Goal: Information Seeking & Learning: Learn about a topic

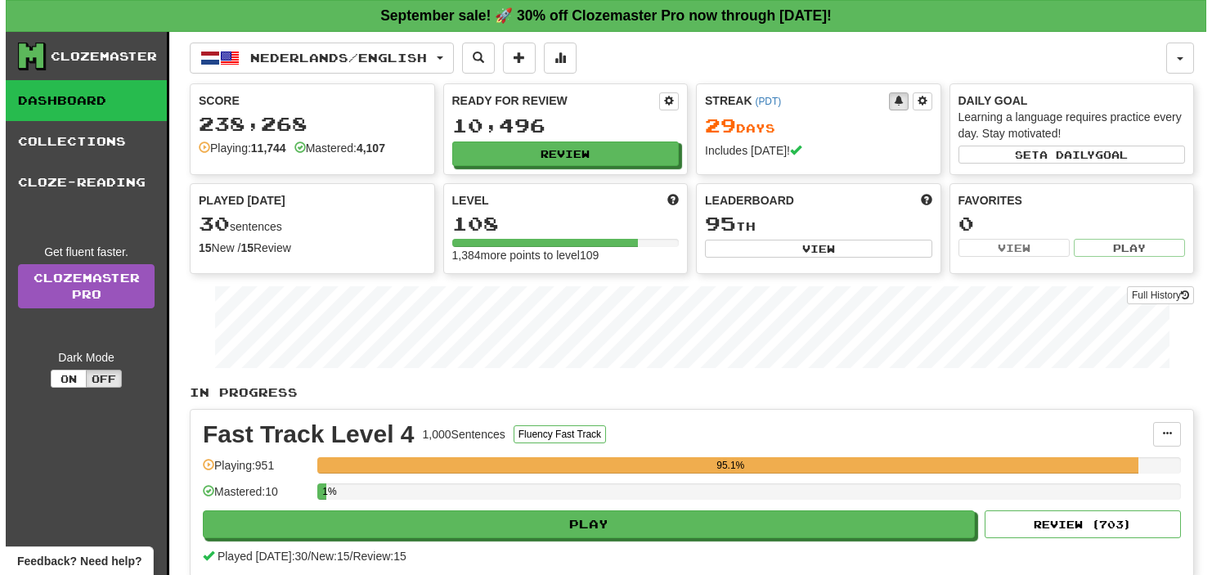
scroll to position [164, 0]
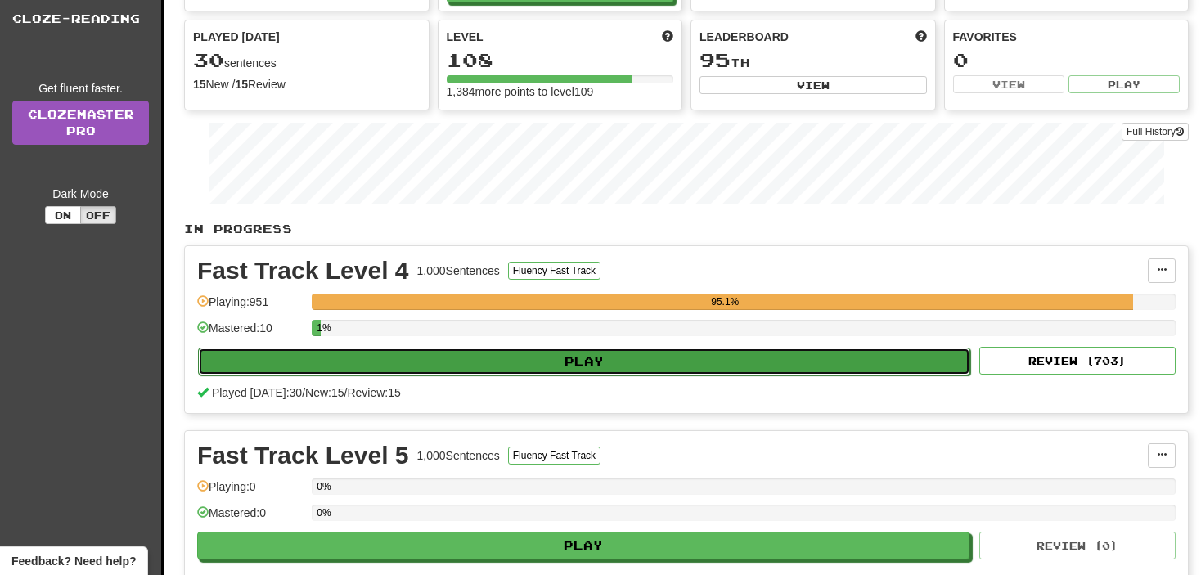
click at [594, 353] on button "Play" at bounding box center [584, 362] width 772 height 28
select select "**"
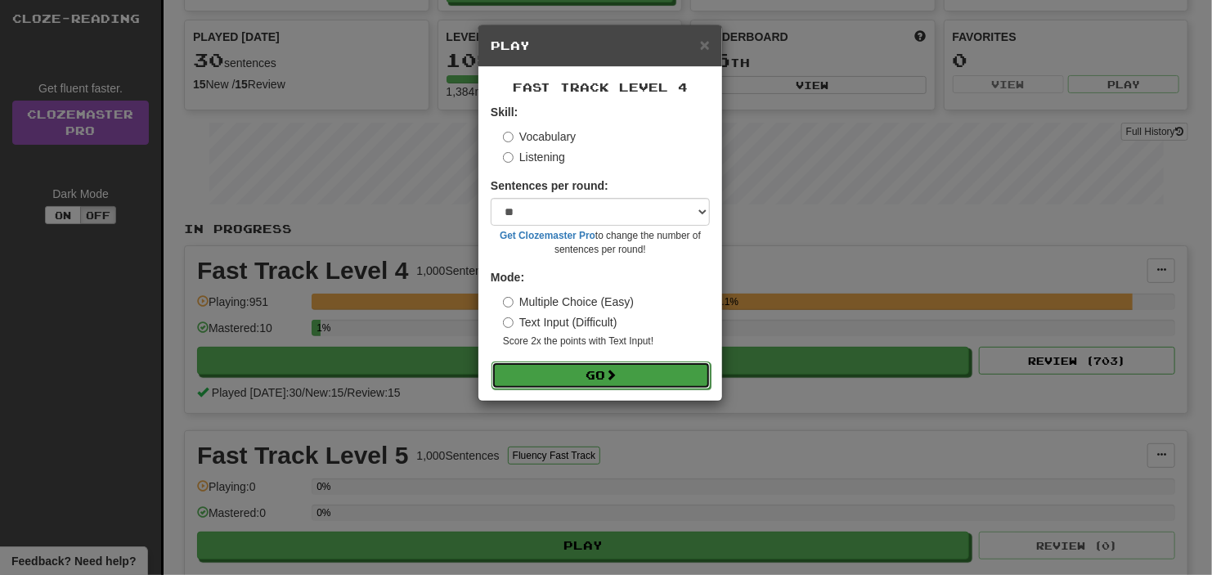
click at [573, 372] on button "Go" at bounding box center [601, 376] width 219 height 28
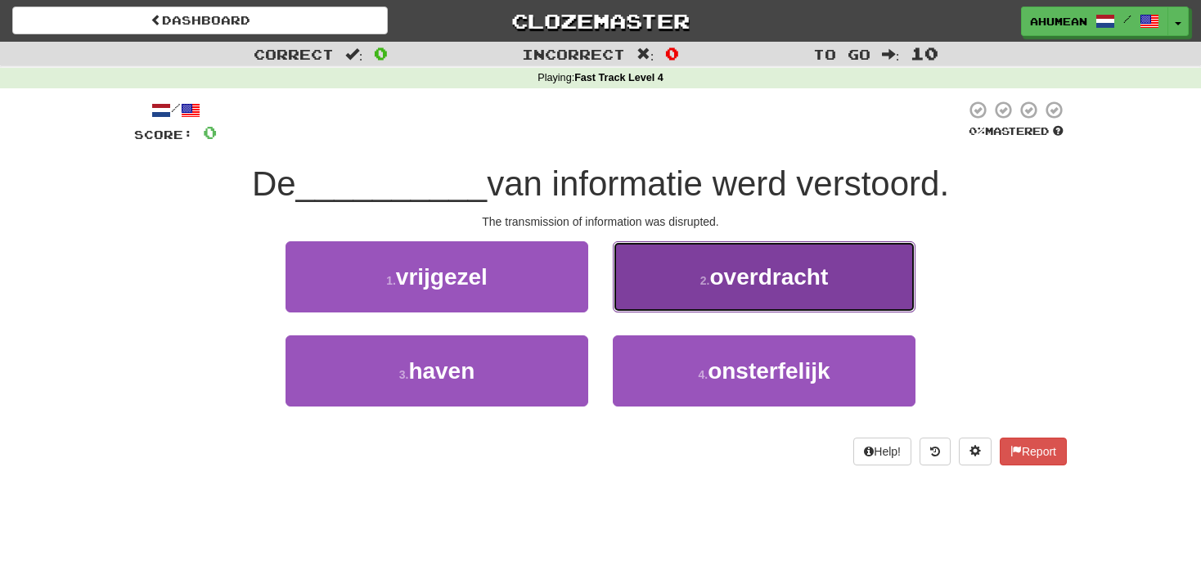
click at [726, 288] on span "overdracht" at bounding box center [768, 276] width 119 height 25
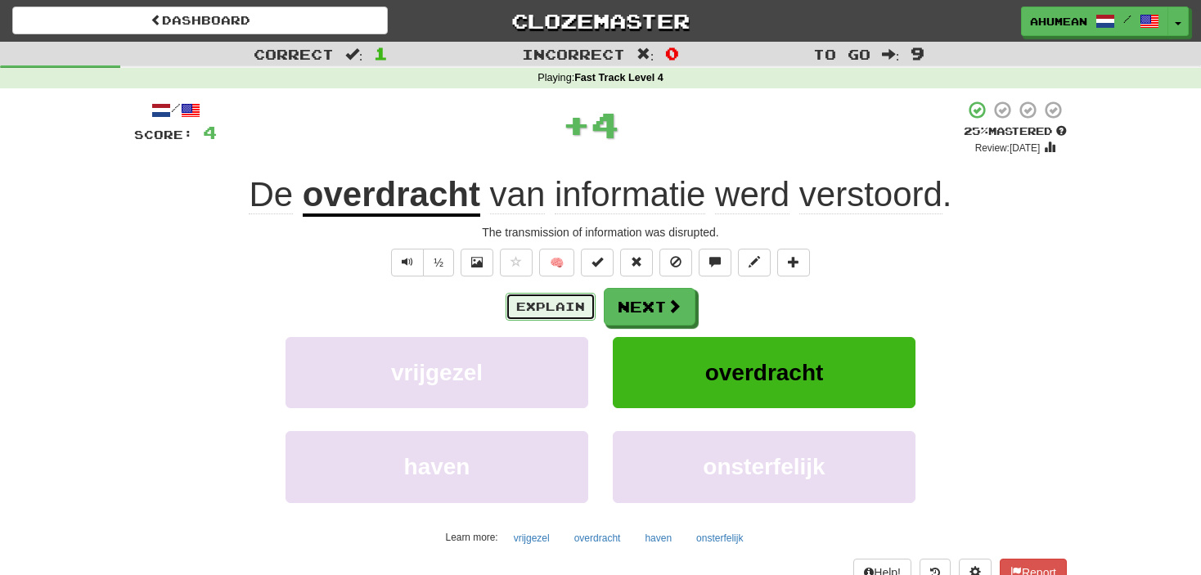
click at [564, 301] on button "Explain" at bounding box center [551, 307] width 90 height 28
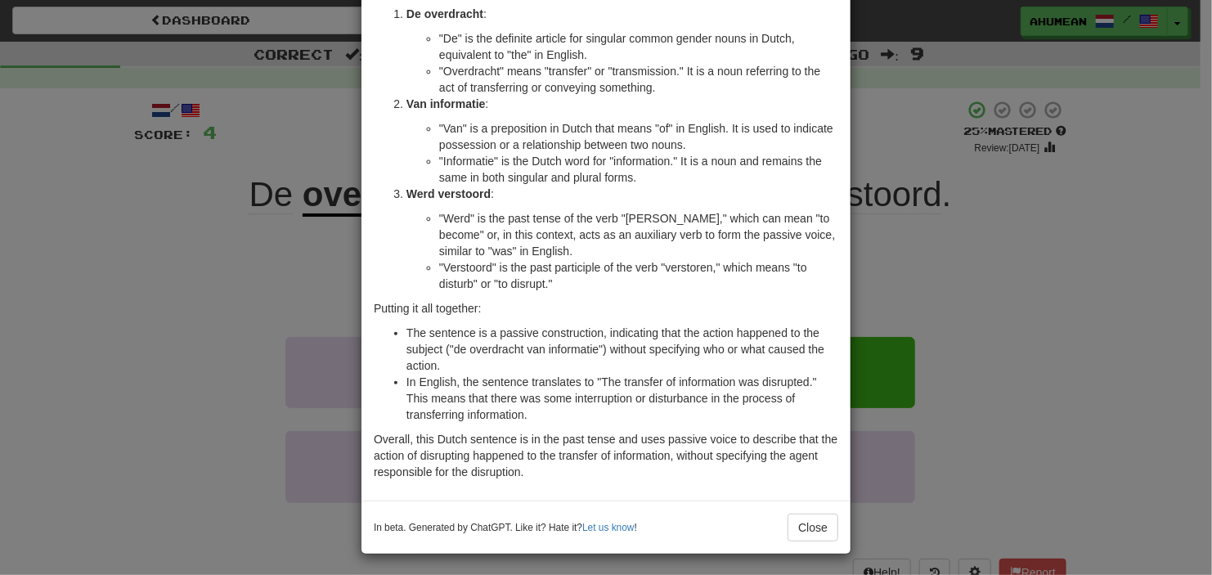
scroll to position [118, 0]
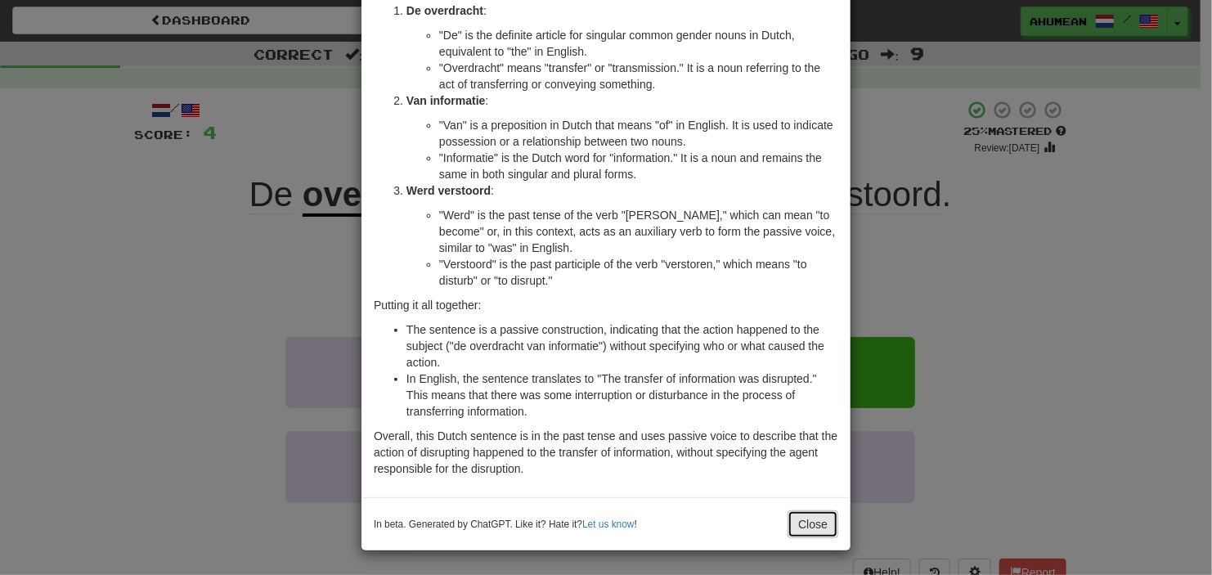
click at [810, 521] on button "Close" at bounding box center [813, 524] width 51 height 28
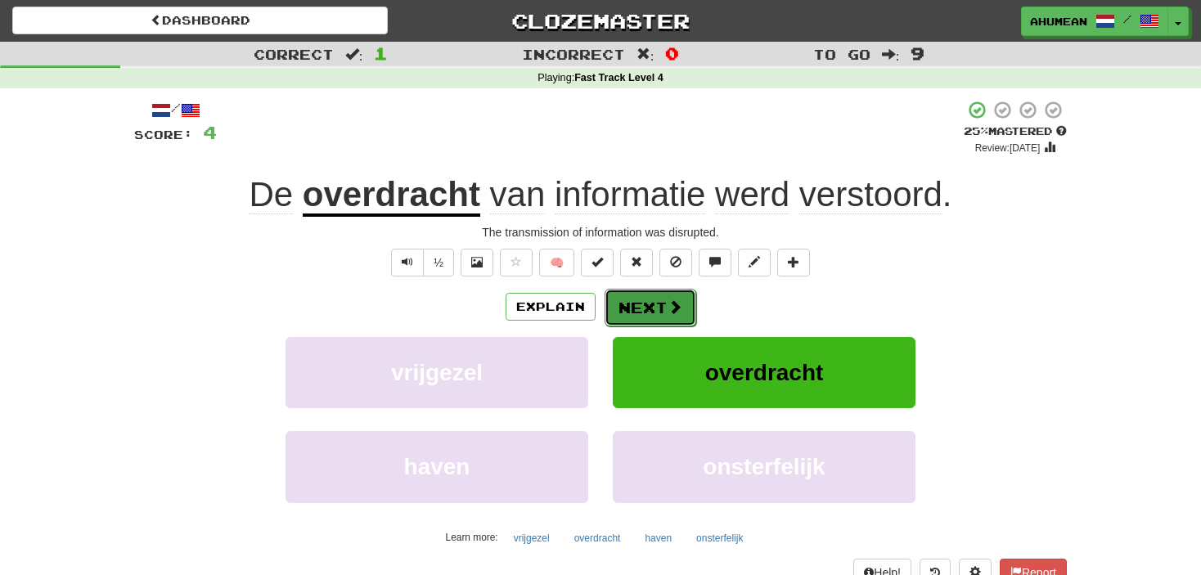
click at [650, 315] on button "Next" at bounding box center [651, 308] width 92 height 38
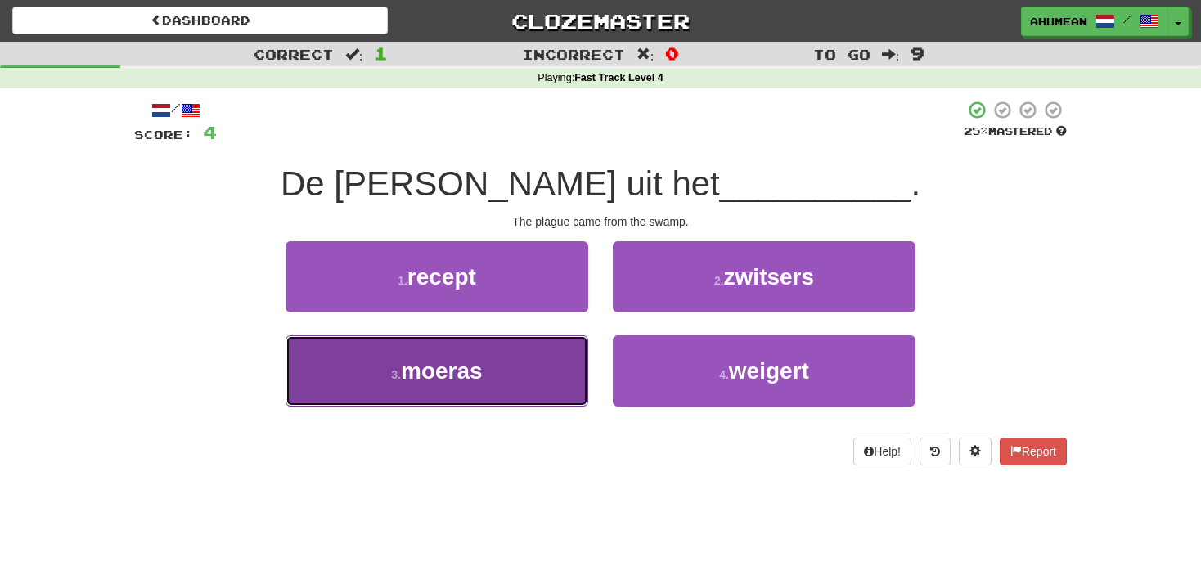
click at [509, 377] on button "3 . moeras" at bounding box center [437, 370] width 303 height 71
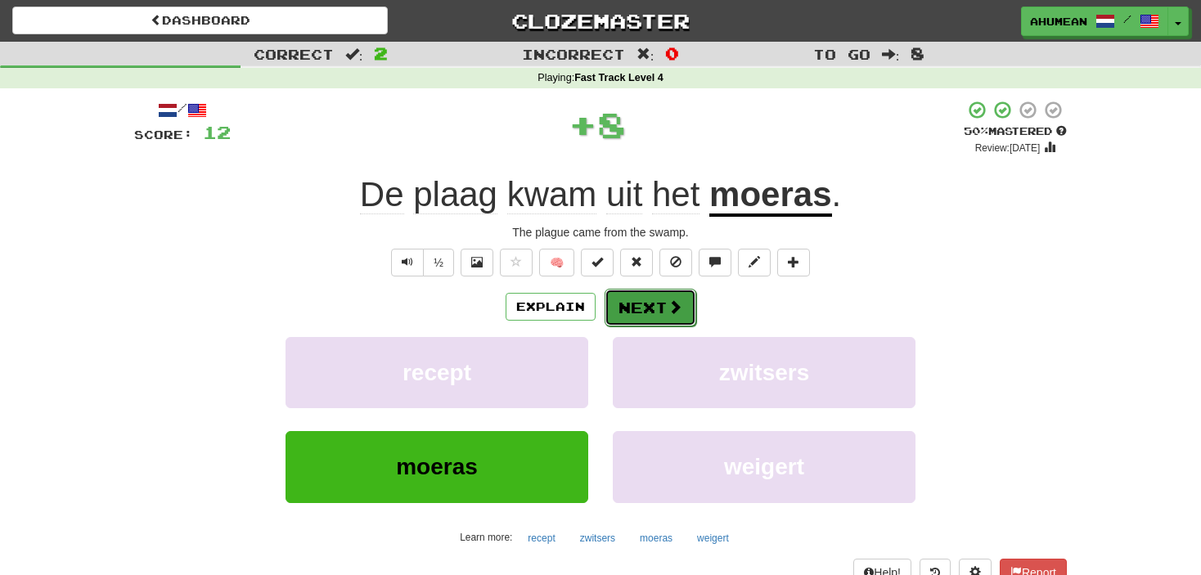
click at [644, 317] on button "Next" at bounding box center [651, 308] width 92 height 38
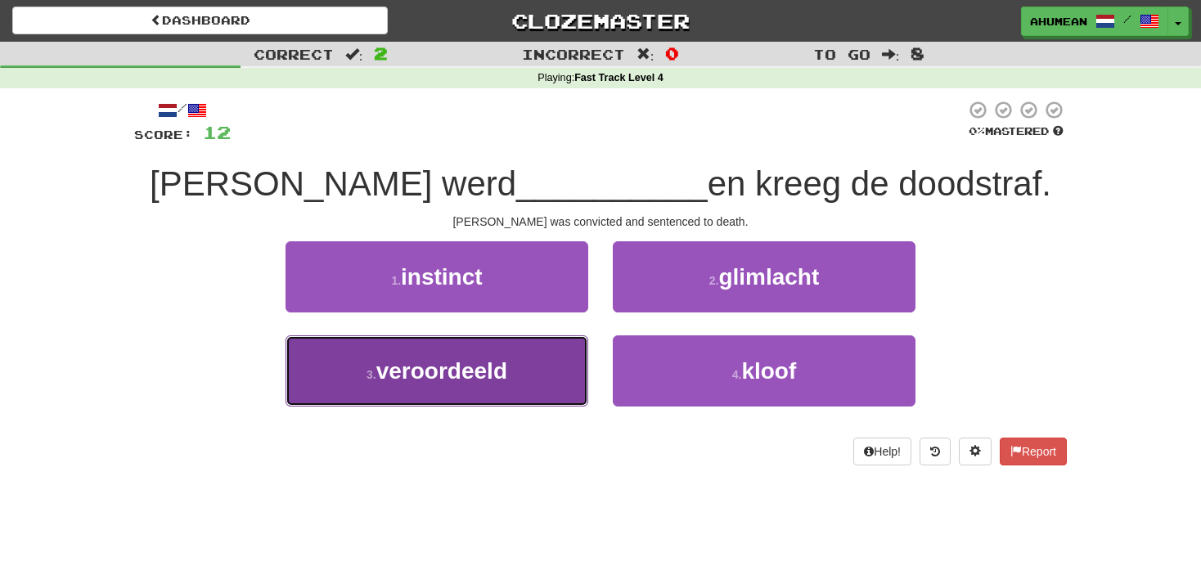
click at [526, 364] on button "3 . veroordeeld" at bounding box center [437, 370] width 303 height 71
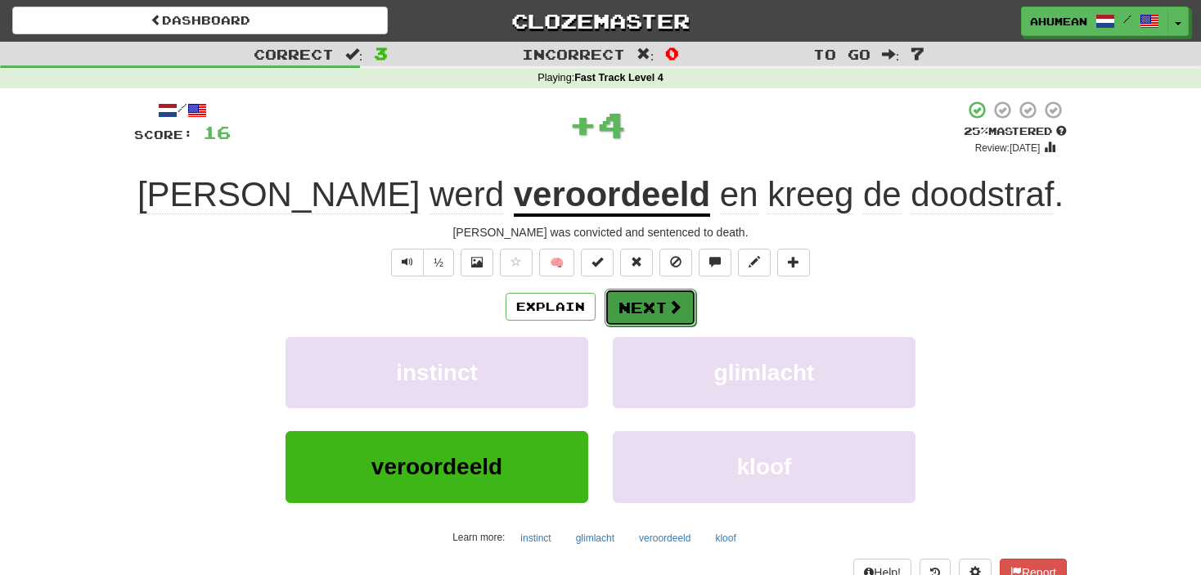
click at [611, 318] on button "Next" at bounding box center [651, 308] width 92 height 38
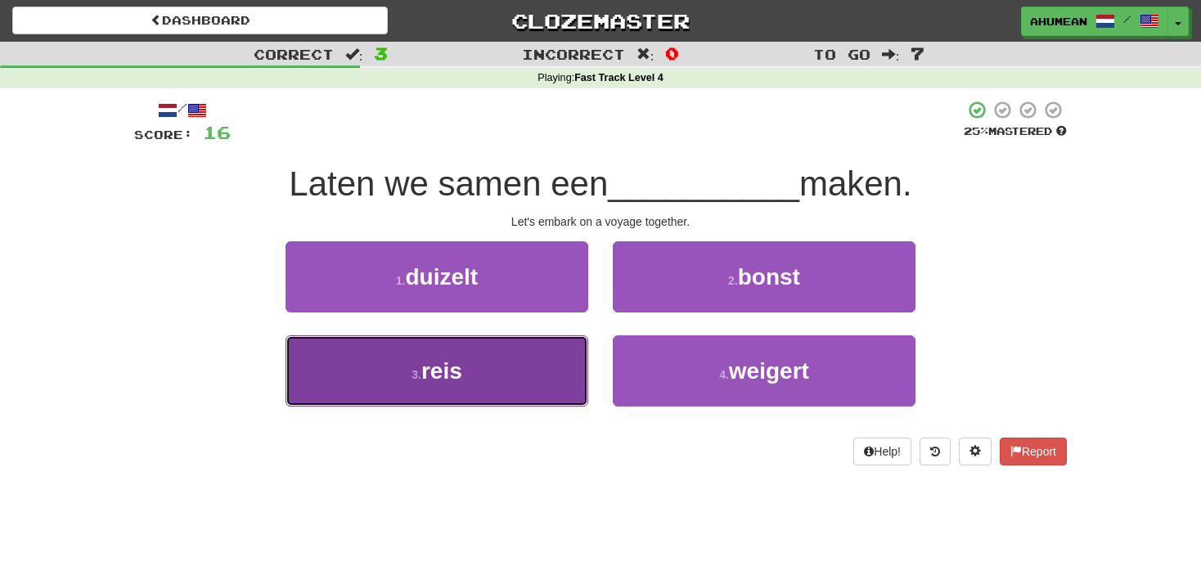
click at [514, 353] on button "3 . reis" at bounding box center [437, 370] width 303 height 71
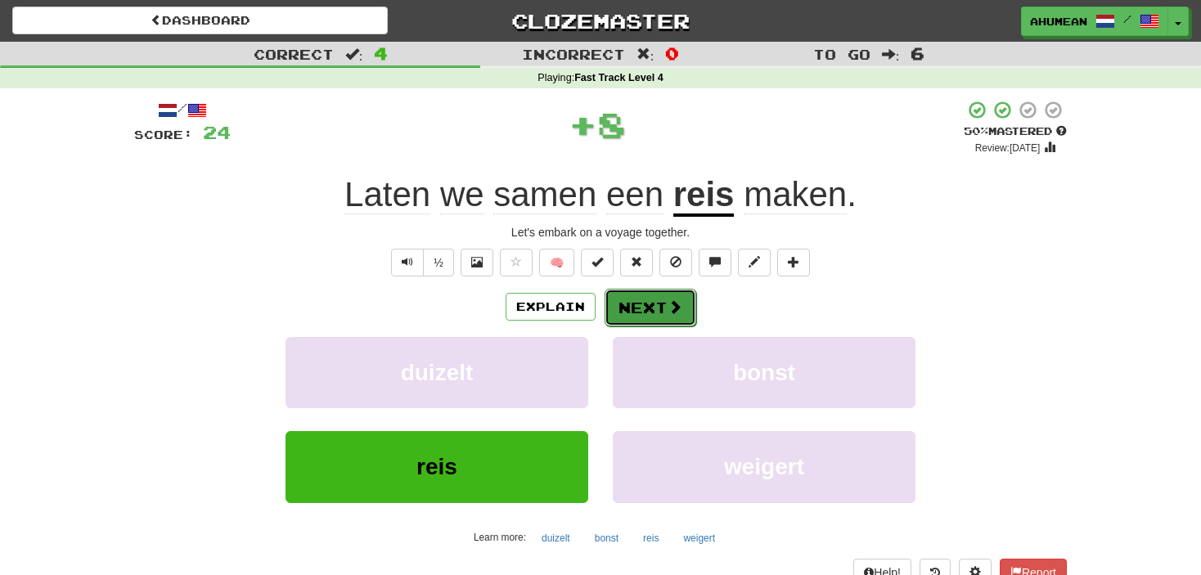
click at [643, 308] on button "Next" at bounding box center [651, 308] width 92 height 38
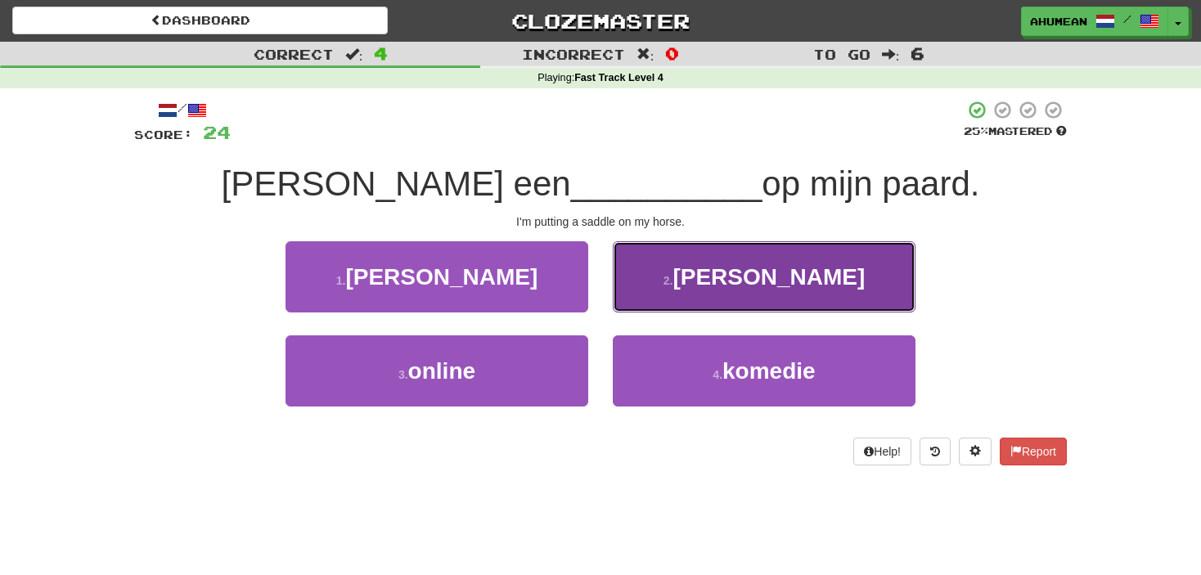
click at [672, 291] on button "2 . zadel" at bounding box center [764, 276] width 303 height 71
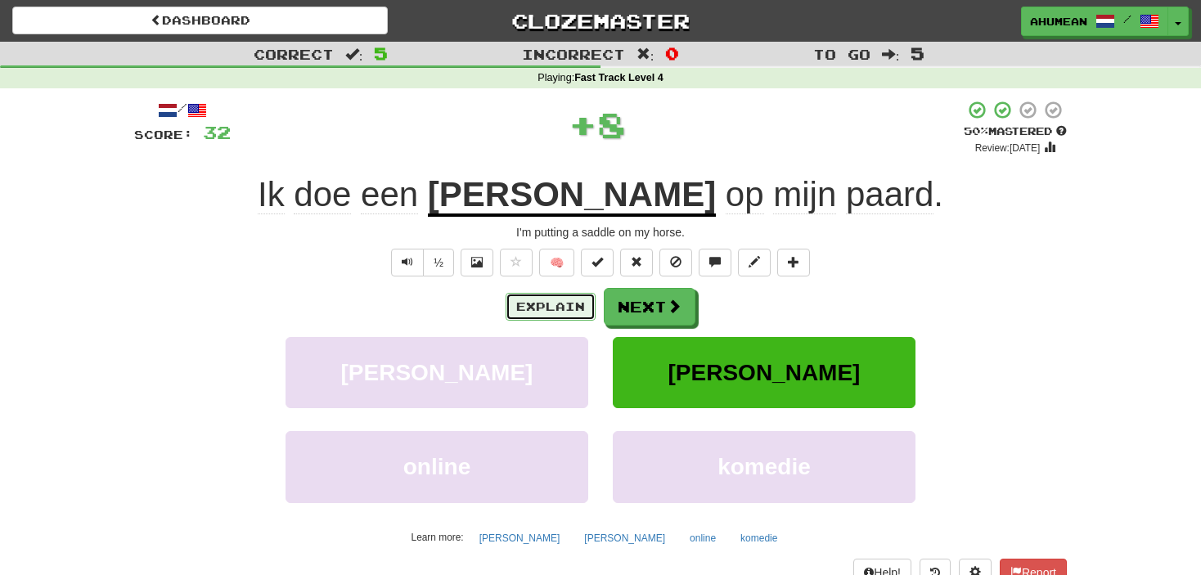
click at [566, 308] on button "Explain" at bounding box center [551, 307] width 90 height 28
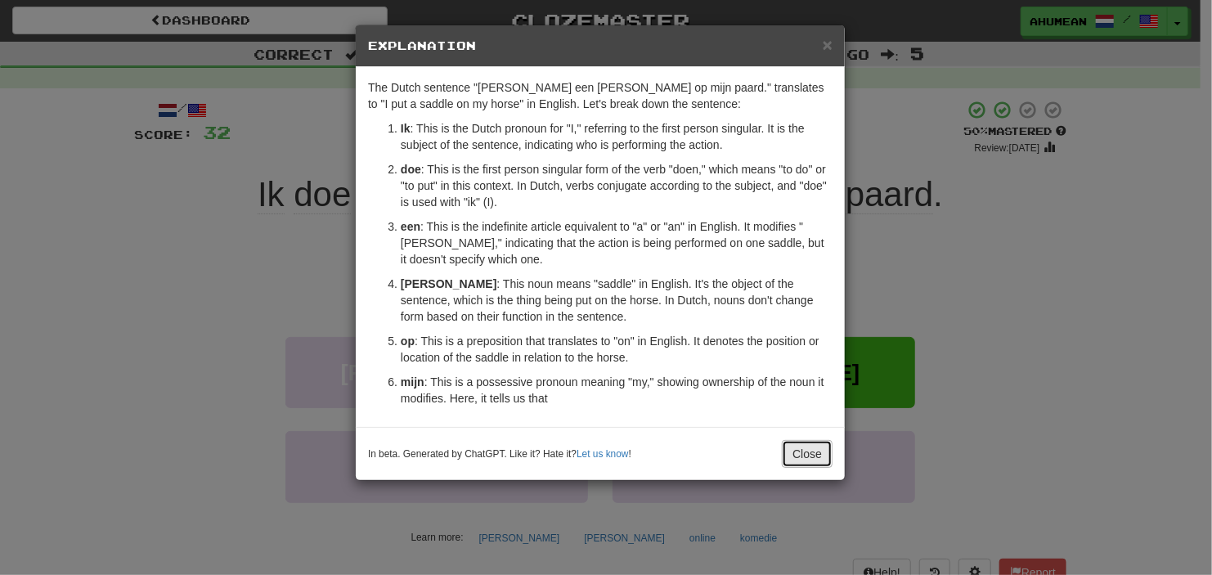
click at [803, 457] on button "Close" at bounding box center [807, 454] width 51 height 28
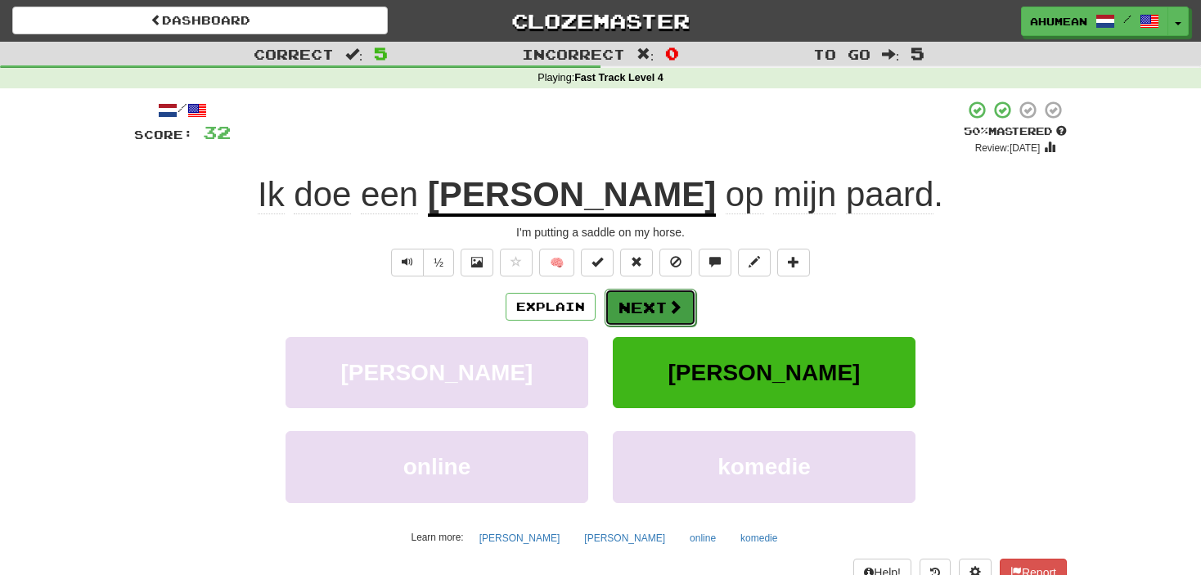
click at [644, 304] on button "Next" at bounding box center [651, 308] width 92 height 38
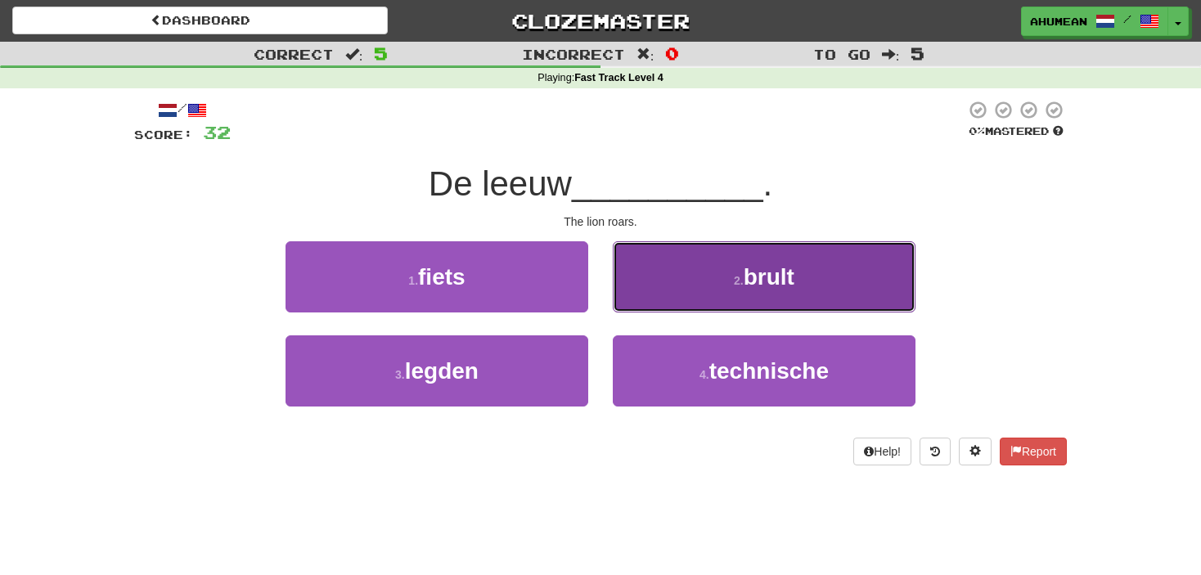
click at [678, 288] on button "2 . brult" at bounding box center [764, 276] width 303 height 71
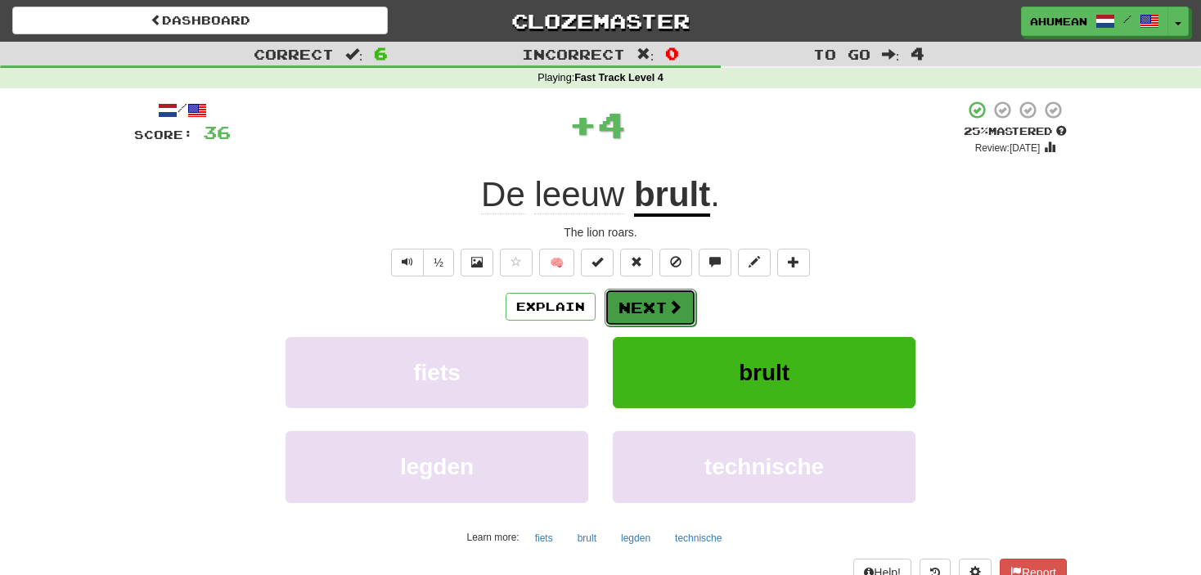
click at [652, 297] on button "Next" at bounding box center [651, 308] width 92 height 38
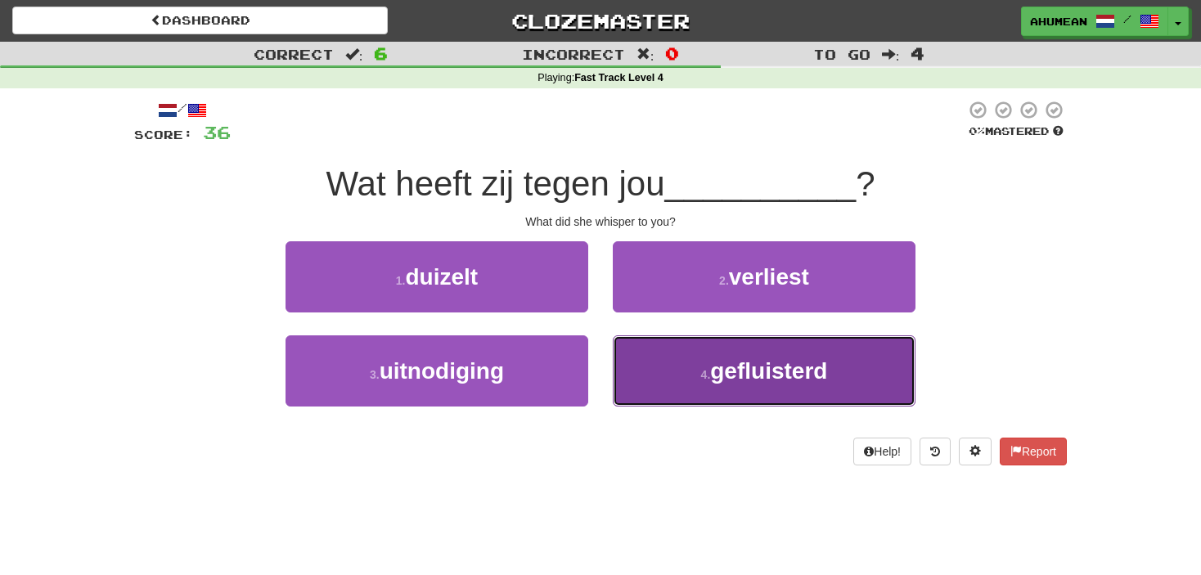
click at [738, 367] on span "gefluisterd" at bounding box center [768, 370] width 117 height 25
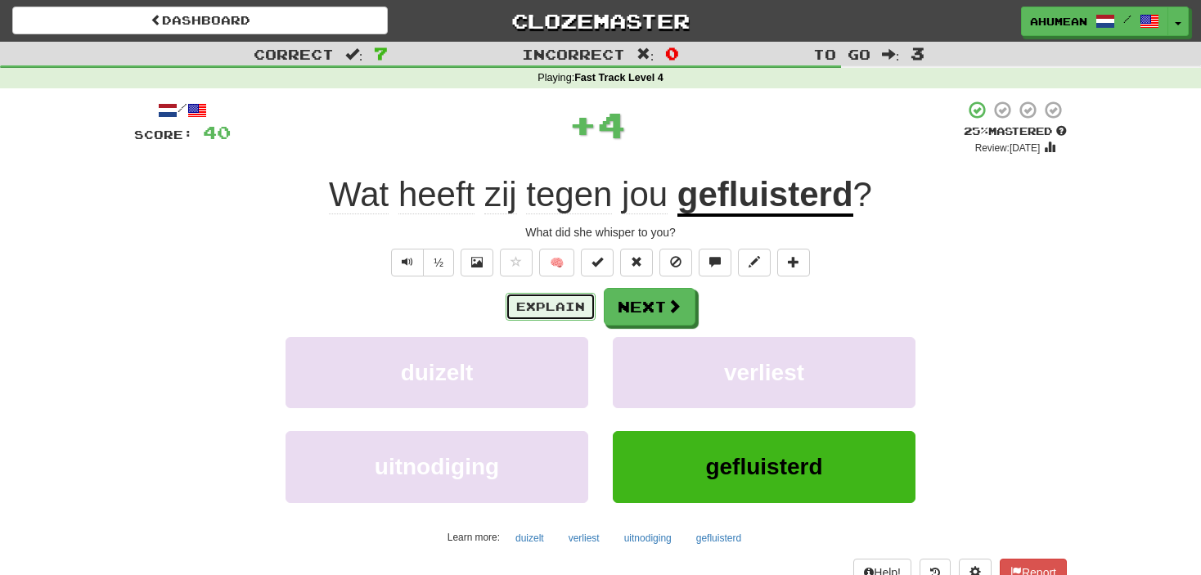
click at [572, 308] on button "Explain" at bounding box center [551, 307] width 90 height 28
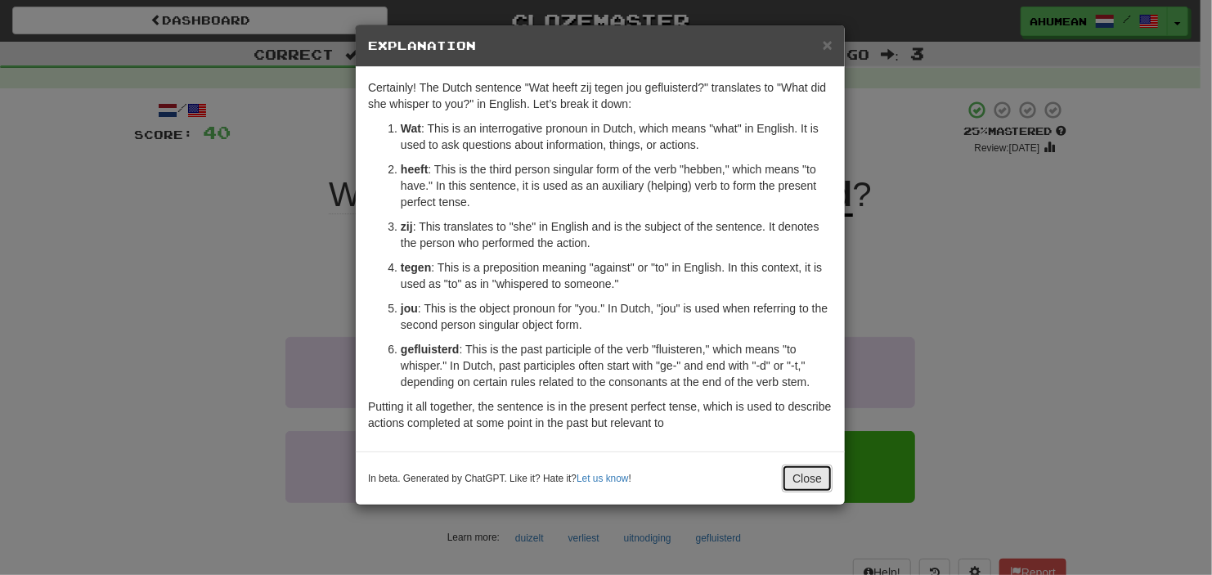
click at [794, 470] on button "Close" at bounding box center [807, 479] width 51 height 28
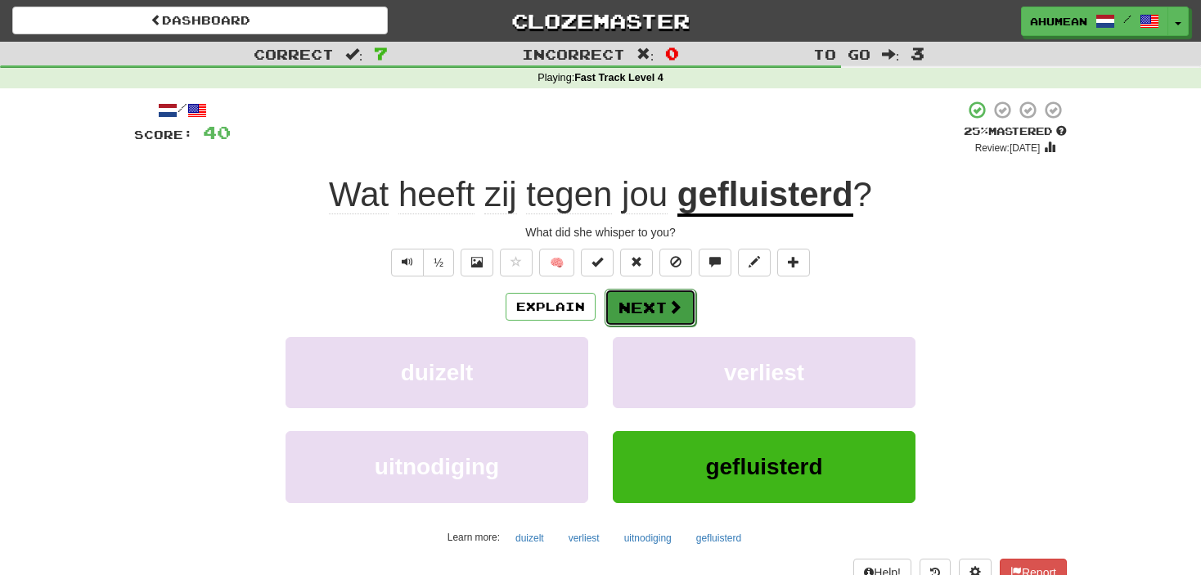
click at [637, 301] on button "Next" at bounding box center [651, 308] width 92 height 38
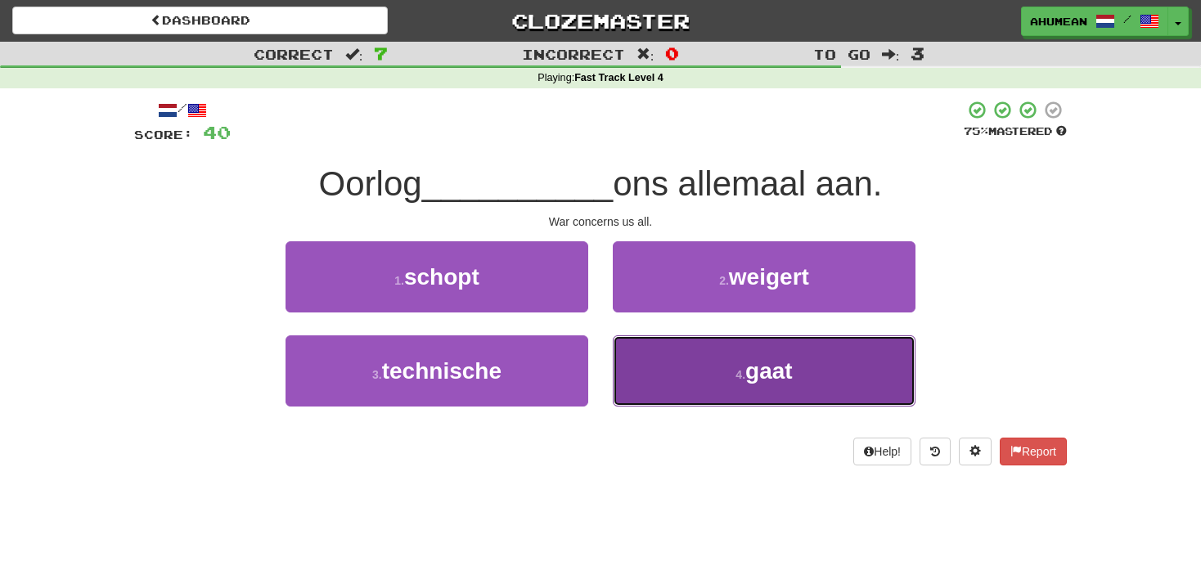
click at [697, 379] on button "4 . gaat" at bounding box center [764, 370] width 303 height 71
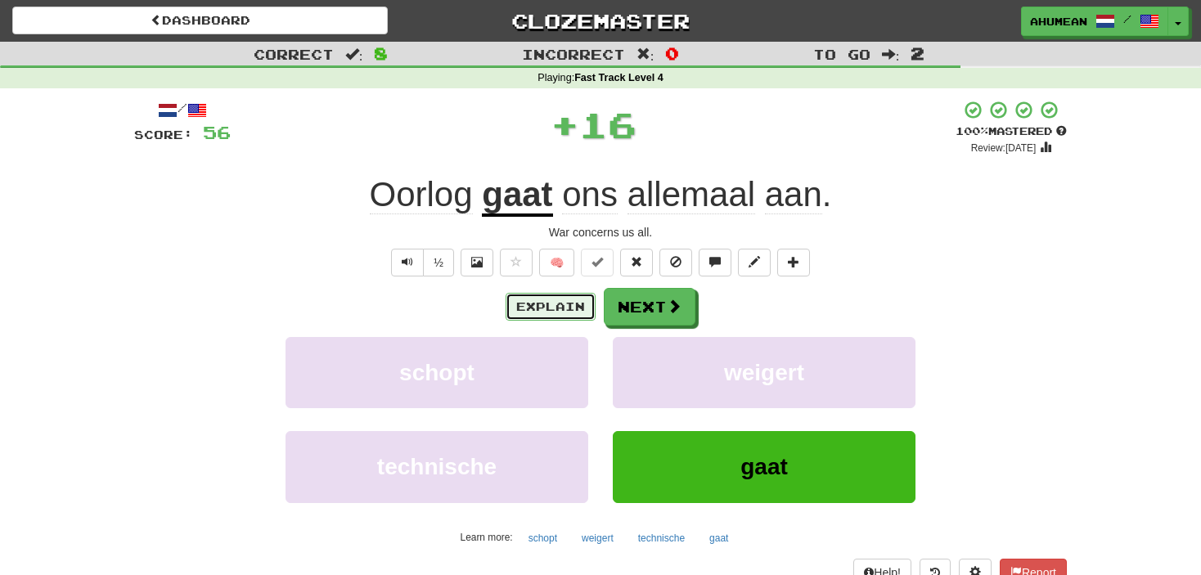
click at [566, 304] on button "Explain" at bounding box center [551, 307] width 90 height 28
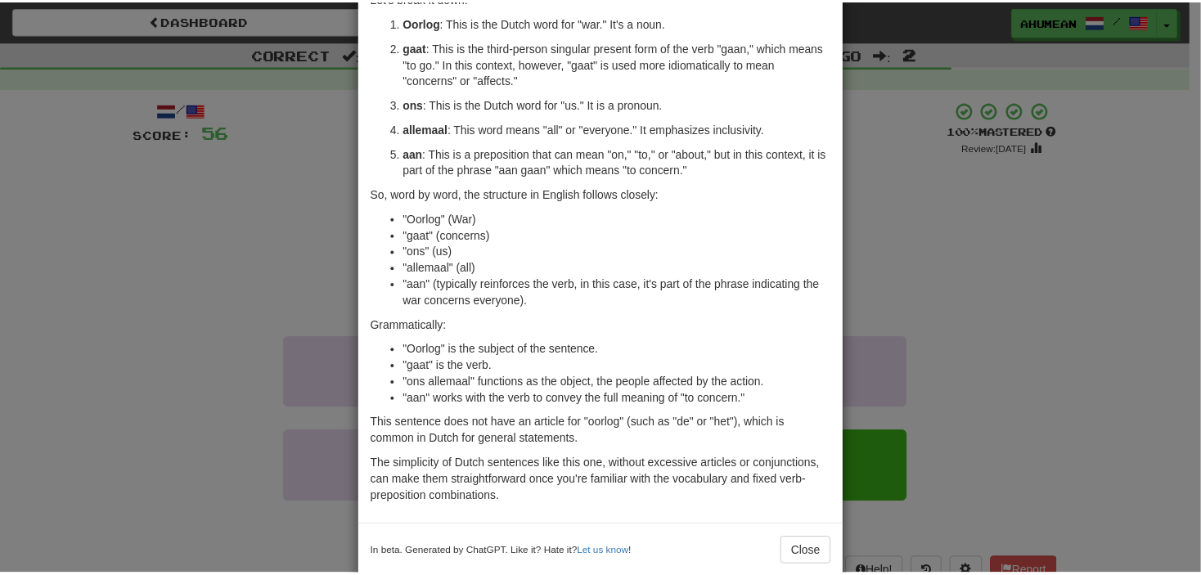
scroll to position [158, 0]
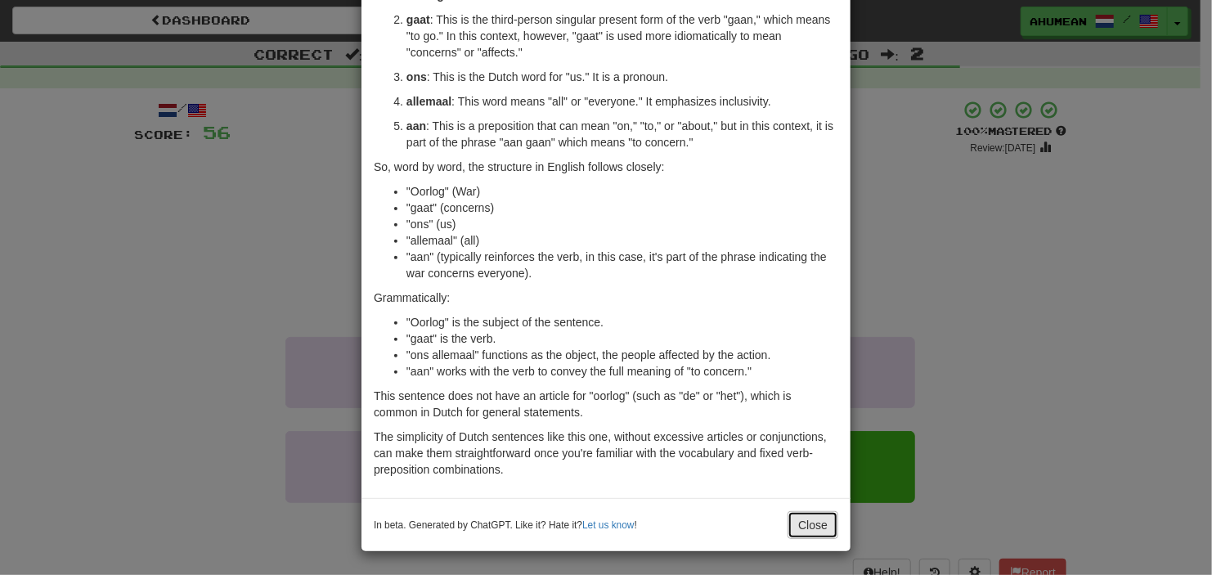
click at [797, 524] on button "Close" at bounding box center [813, 525] width 51 height 28
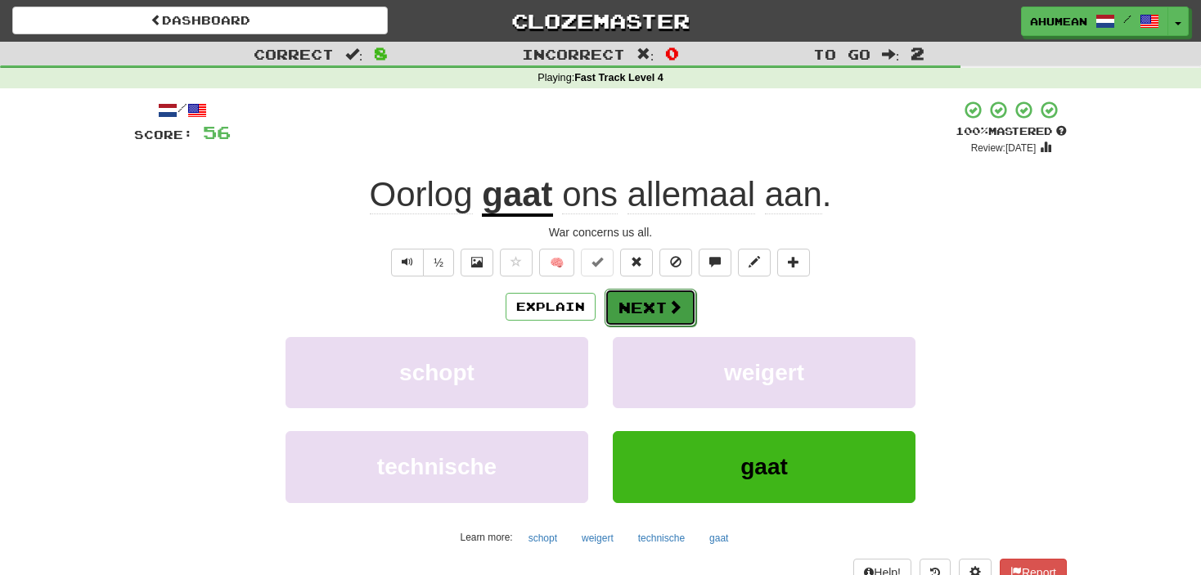
click at [655, 308] on button "Next" at bounding box center [651, 308] width 92 height 38
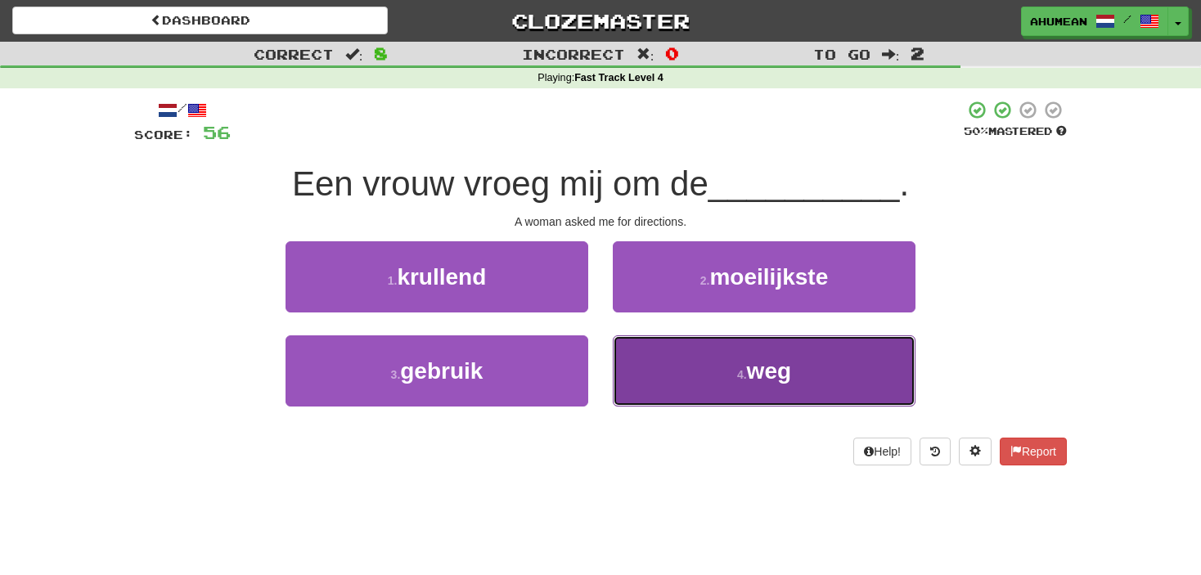
click at [681, 384] on button "4 . weg" at bounding box center [764, 370] width 303 height 71
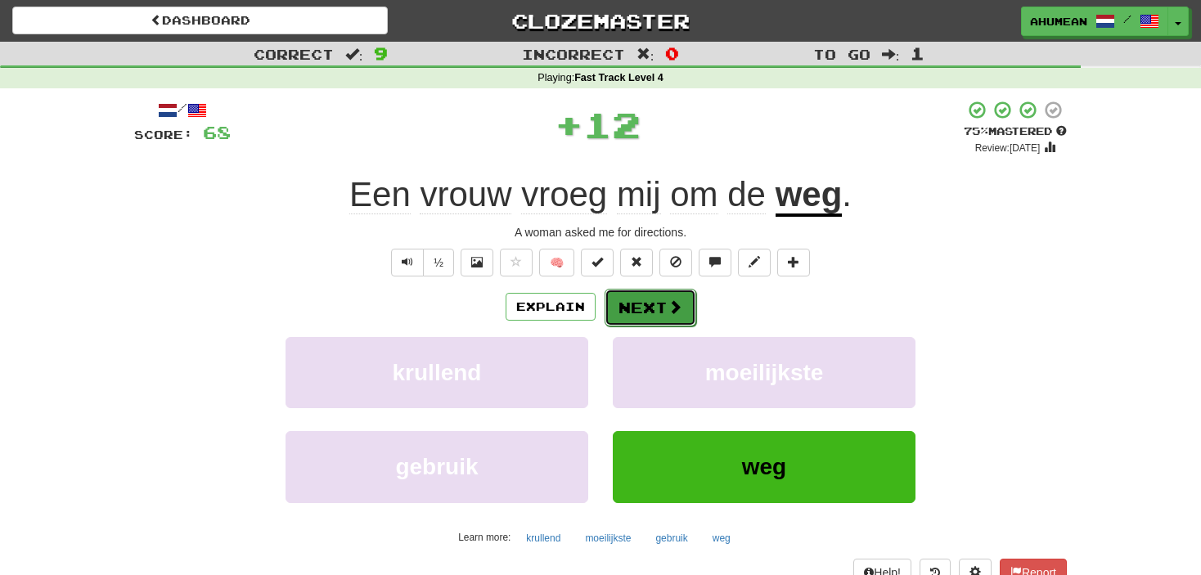
click at [645, 304] on button "Next" at bounding box center [651, 308] width 92 height 38
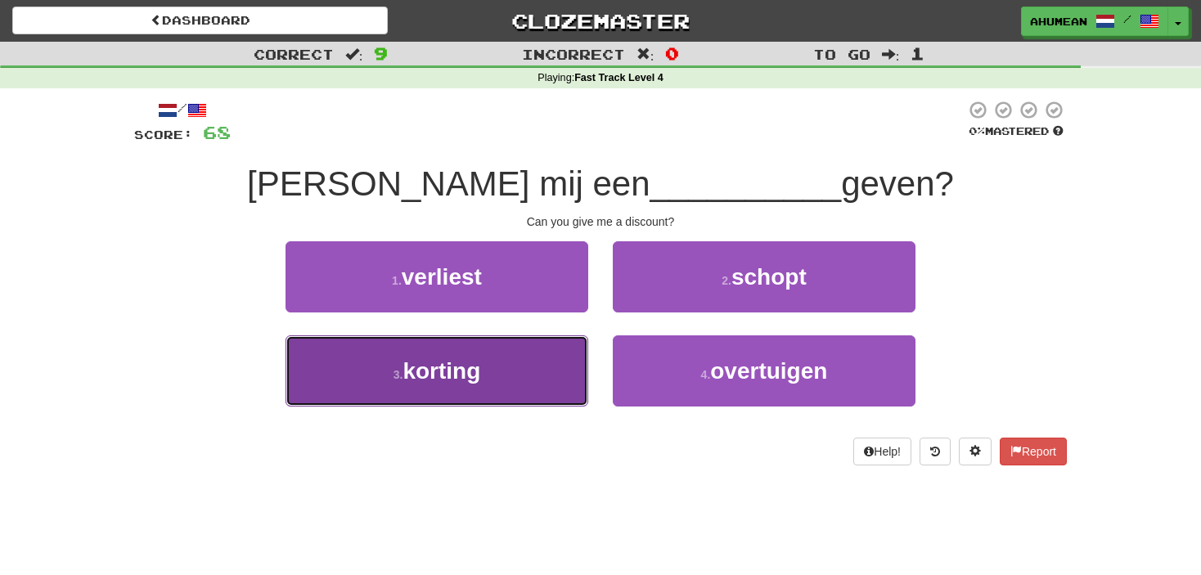
click at [482, 379] on button "3 . korting" at bounding box center [437, 370] width 303 height 71
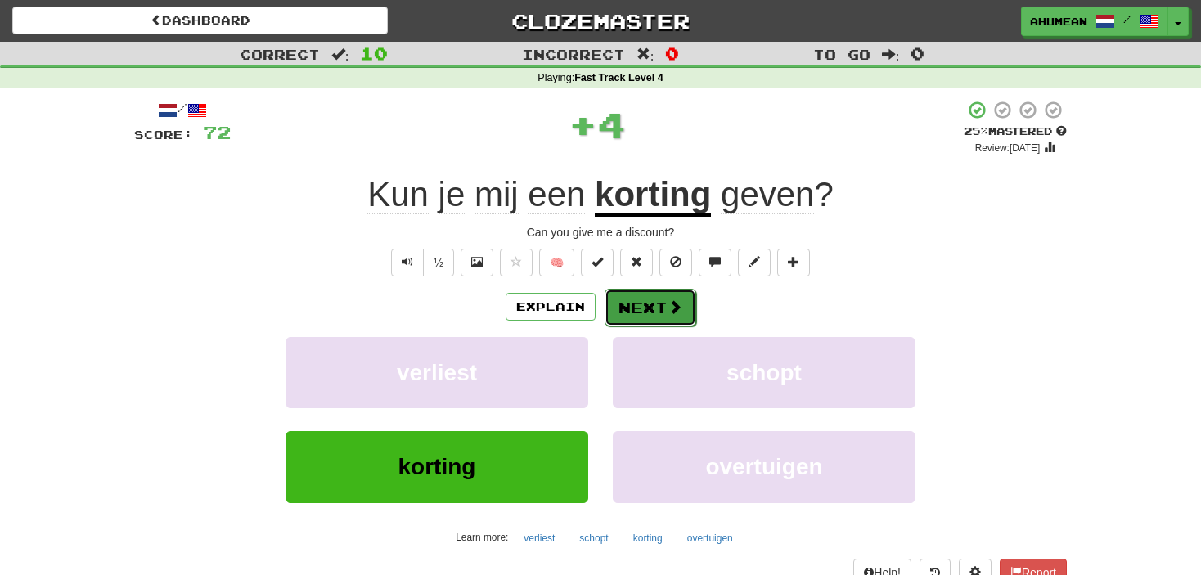
click at [639, 309] on button "Next" at bounding box center [651, 308] width 92 height 38
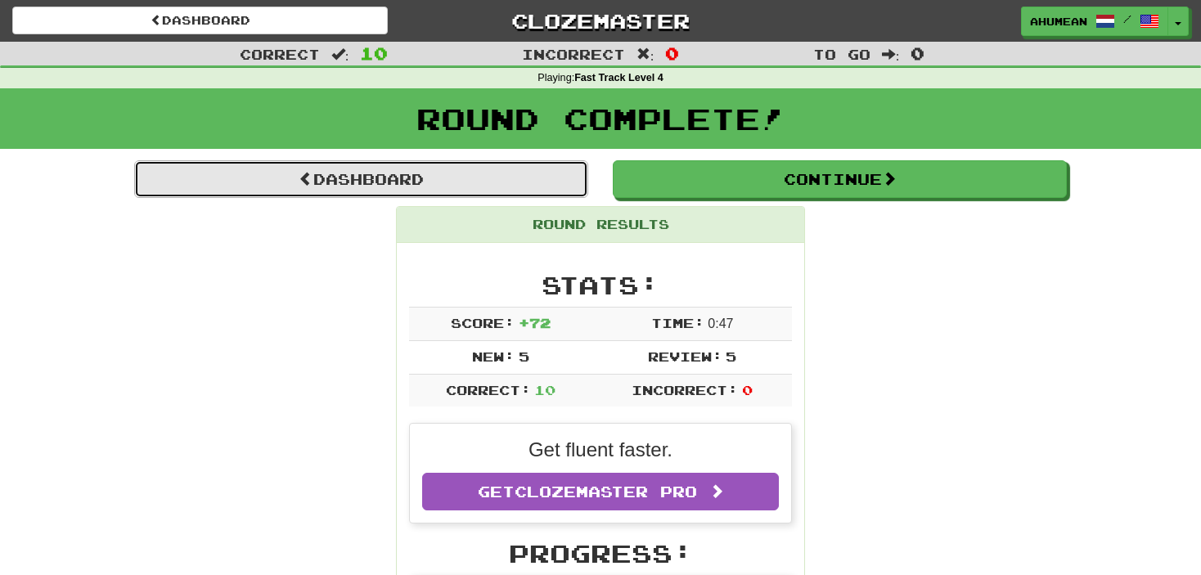
click at [403, 169] on link "Dashboard" at bounding box center [361, 179] width 454 height 38
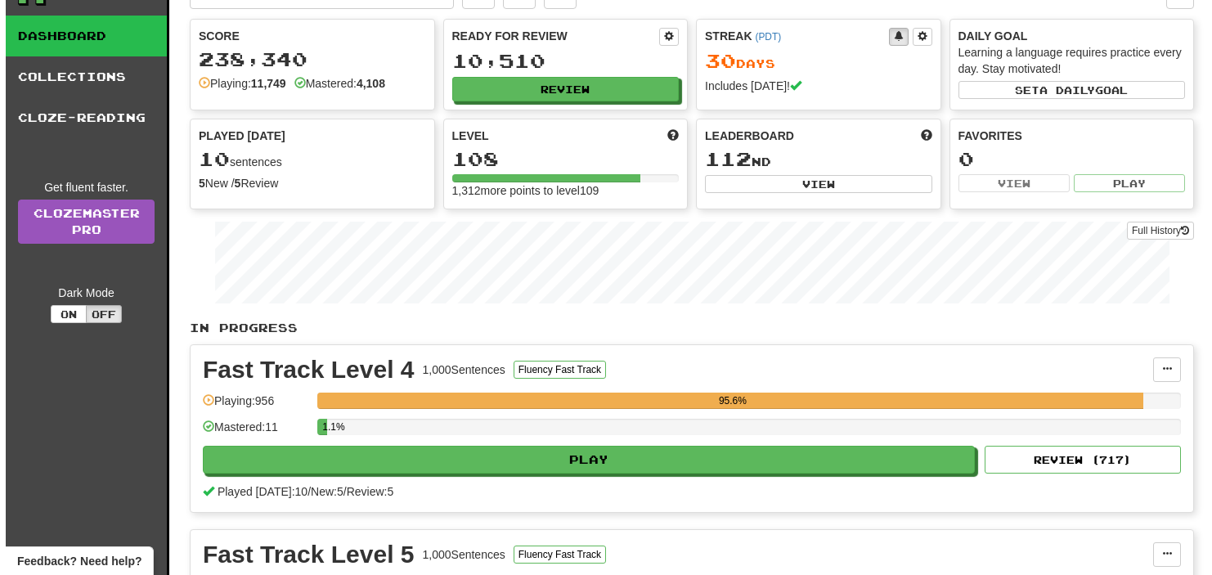
scroll to position [82, 0]
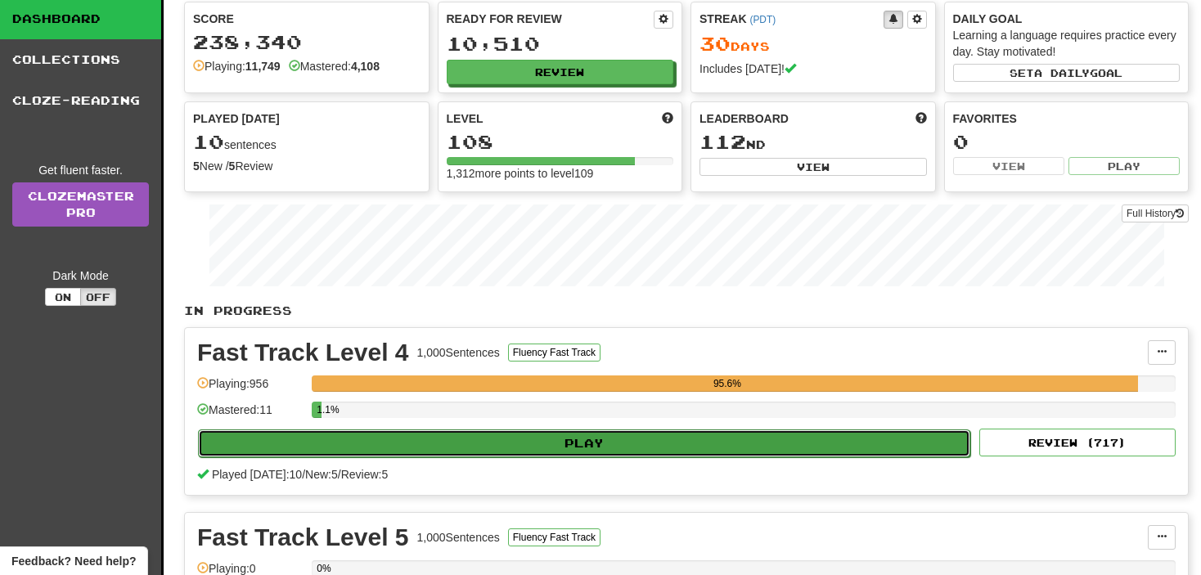
click at [570, 438] on button "Play" at bounding box center [584, 443] width 772 height 28
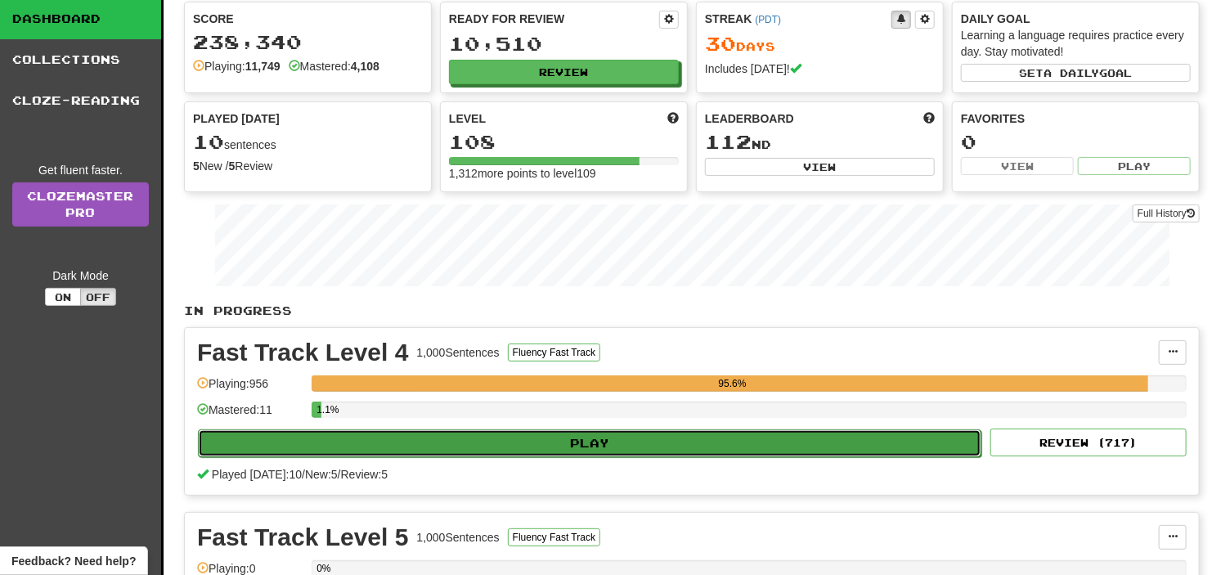
select select "**"
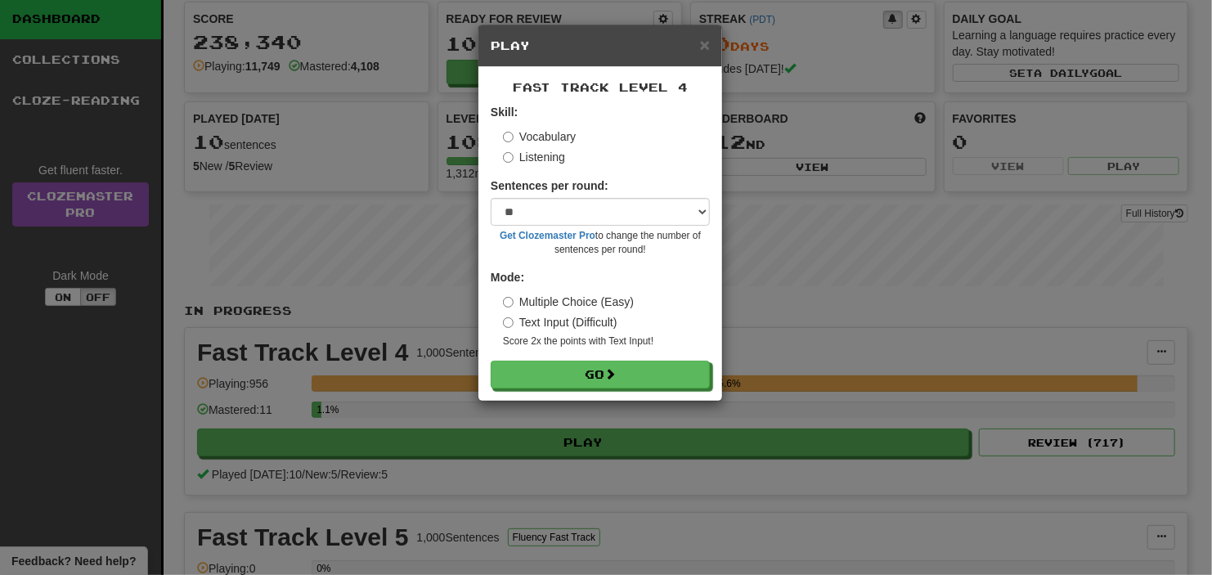
click at [546, 160] on label "Listening" at bounding box center [534, 157] width 62 height 16
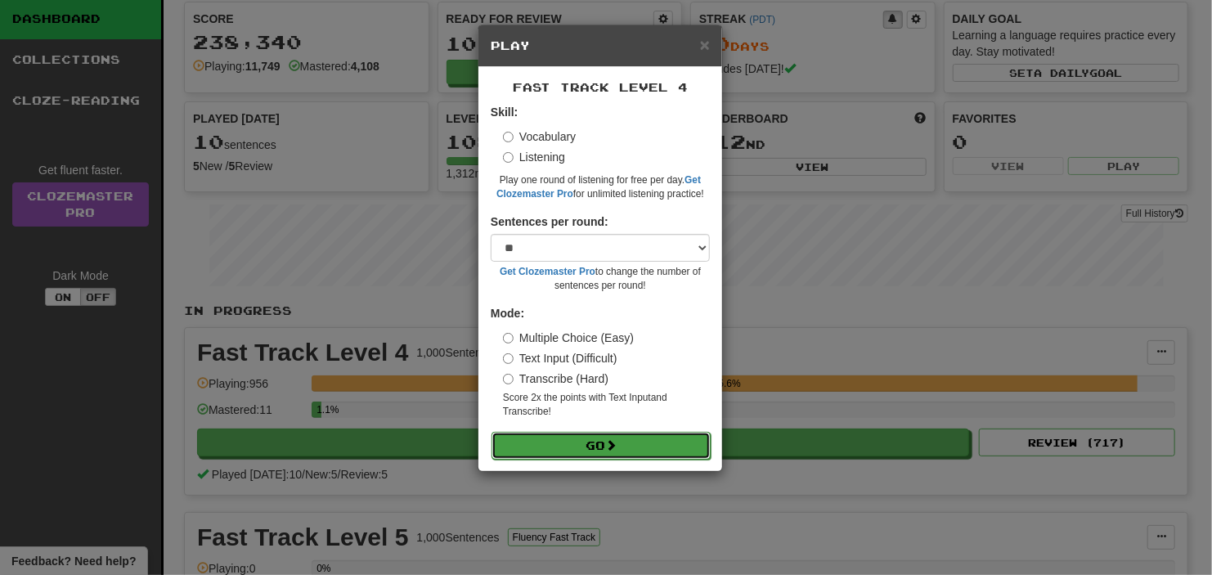
click at [565, 448] on button "Go" at bounding box center [601, 446] width 219 height 28
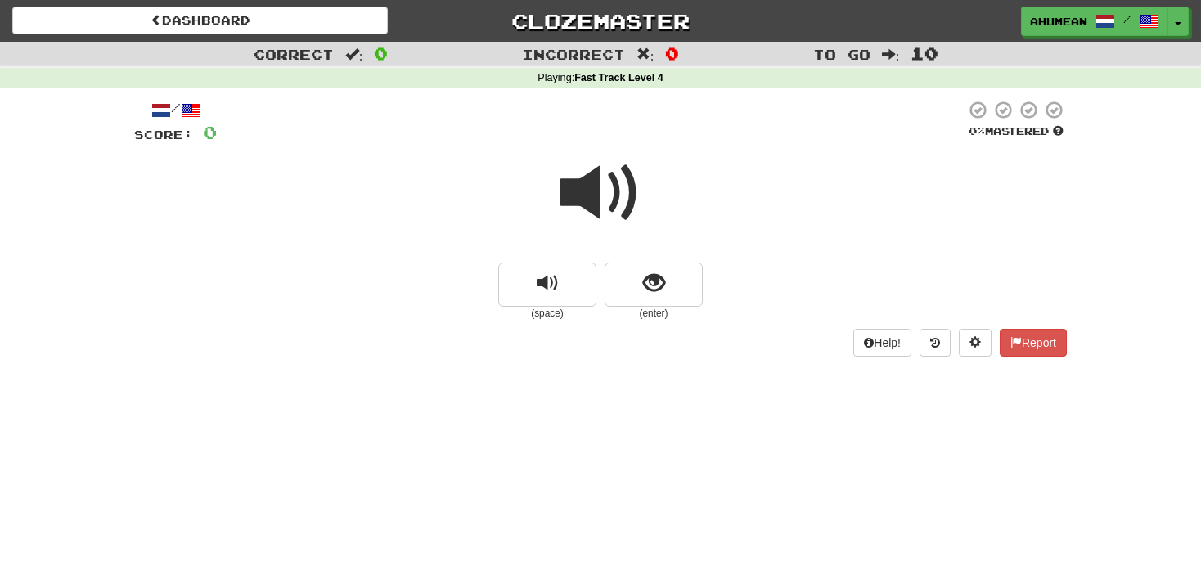
click at [573, 190] on span at bounding box center [601, 193] width 82 height 82
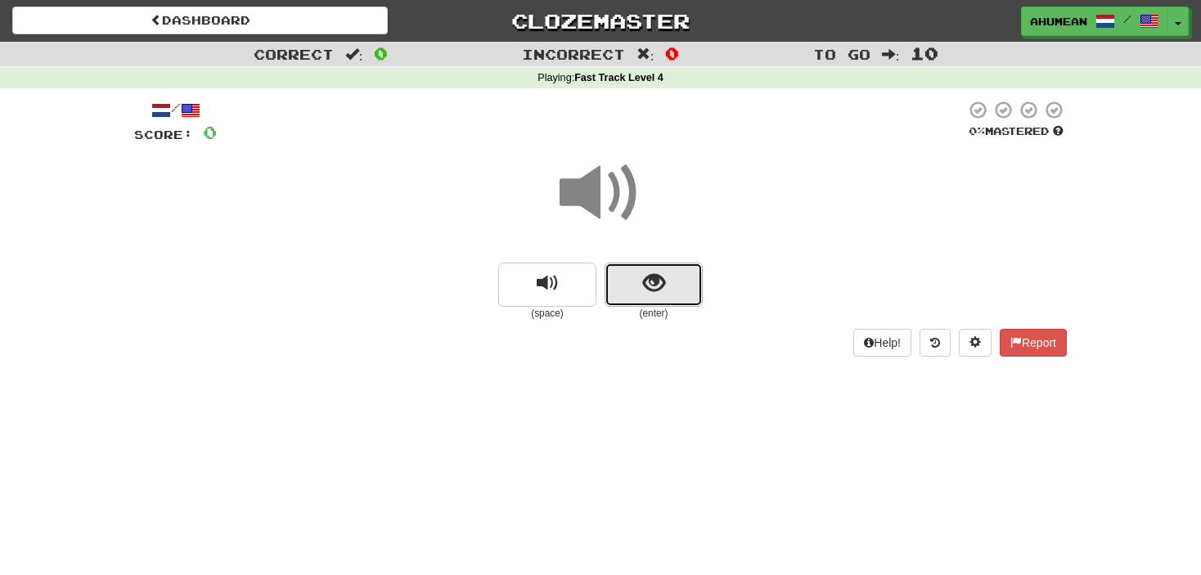
click at [625, 277] on button "show sentence" at bounding box center [654, 285] width 98 height 44
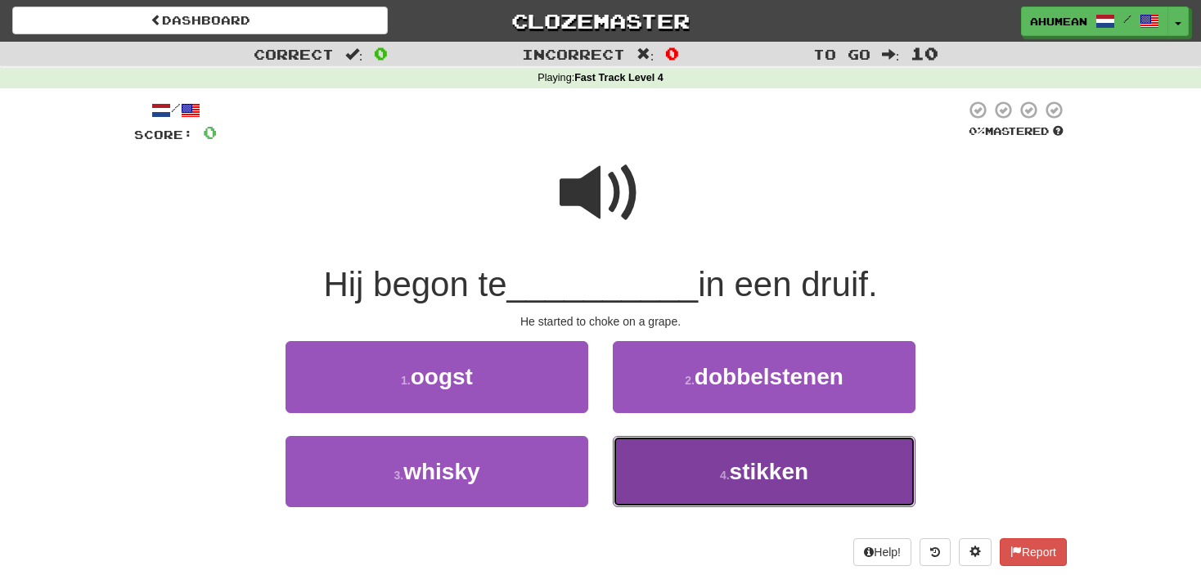
click at [708, 454] on button "4 . stikken" at bounding box center [764, 471] width 303 height 71
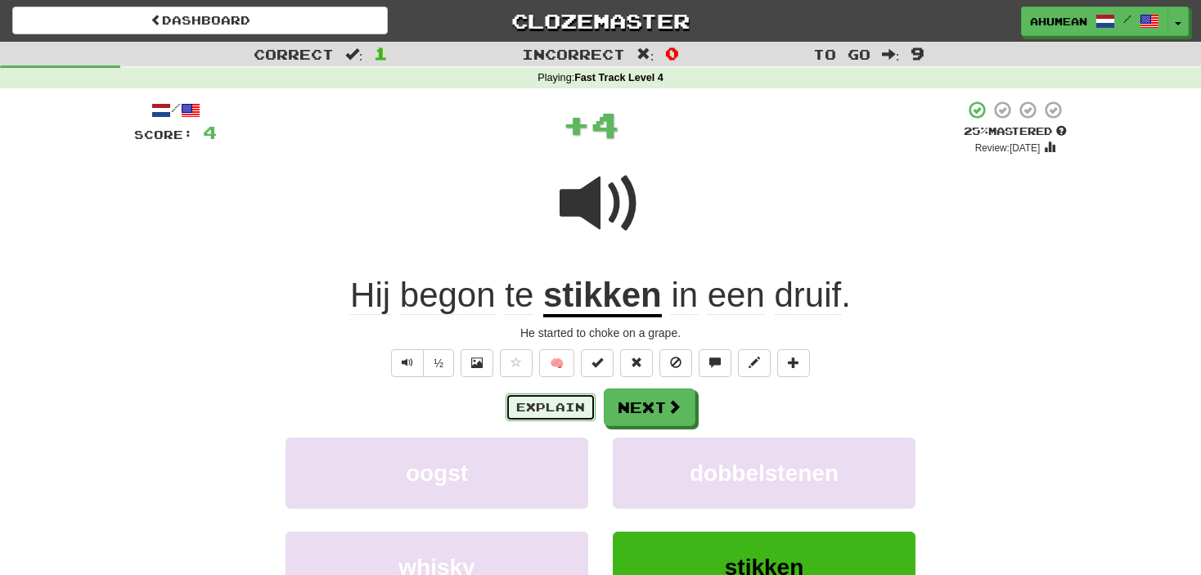
click at [516, 405] on button "Explain" at bounding box center [551, 408] width 90 height 28
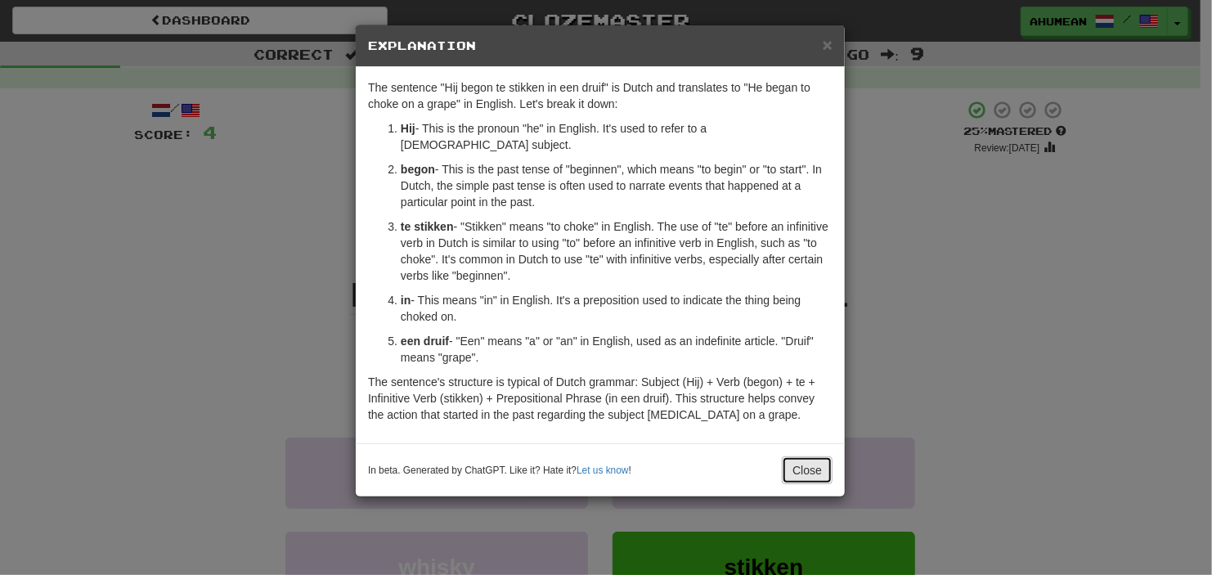
click at [814, 456] on button "Close" at bounding box center [807, 470] width 51 height 28
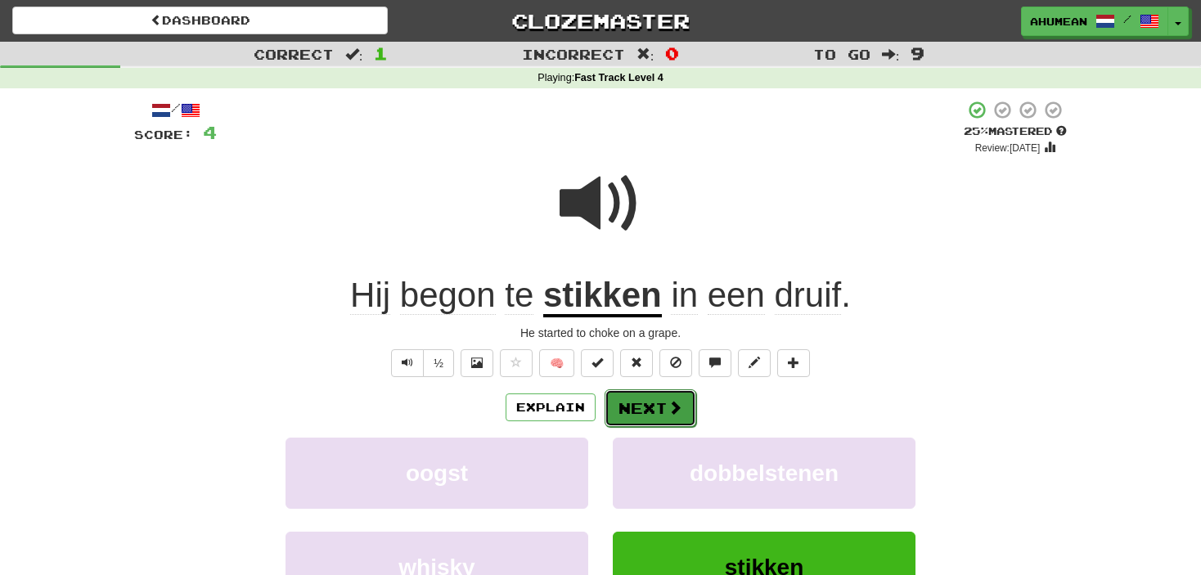
click at [668, 411] on span at bounding box center [675, 407] width 15 height 15
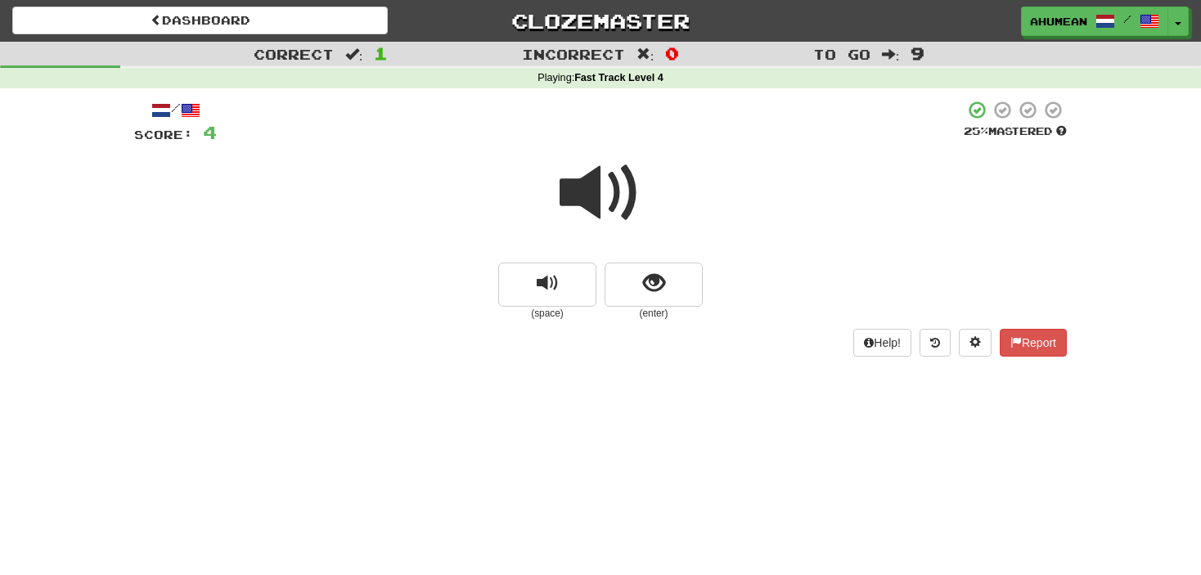
click at [608, 223] on span at bounding box center [601, 193] width 82 height 82
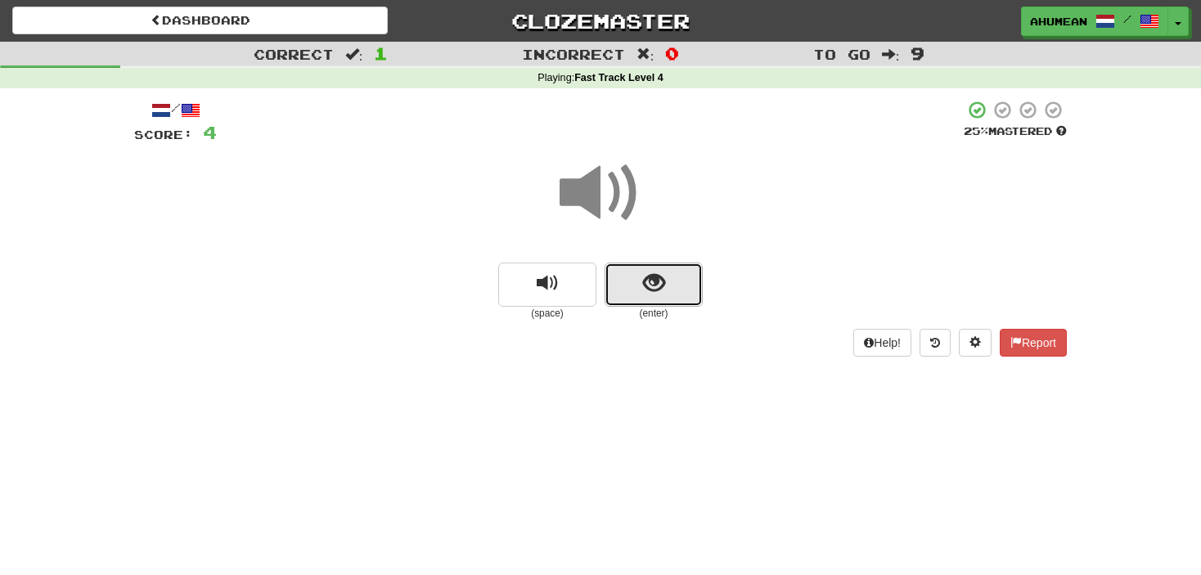
click at [643, 275] on span "show sentence" at bounding box center [654, 283] width 22 height 22
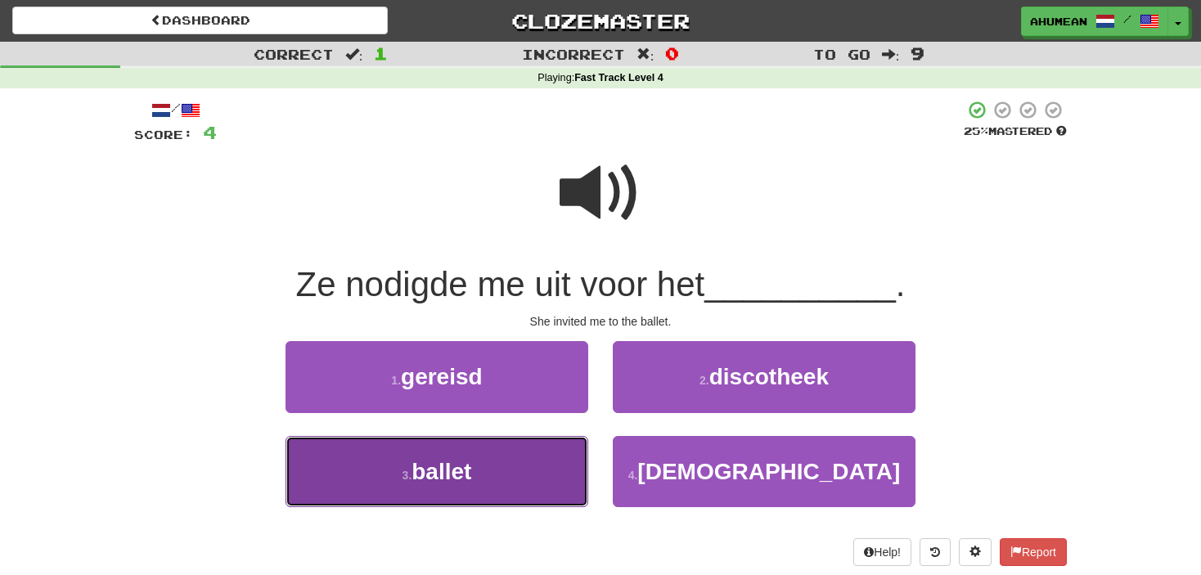
click at [484, 443] on button "3 . ballet" at bounding box center [437, 471] width 303 height 71
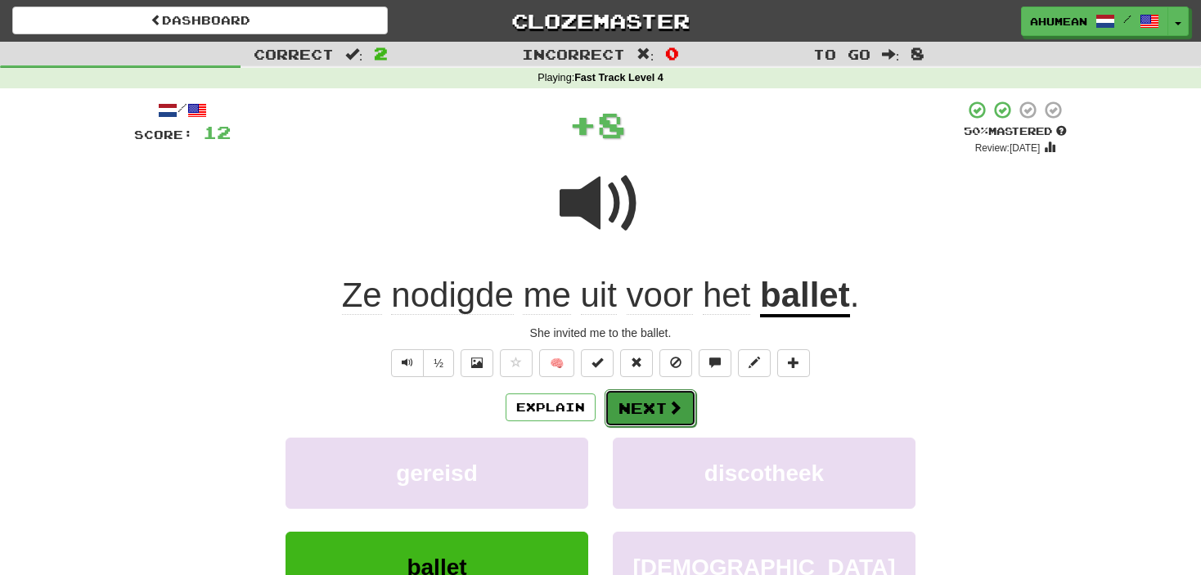
click at [618, 396] on button "Next" at bounding box center [651, 408] width 92 height 38
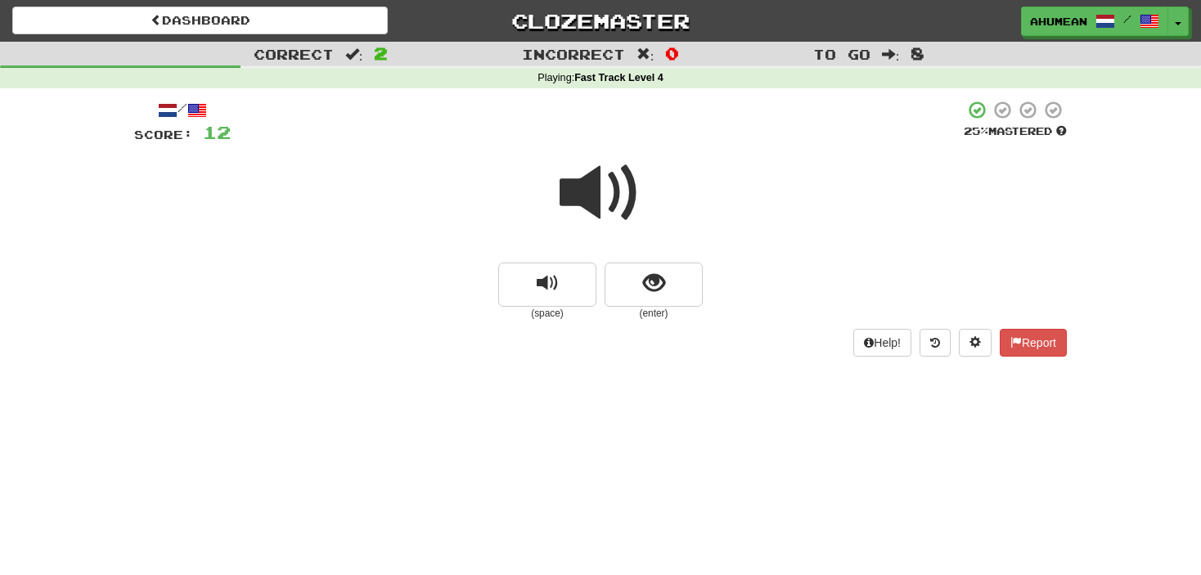
click at [614, 215] on span at bounding box center [601, 193] width 82 height 82
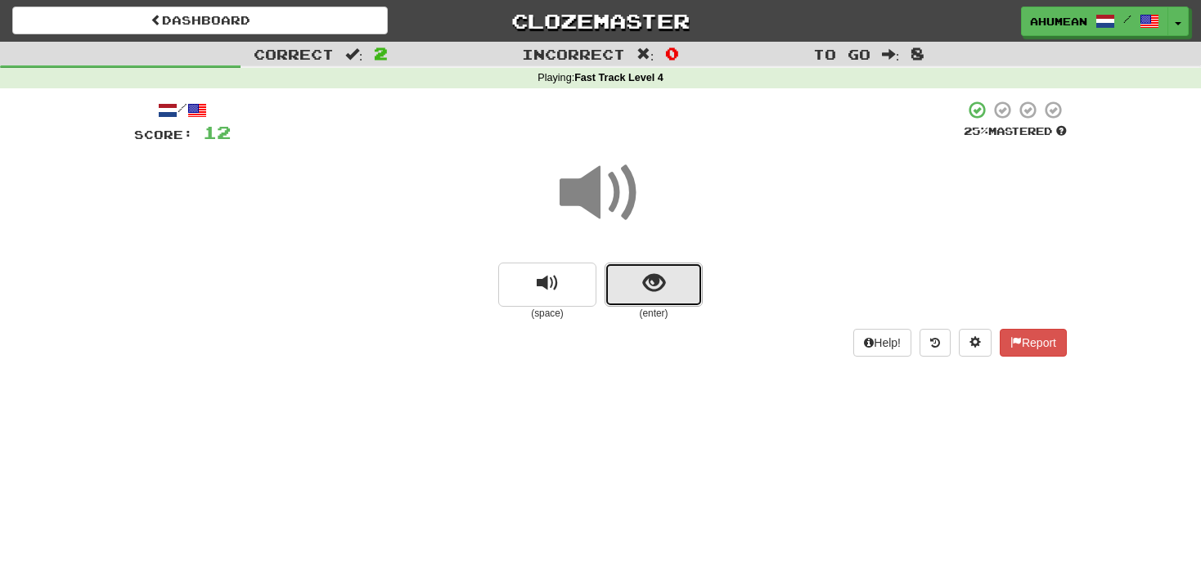
click at [644, 288] on span "show sentence" at bounding box center [654, 283] width 22 height 22
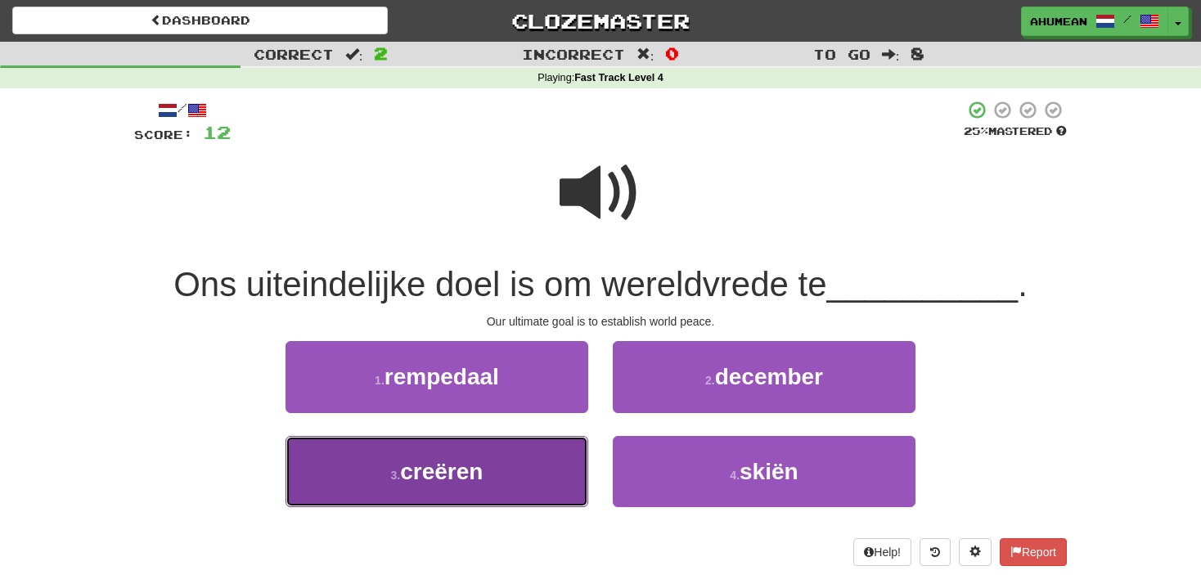
click at [452, 461] on span "creëren" at bounding box center [441, 471] width 83 height 25
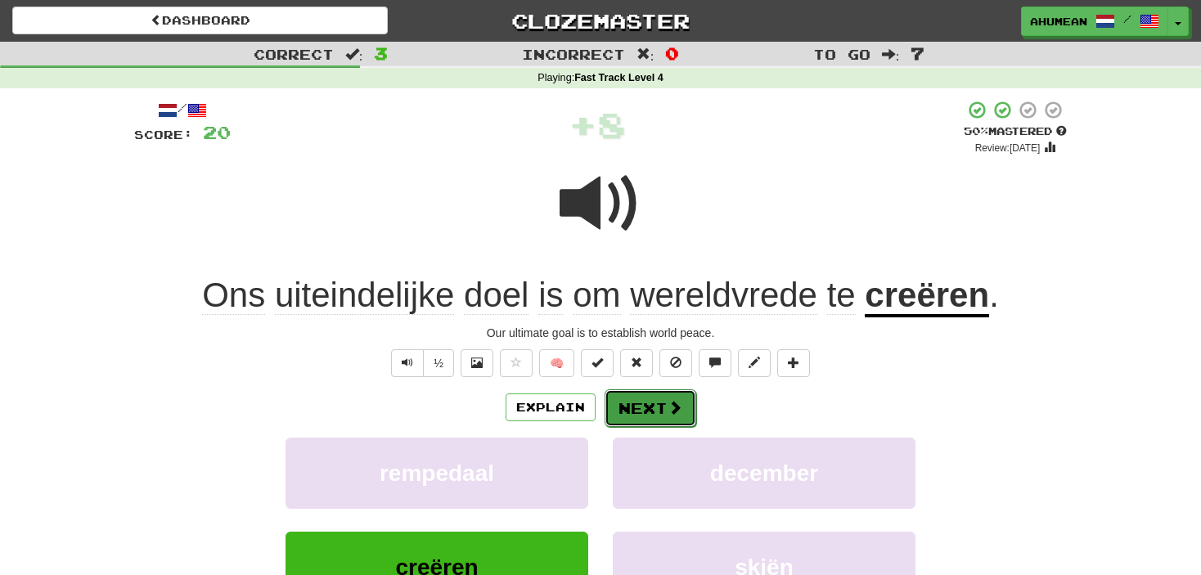
click at [631, 414] on button "Next" at bounding box center [651, 408] width 92 height 38
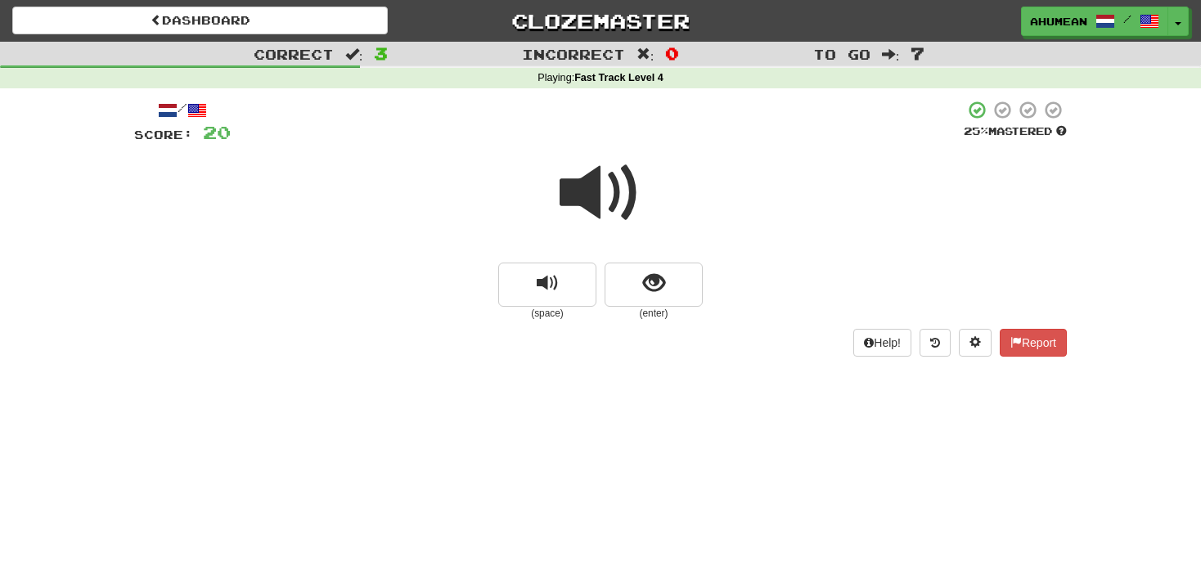
click at [595, 225] on span at bounding box center [601, 193] width 82 height 82
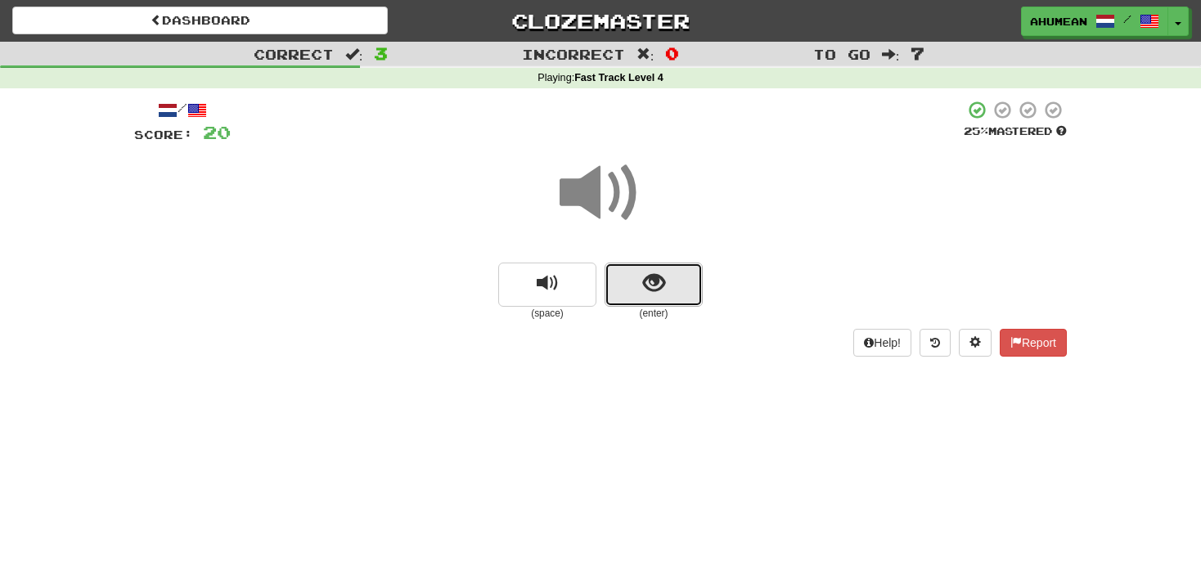
click at [637, 283] on button "show sentence" at bounding box center [654, 285] width 98 height 44
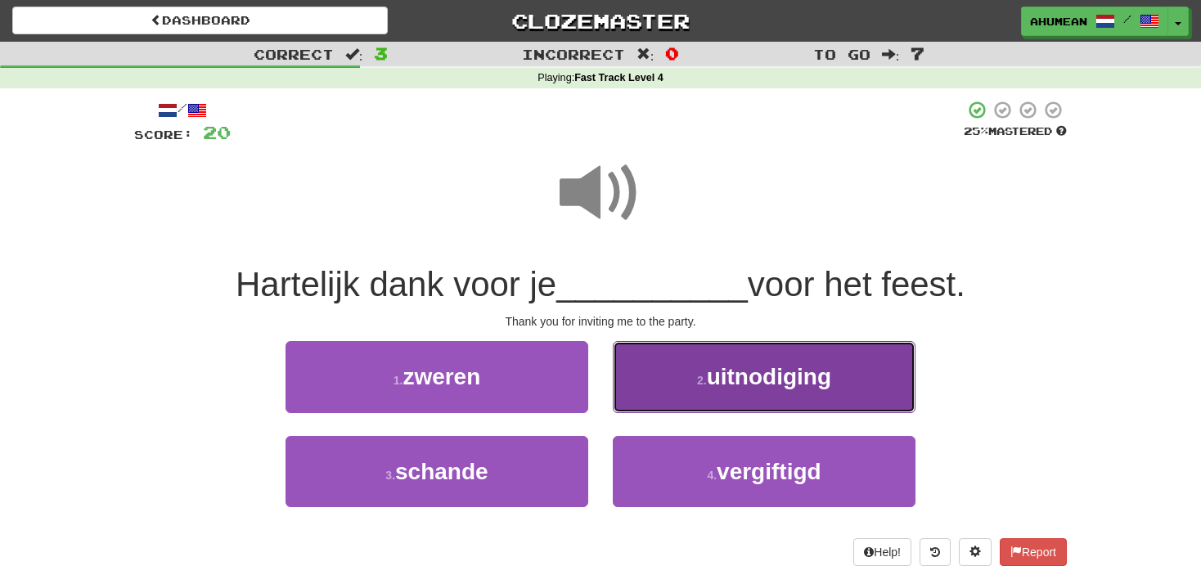
click at [710, 394] on button "2 . uitnodiging" at bounding box center [764, 376] width 303 height 71
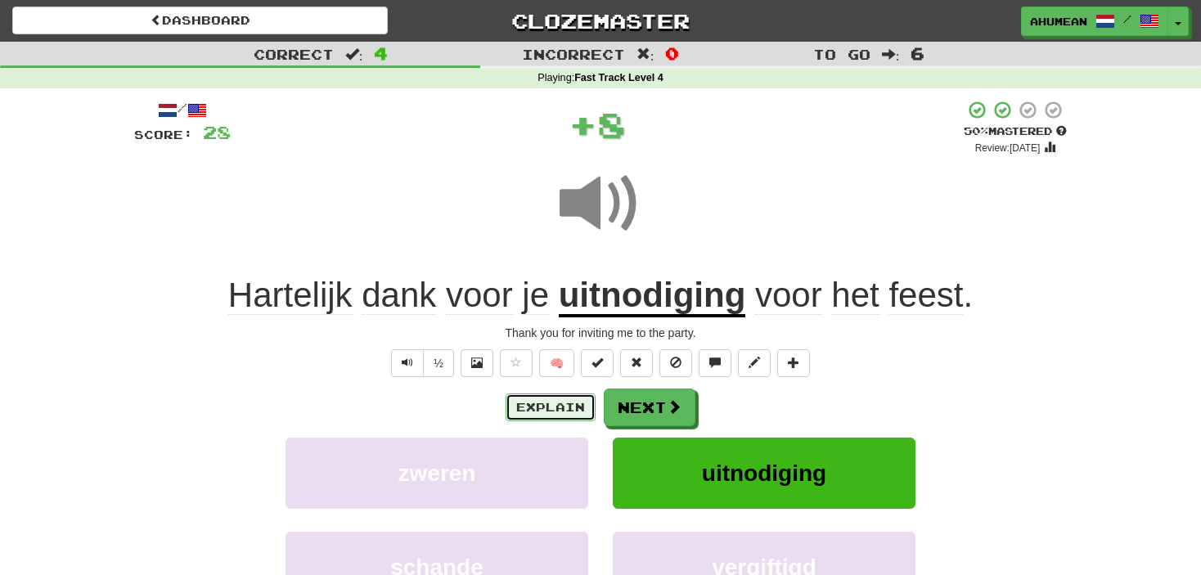
click at [528, 402] on button "Explain" at bounding box center [551, 408] width 90 height 28
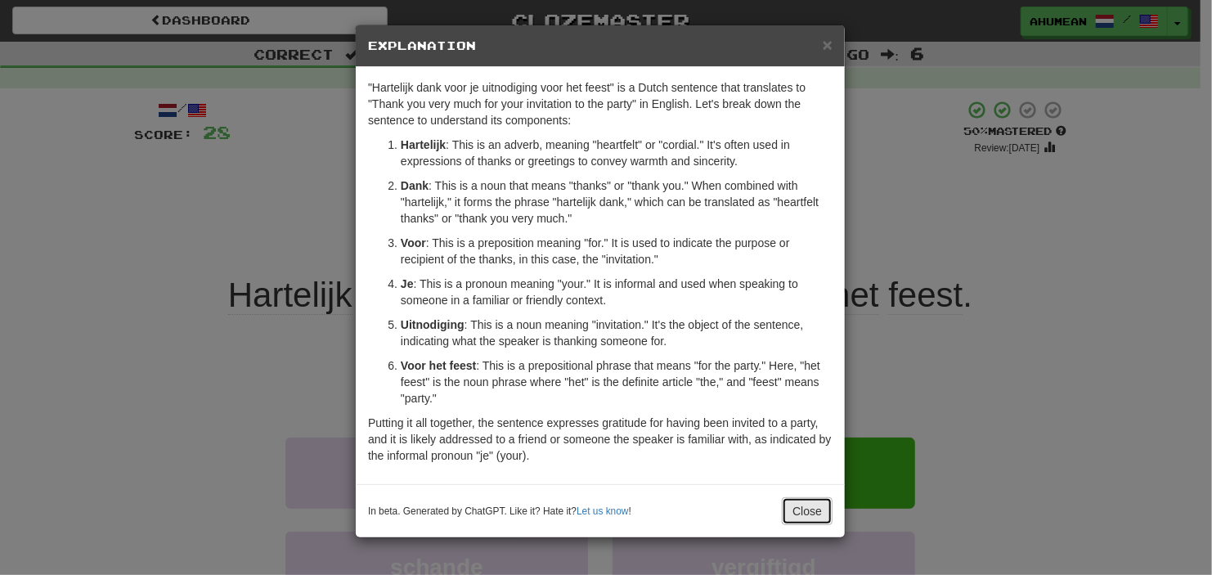
click at [787, 507] on button "Close" at bounding box center [807, 511] width 51 height 28
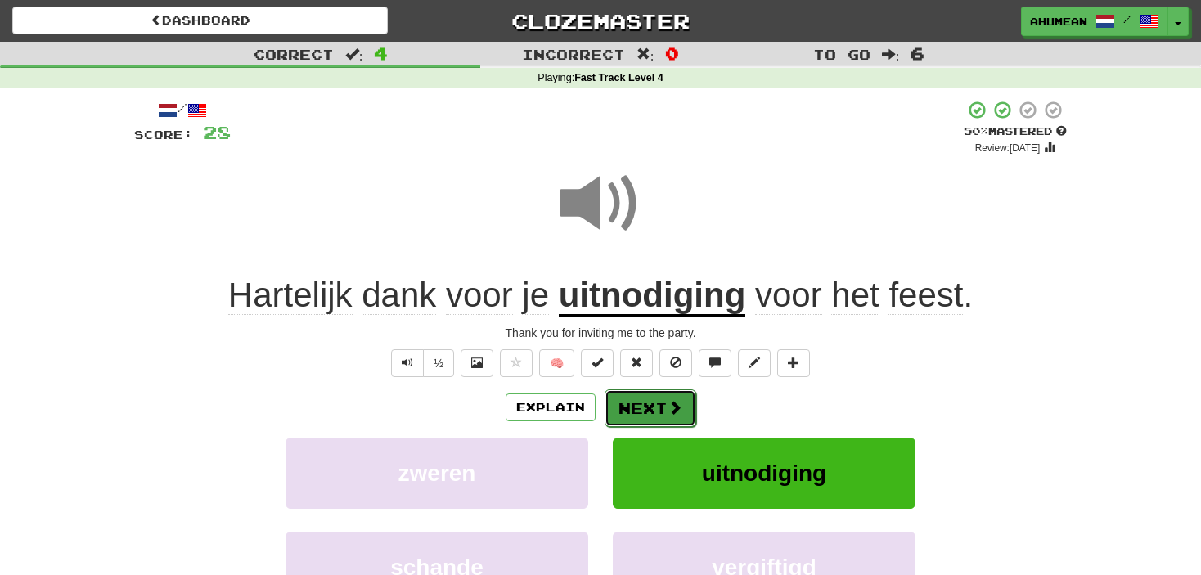
click at [665, 423] on button "Next" at bounding box center [651, 408] width 92 height 38
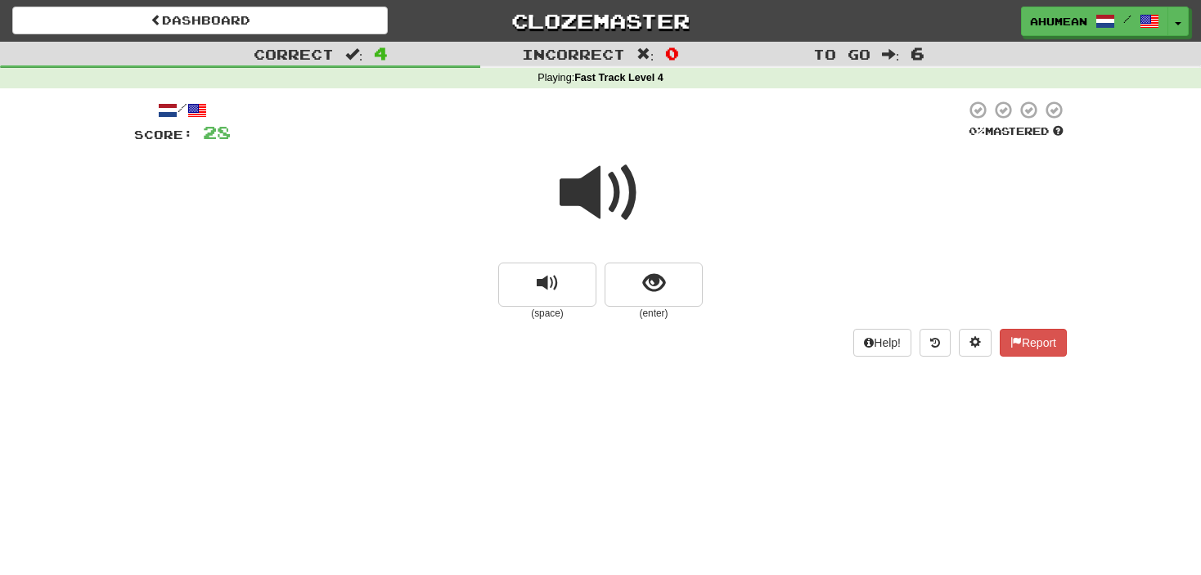
click at [603, 187] on span at bounding box center [601, 193] width 82 height 82
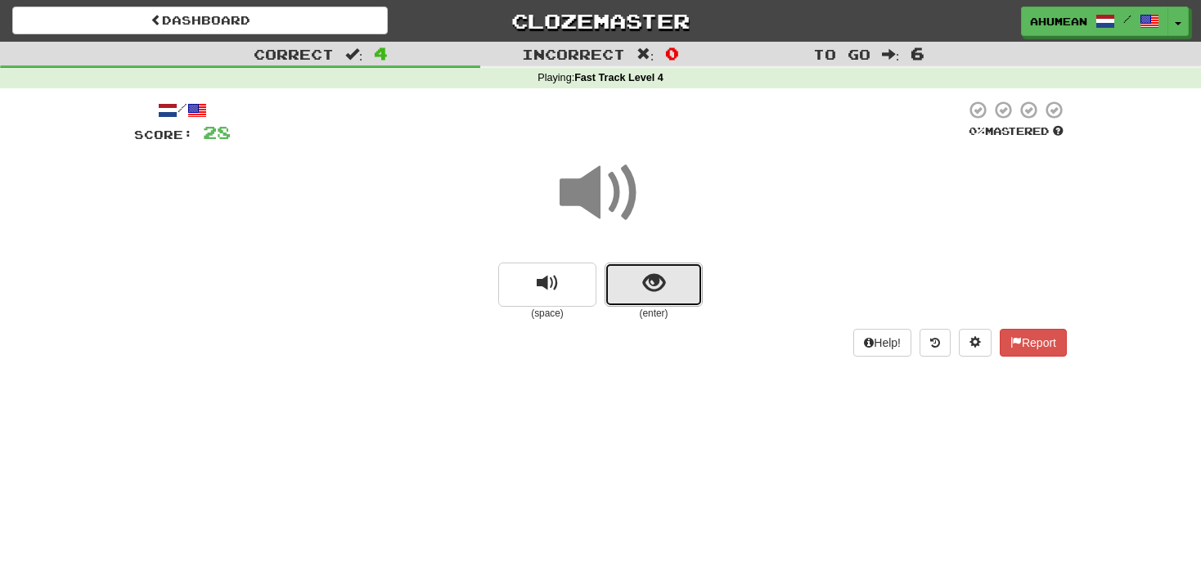
click at [638, 282] on button "show sentence" at bounding box center [654, 285] width 98 height 44
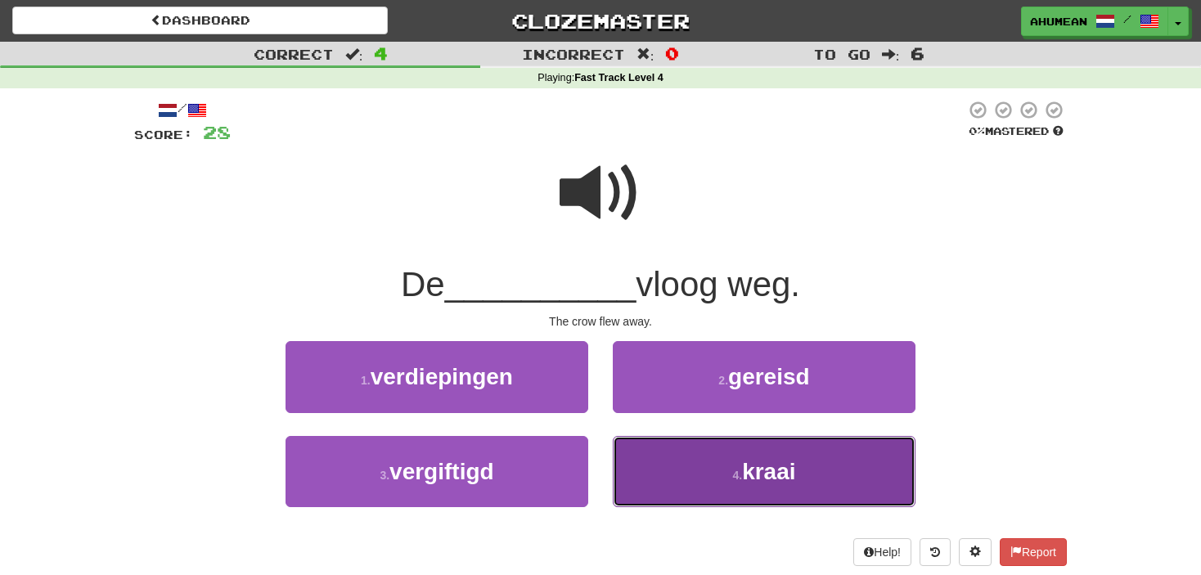
click at [700, 497] on button "4 . kraai" at bounding box center [764, 471] width 303 height 71
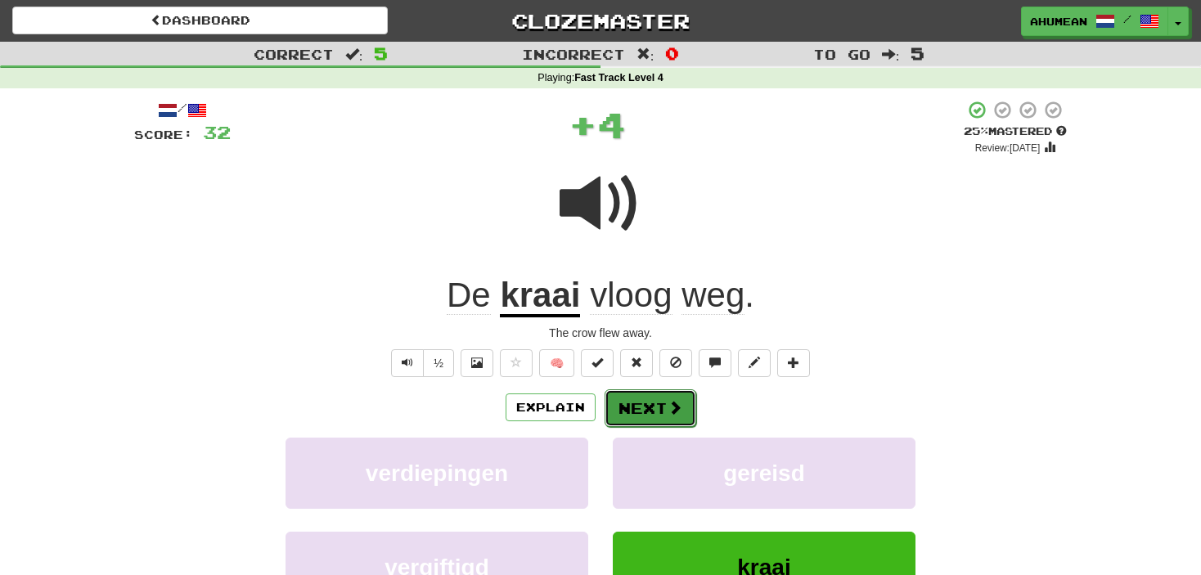
click at [645, 416] on button "Next" at bounding box center [651, 408] width 92 height 38
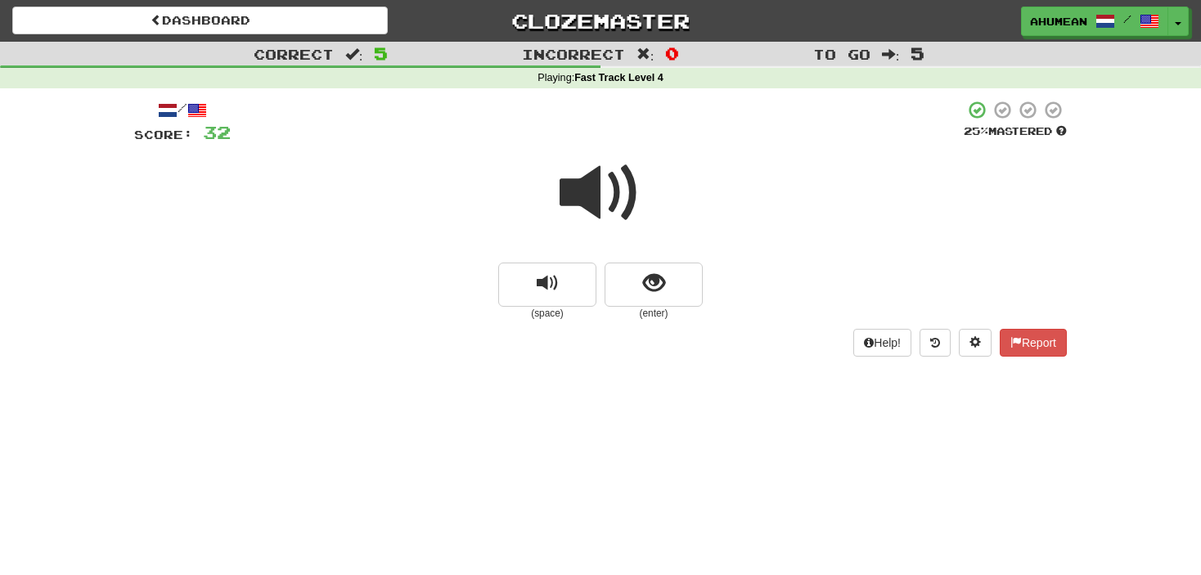
click at [591, 200] on span at bounding box center [601, 193] width 82 height 82
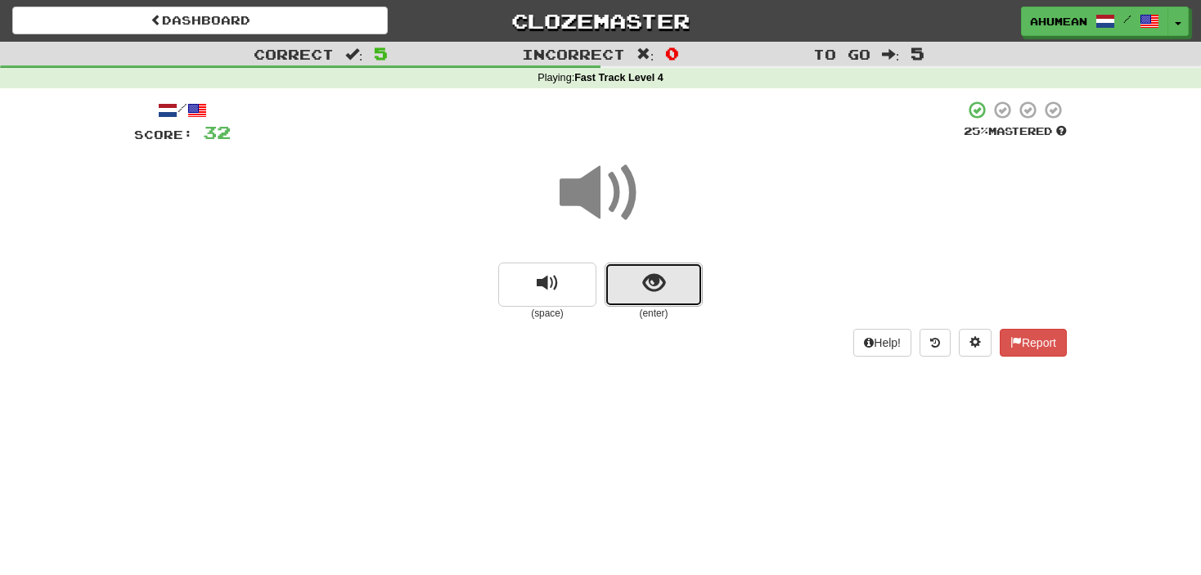
click at [633, 288] on button "show sentence" at bounding box center [654, 285] width 98 height 44
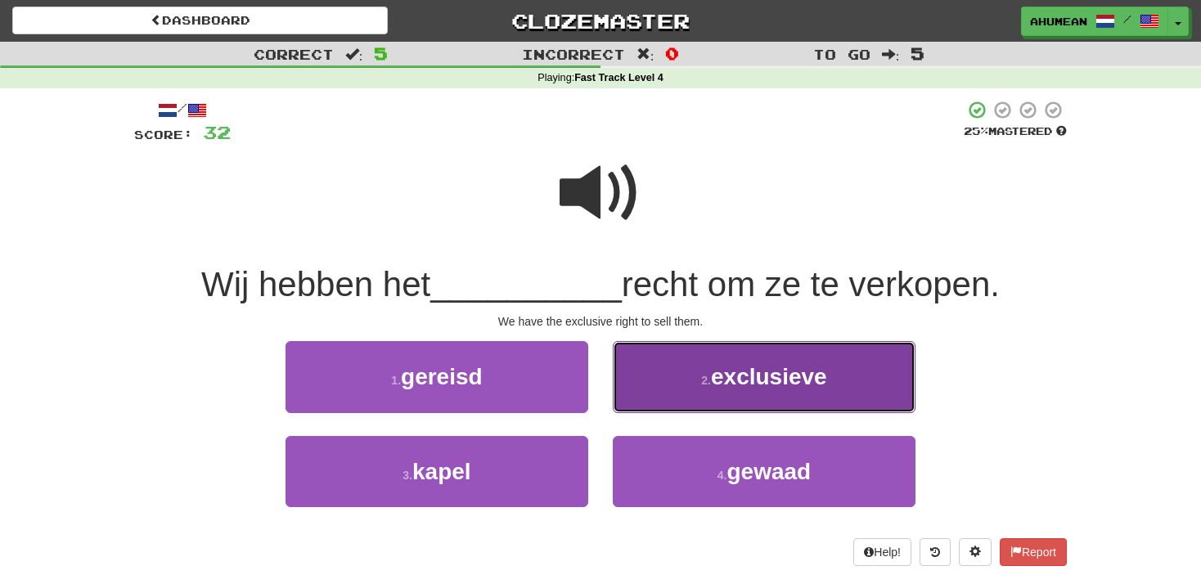
click at [701, 373] on button "2 . exclusieve" at bounding box center [764, 376] width 303 height 71
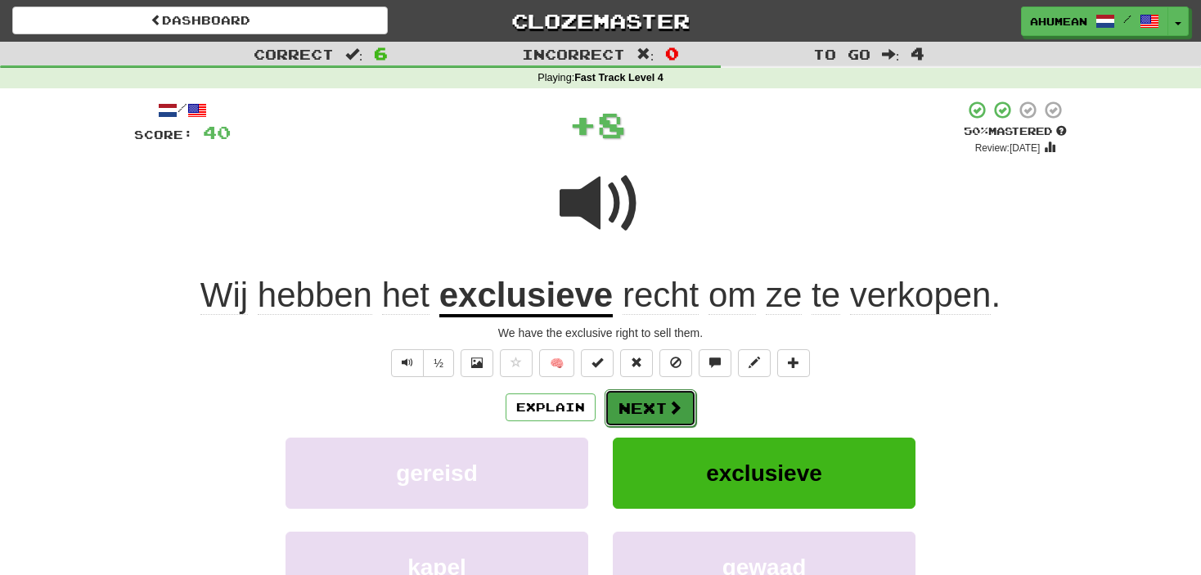
click at [625, 406] on button "Next" at bounding box center [651, 408] width 92 height 38
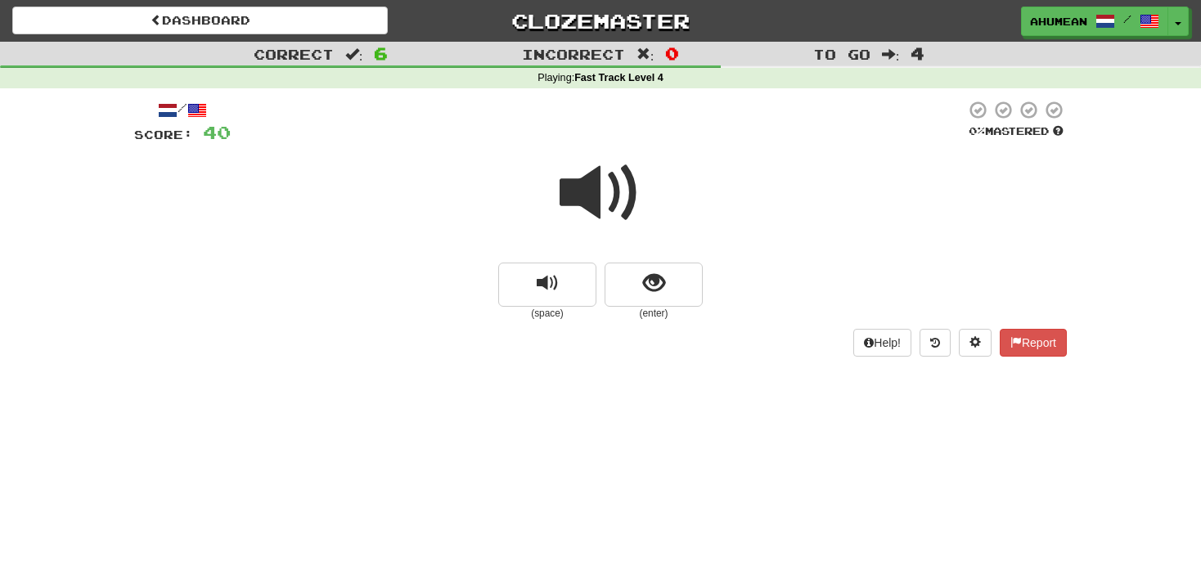
click at [601, 213] on span at bounding box center [601, 193] width 82 height 82
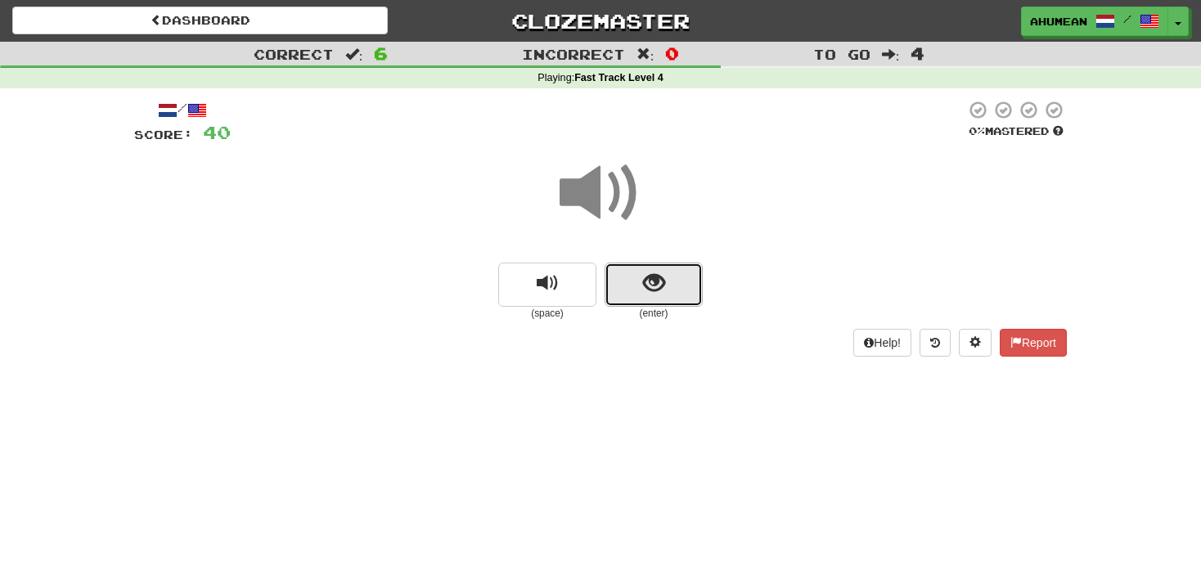
click at [653, 281] on span "show sentence" at bounding box center [654, 283] width 22 height 22
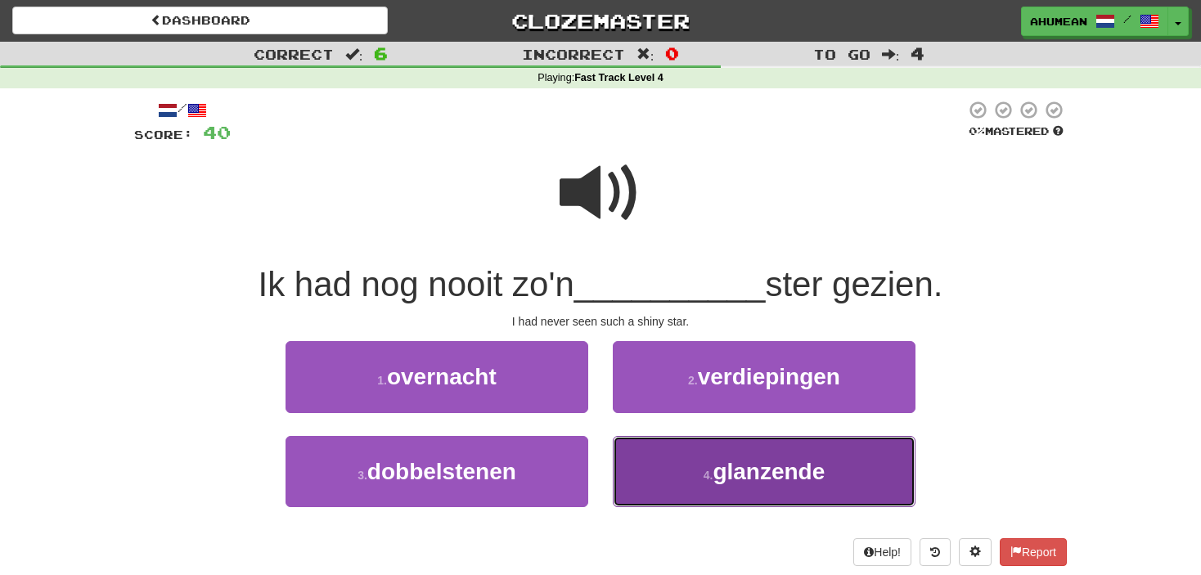
click at [733, 479] on span "glanzende" at bounding box center [769, 471] width 112 height 25
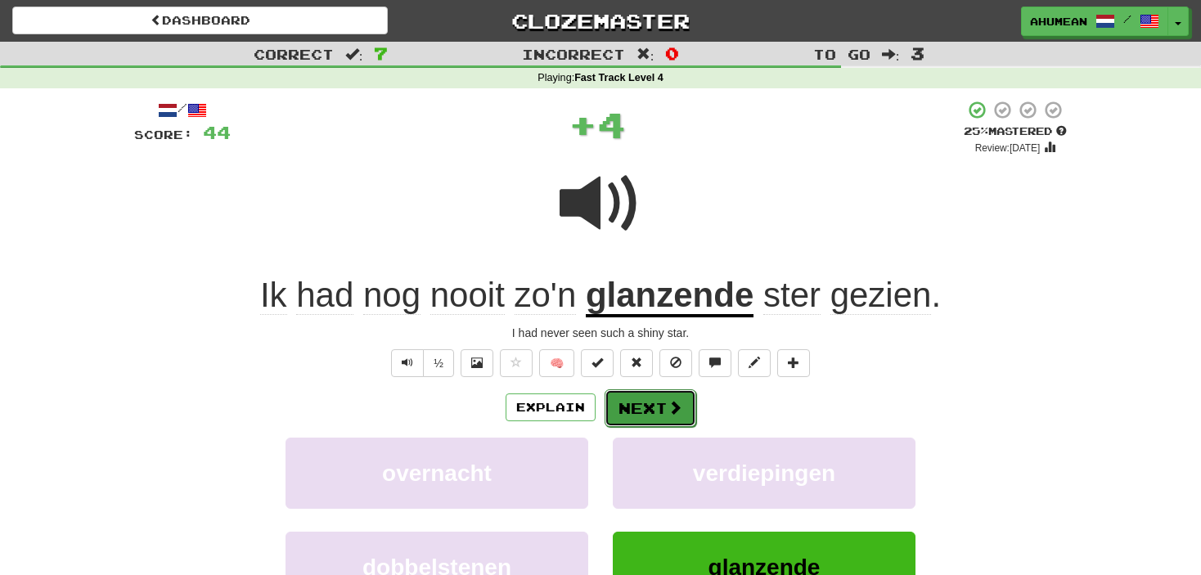
click at [670, 410] on span at bounding box center [675, 407] width 15 height 15
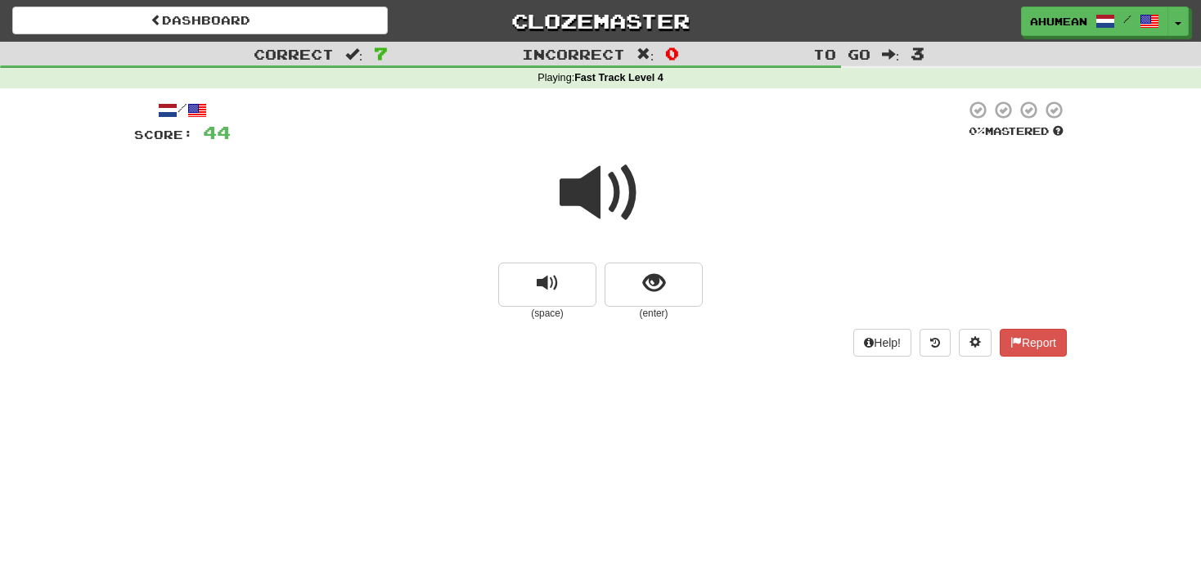
click at [600, 214] on span at bounding box center [601, 193] width 82 height 82
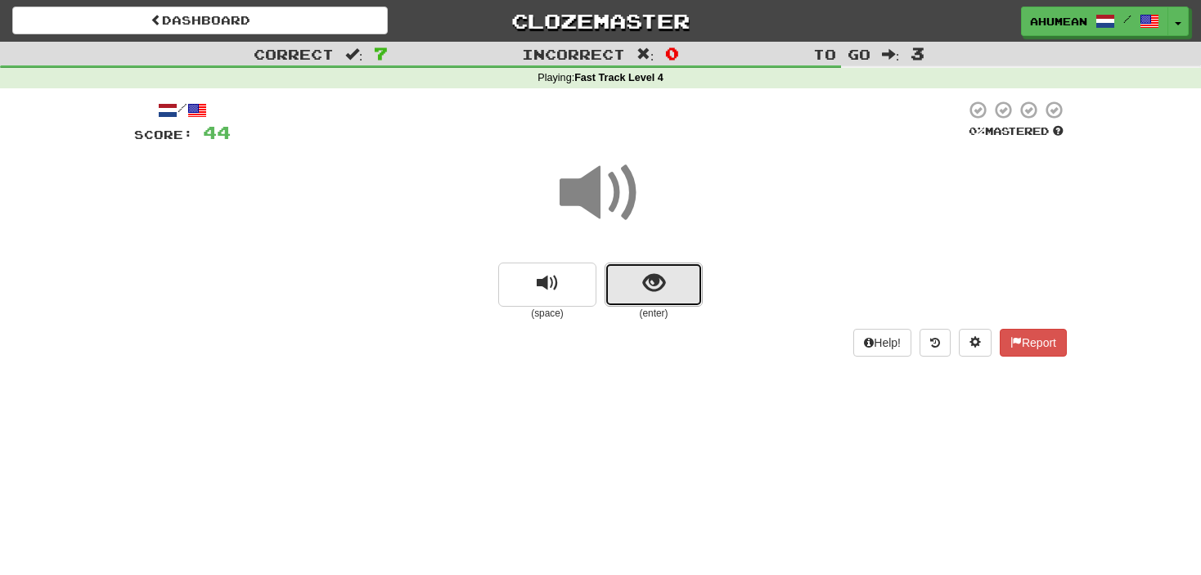
click at [654, 297] on button "show sentence" at bounding box center [654, 285] width 98 height 44
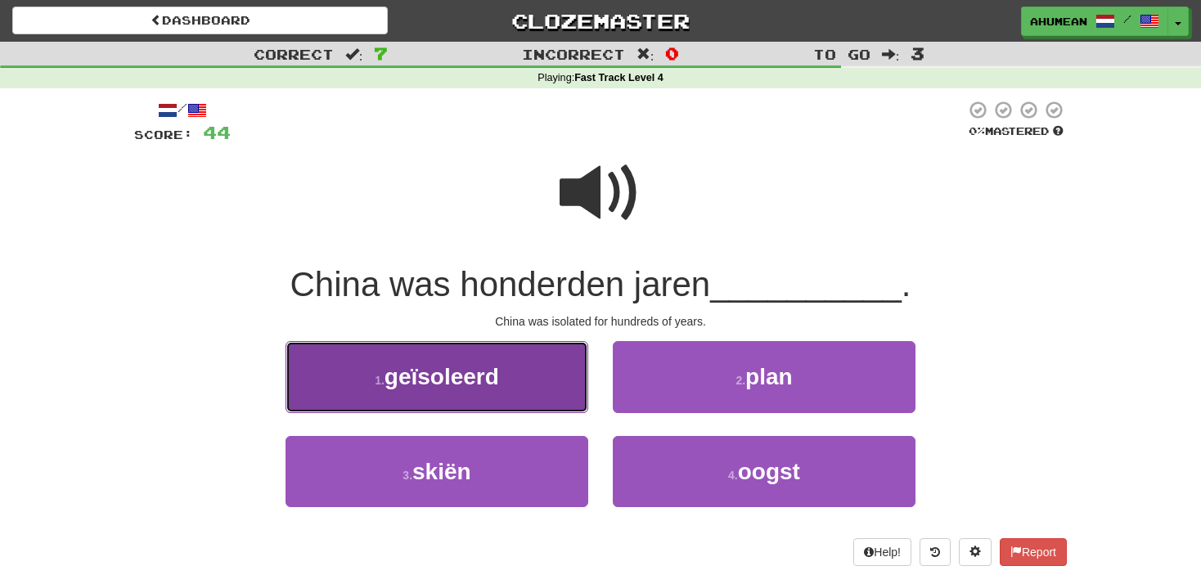
click at [447, 371] on span "geïsoleerd" at bounding box center [442, 376] width 115 height 25
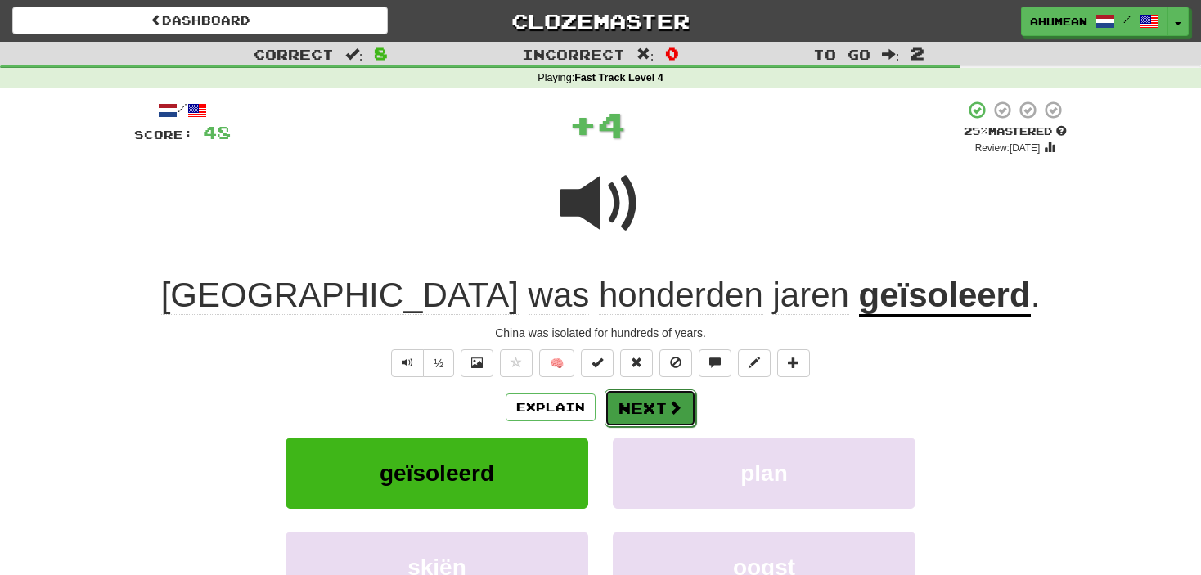
click at [650, 401] on button "Next" at bounding box center [651, 408] width 92 height 38
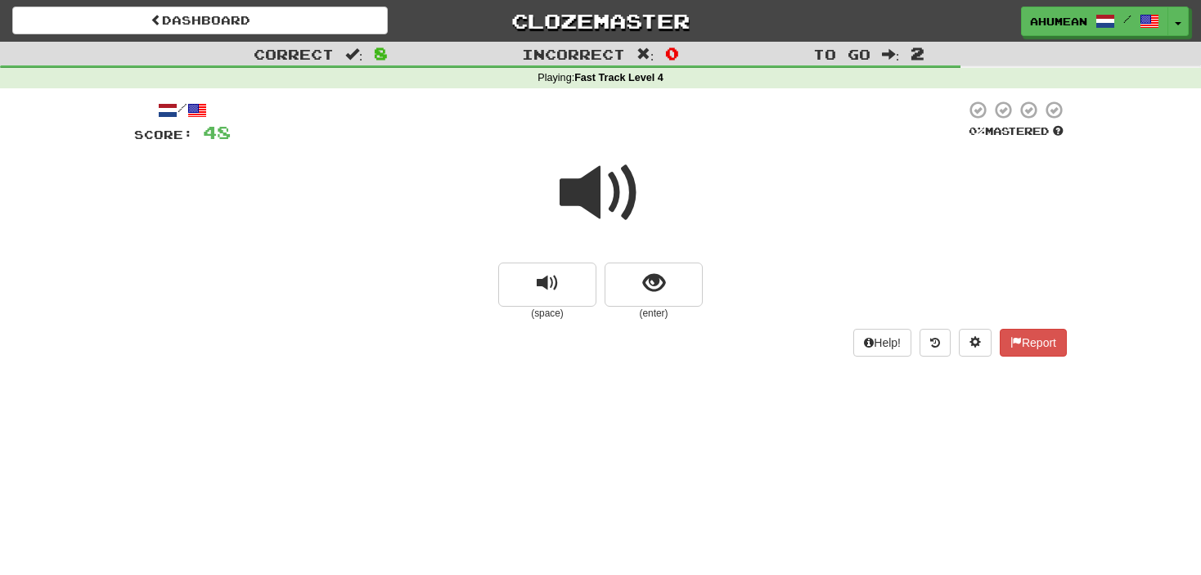
click at [578, 184] on span at bounding box center [601, 193] width 82 height 82
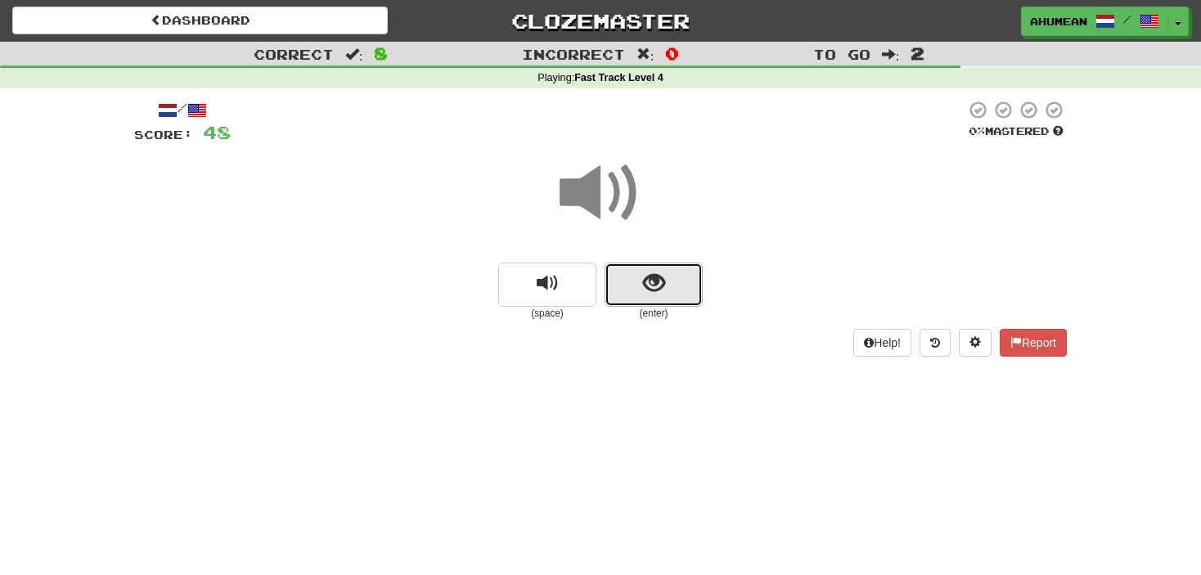
click at [620, 268] on button "show sentence" at bounding box center [654, 285] width 98 height 44
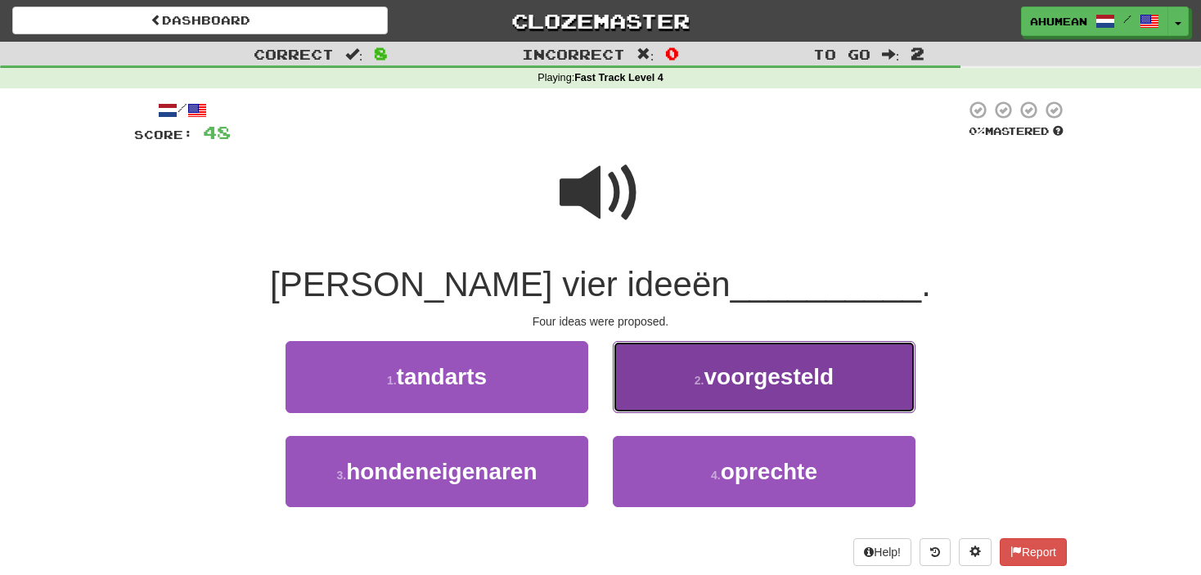
click at [723, 374] on span "voorgesteld" at bounding box center [769, 376] width 130 height 25
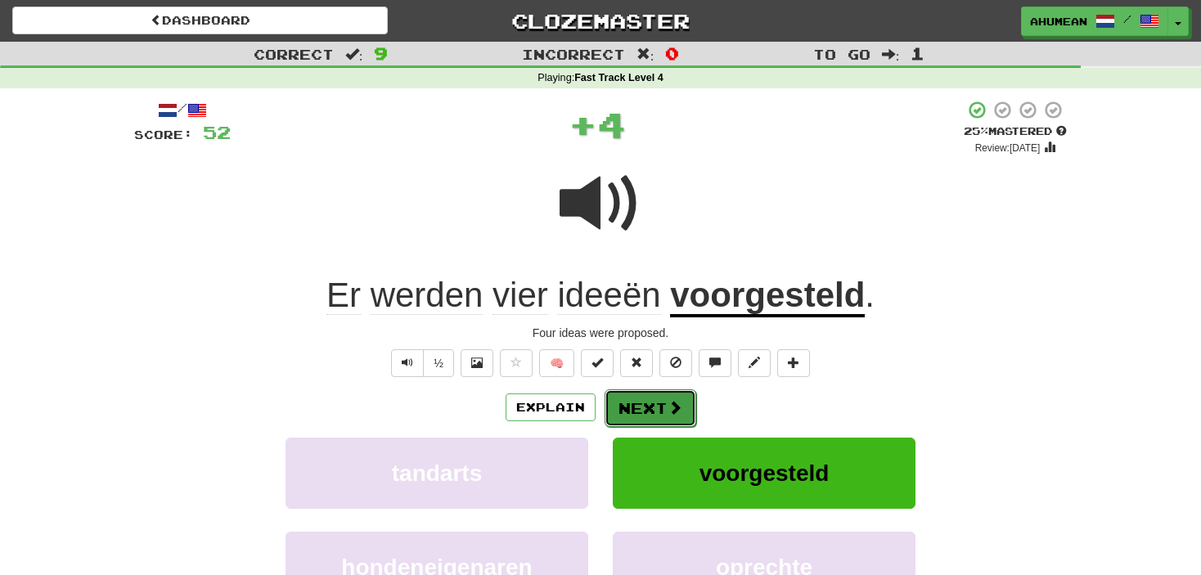
click at [642, 399] on button "Next" at bounding box center [651, 408] width 92 height 38
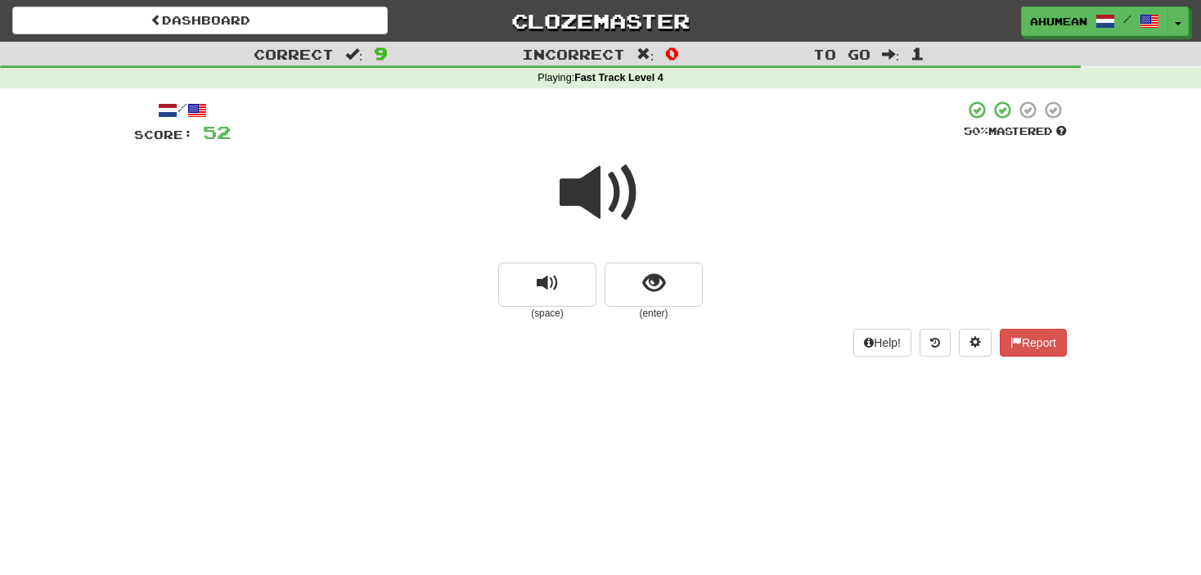
click at [578, 206] on span at bounding box center [601, 193] width 82 height 82
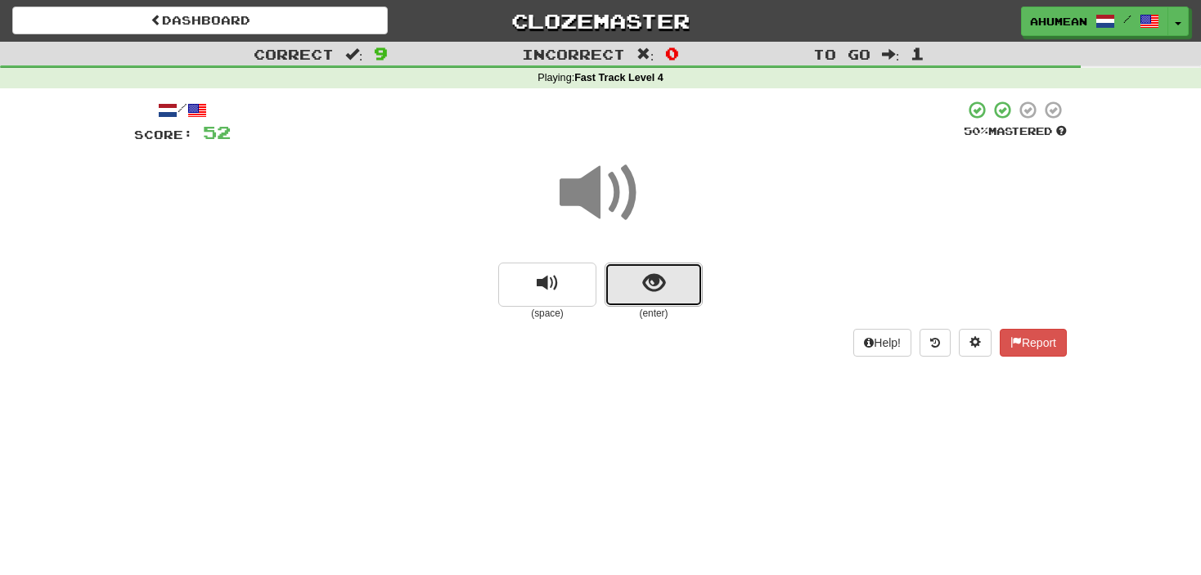
click at [632, 291] on button "show sentence" at bounding box center [654, 285] width 98 height 44
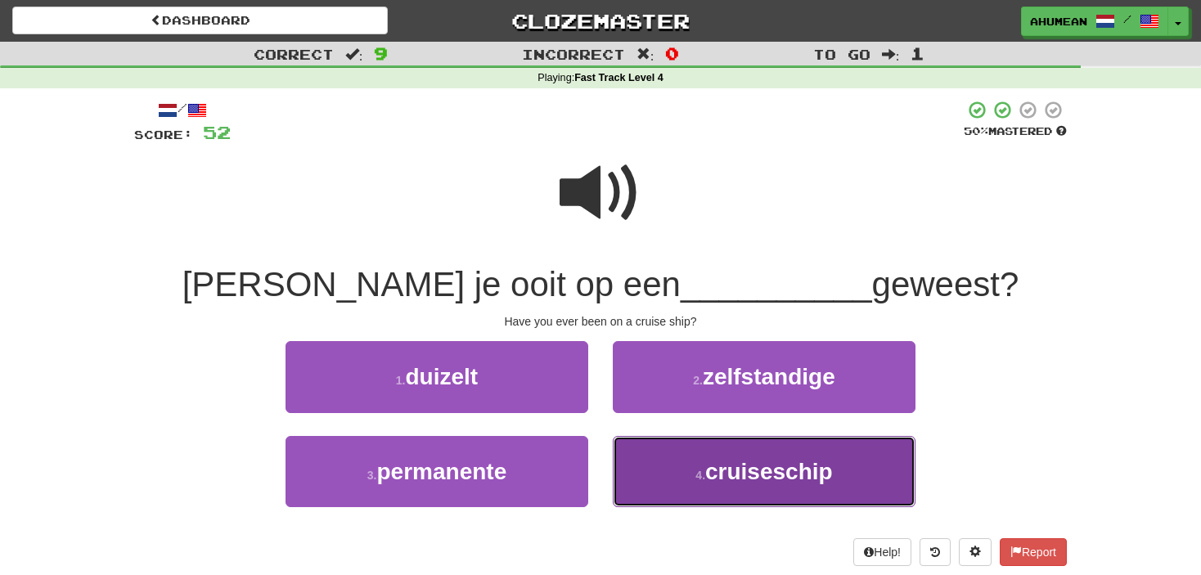
click at [732, 468] on span "cruiseschip" at bounding box center [769, 471] width 128 height 25
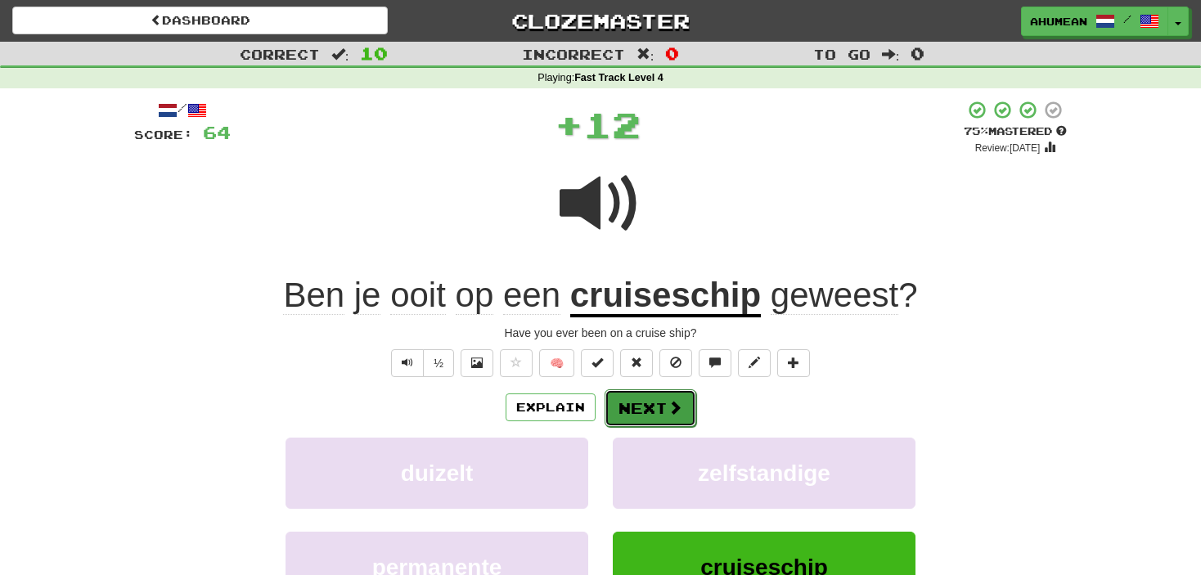
click at [684, 424] on button "Next" at bounding box center [651, 408] width 92 height 38
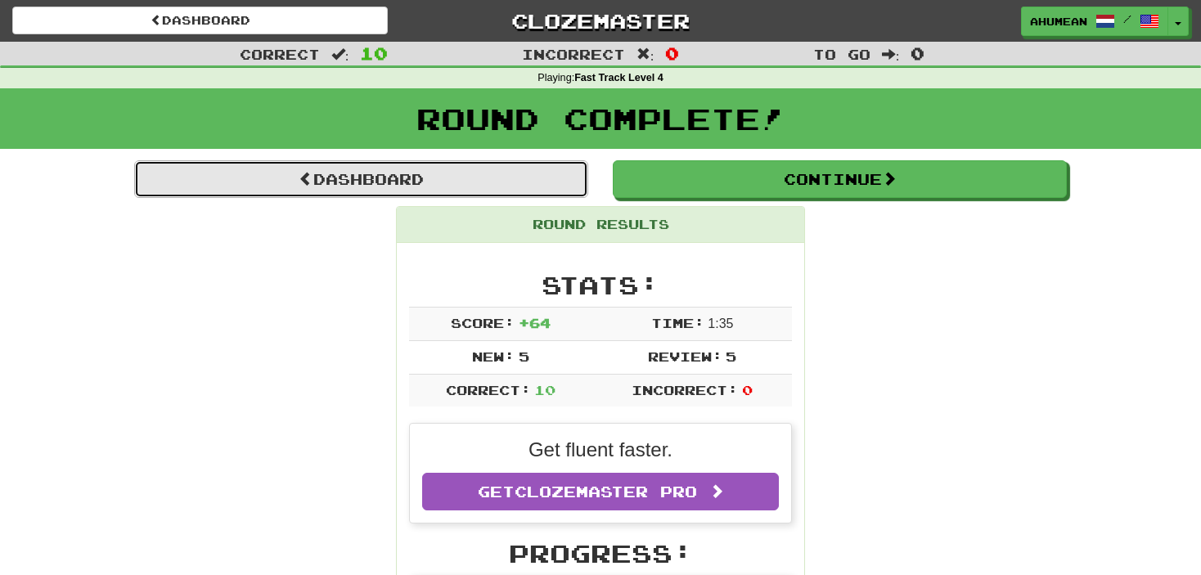
click at [353, 190] on link "Dashboard" at bounding box center [361, 179] width 454 height 38
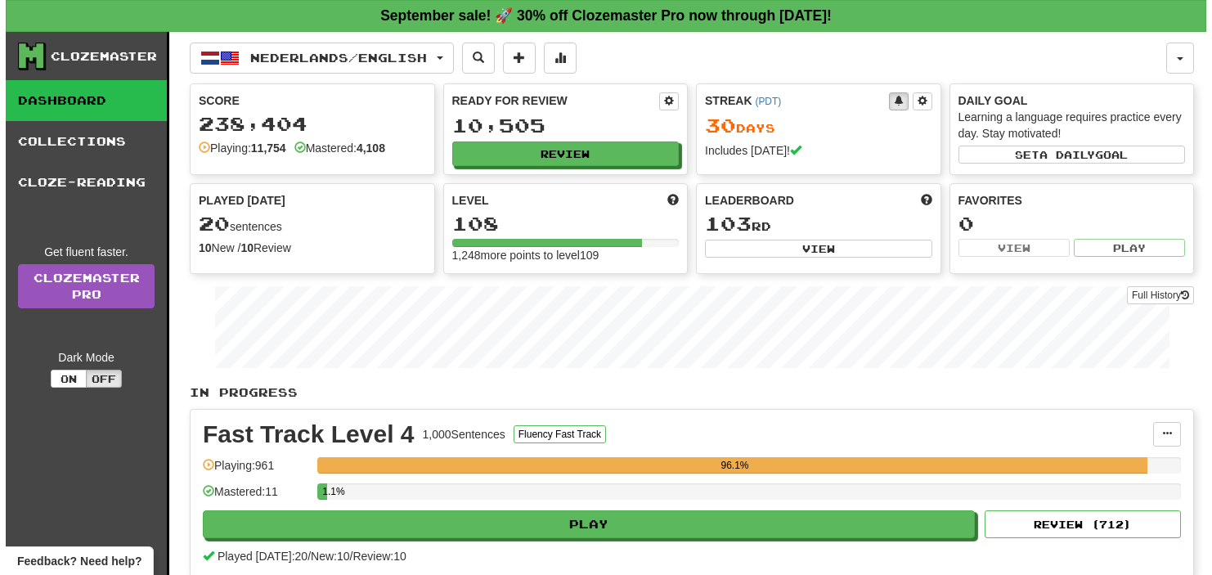
scroll to position [82, 0]
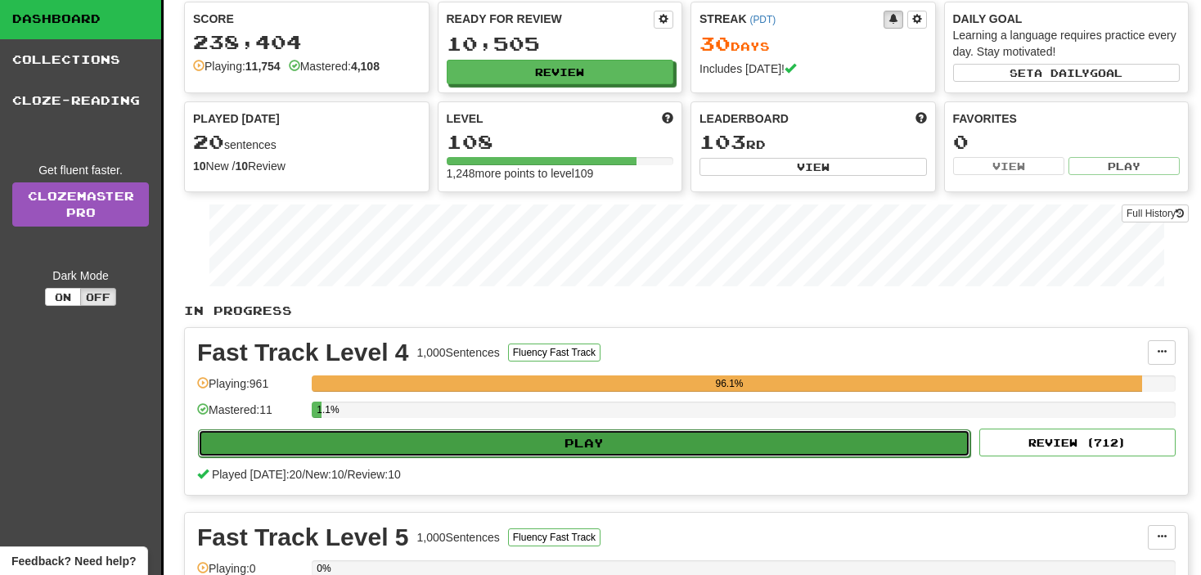
click at [556, 433] on button "Play" at bounding box center [584, 443] width 772 height 28
select select "**"
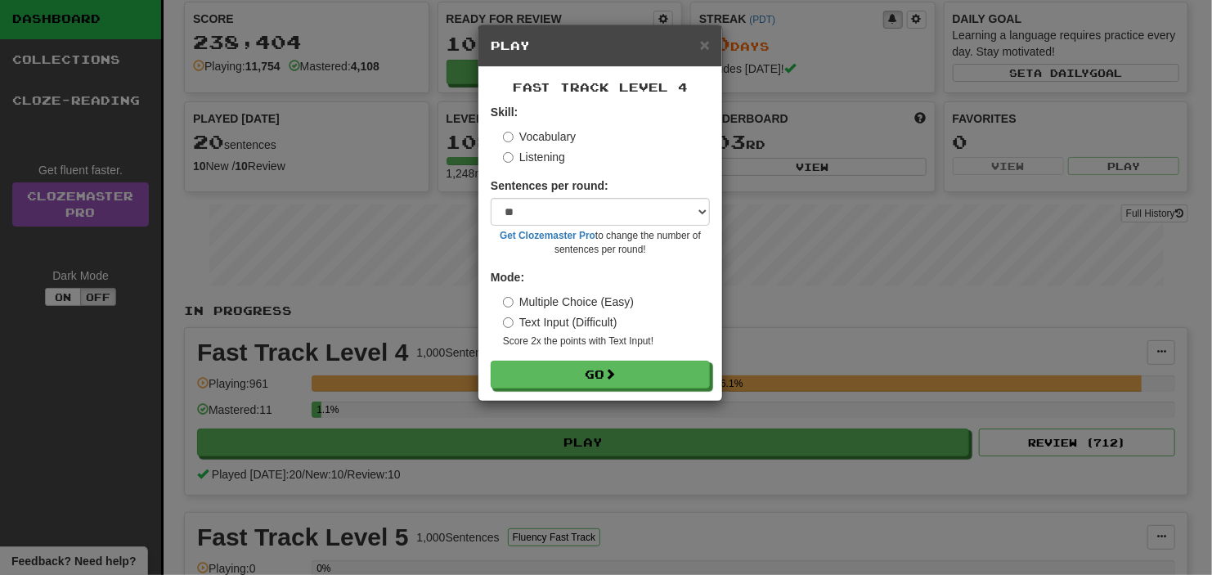
click at [519, 151] on label "Listening" at bounding box center [534, 157] width 62 height 16
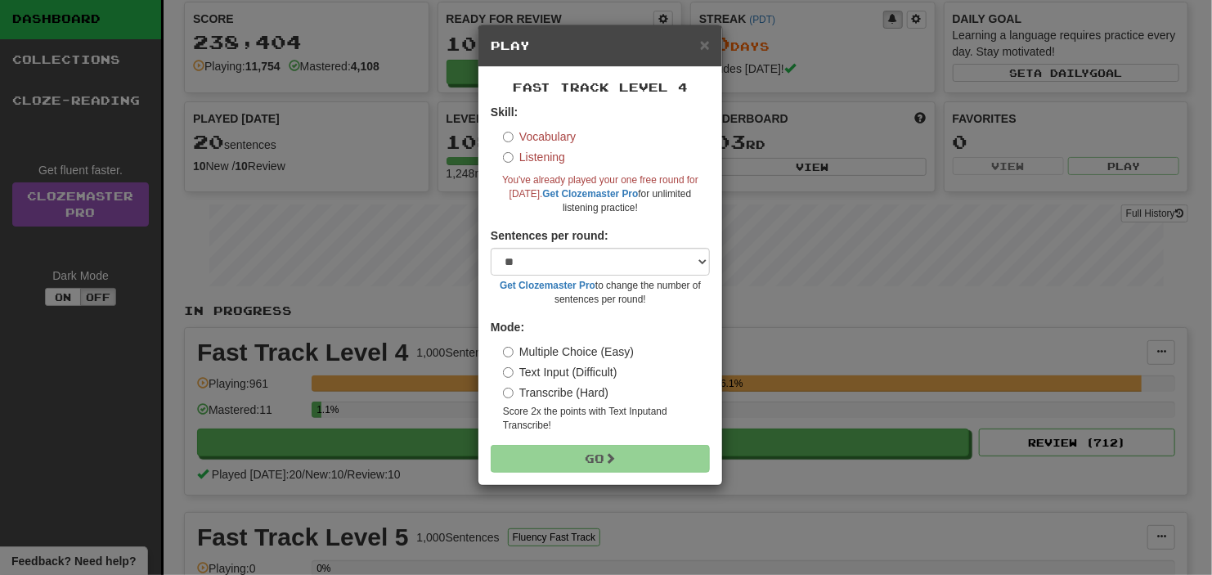
click at [522, 137] on label "Vocabulary" at bounding box center [539, 136] width 73 height 16
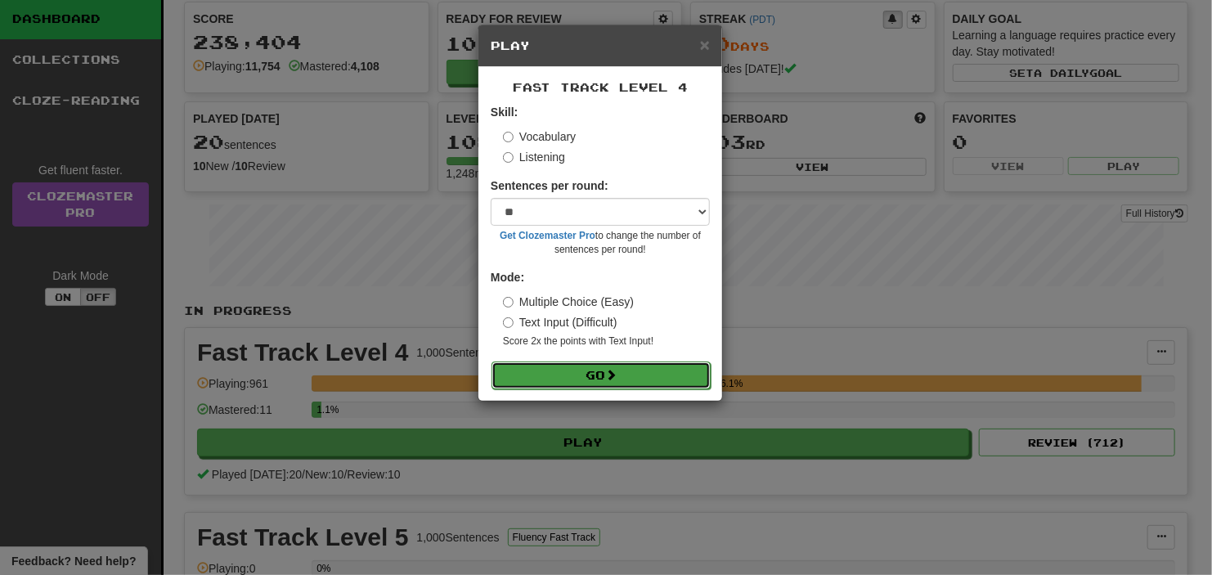
click at [618, 367] on button "Go" at bounding box center [601, 376] width 219 height 28
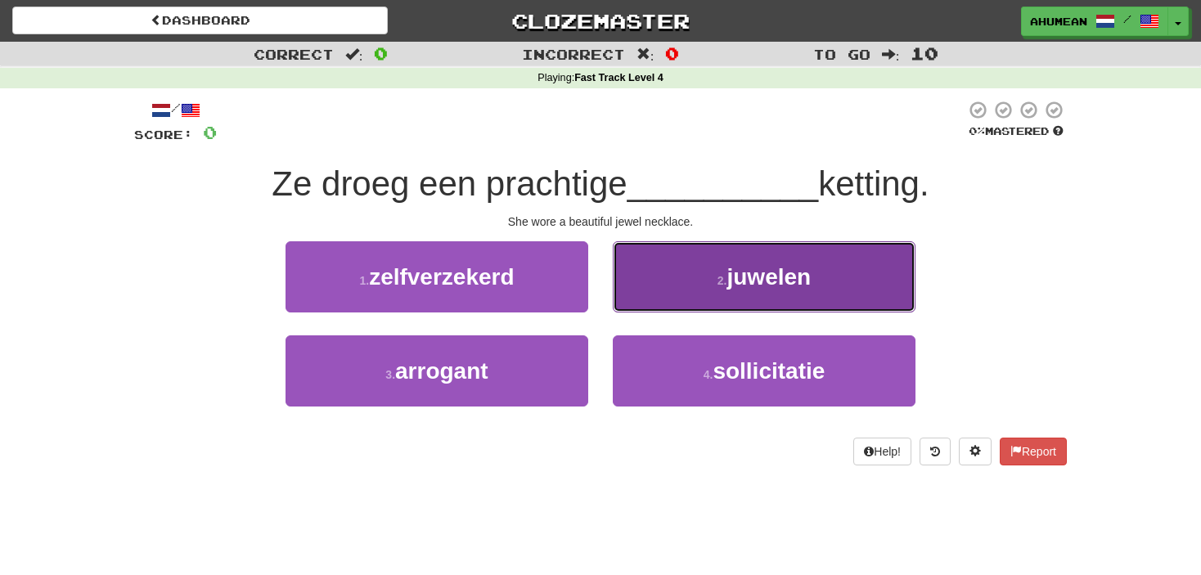
click at [699, 295] on button "2 . juwelen" at bounding box center [764, 276] width 303 height 71
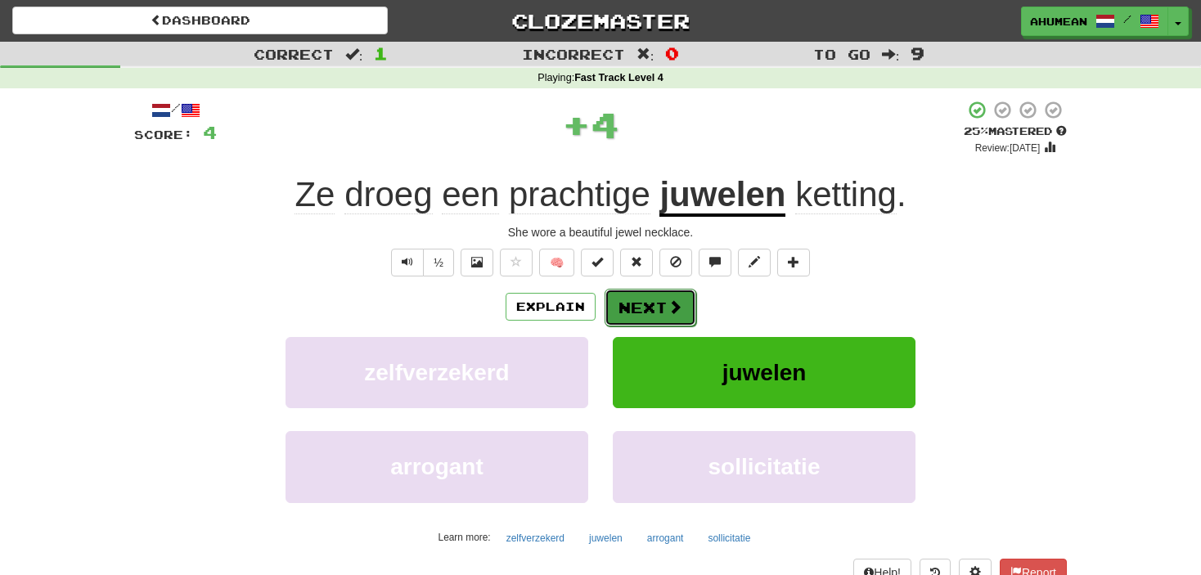
click at [670, 312] on span at bounding box center [675, 306] width 15 height 15
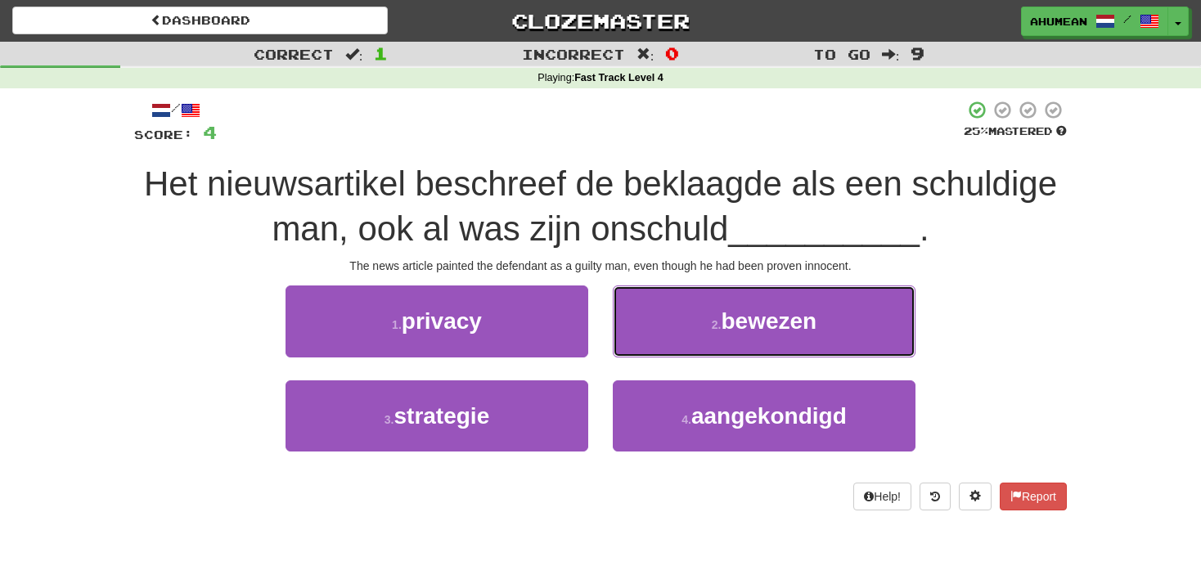
click at [670, 312] on button "2 . bewezen" at bounding box center [764, 321] width 303 height 71
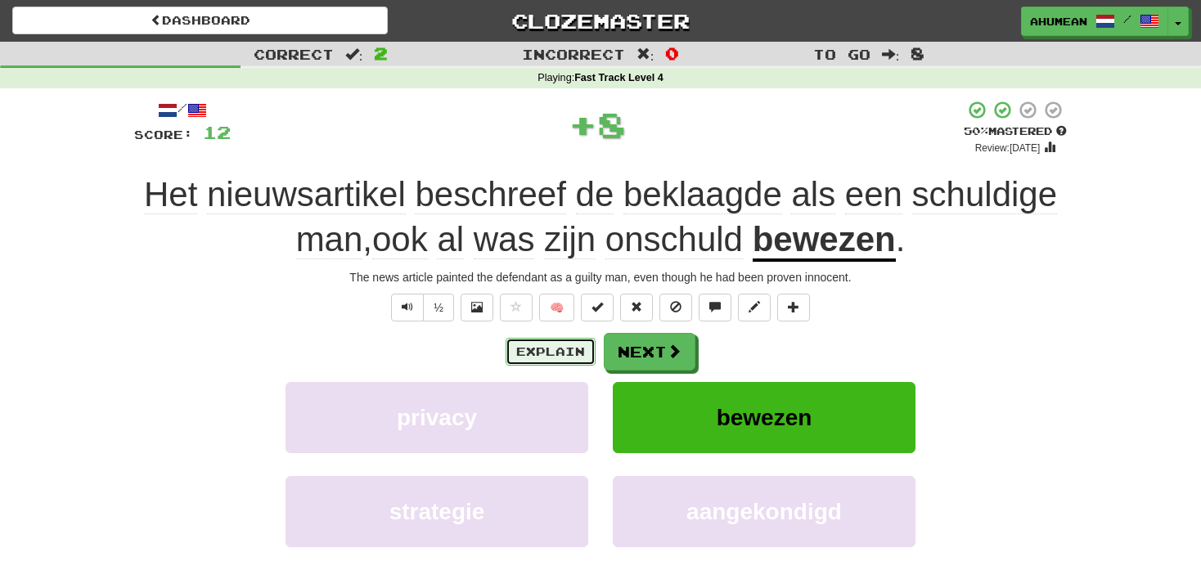
click at [513, 339] on button "Explain" at bounding box center [551, 352] width 90 height 28
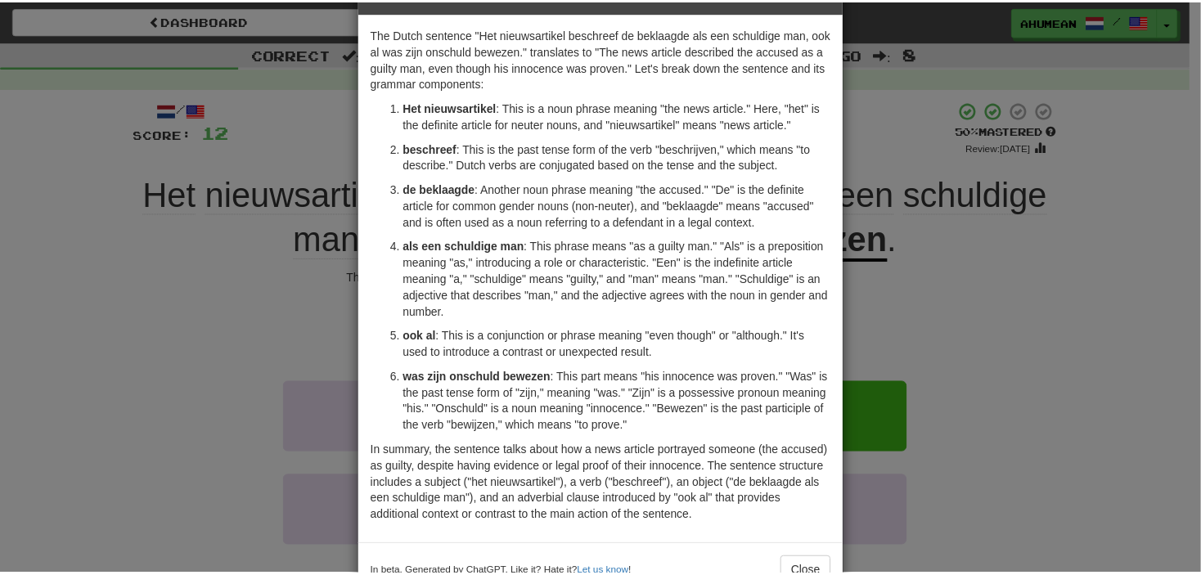
scroll to position [82, 0]
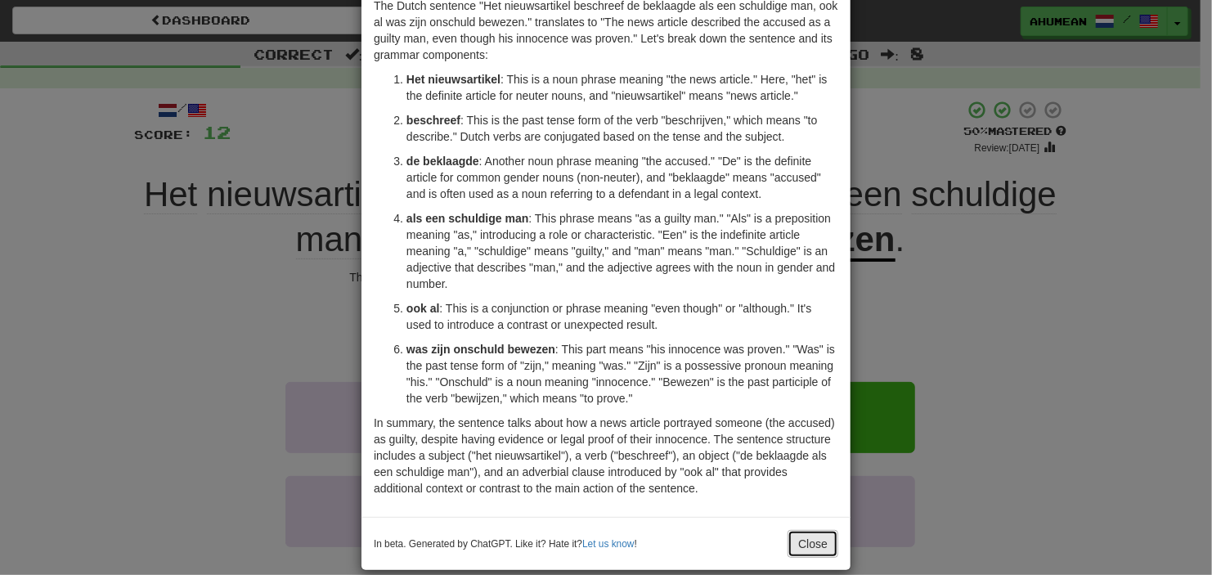
click at [788, 533] on button "Close" at bounding box center [813, 544] width 51 height 28
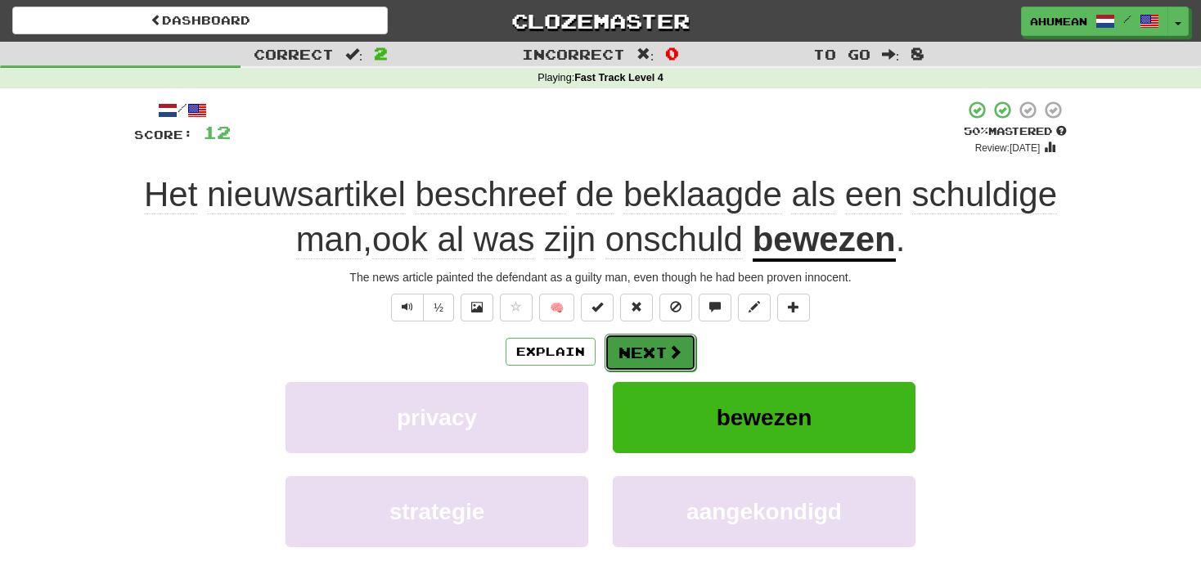
click at [648, 348] on button "Next" at bounding box center [651, 353] width 92 height 38
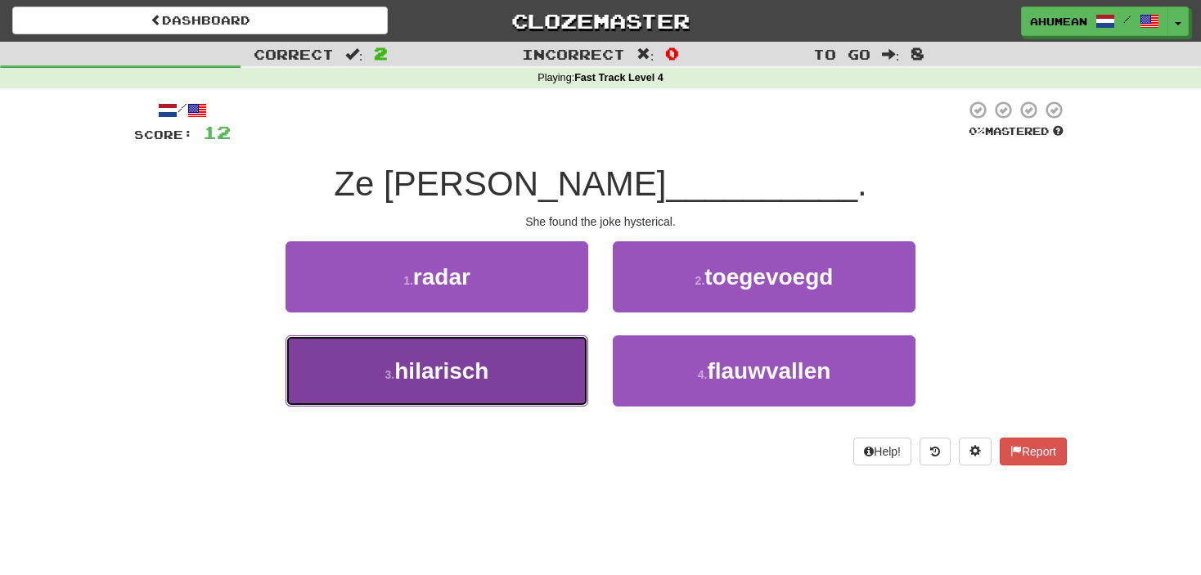
click at [497, 386] on button "3 . hilarisch" at bounding box center [437, 370] width 303 height 71
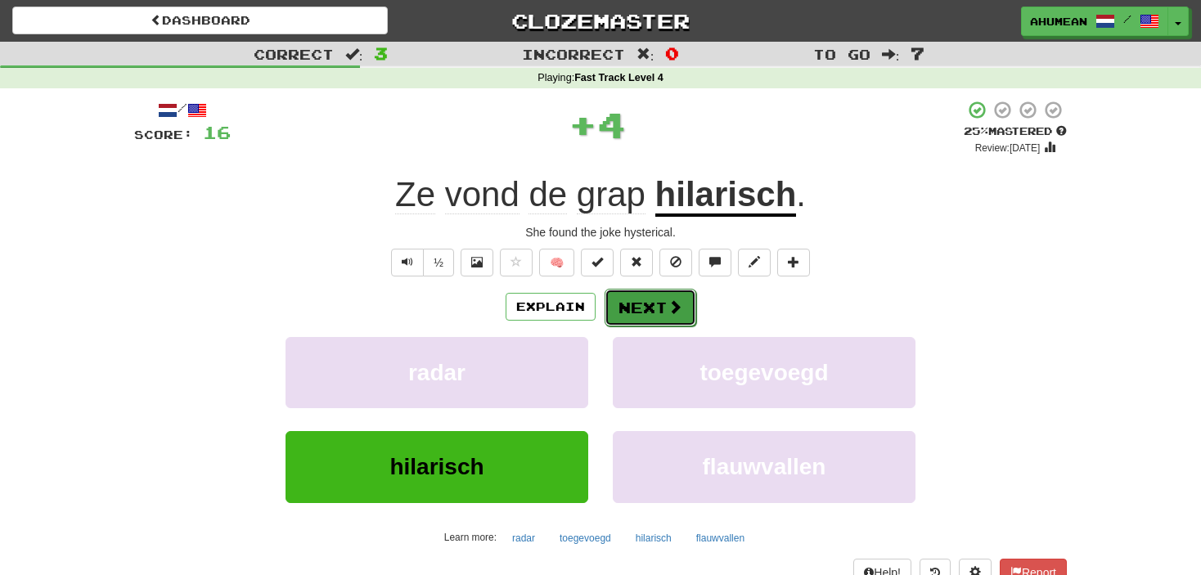
click at [677, 322] on button "Next" at bounding box center [651, 308] width 92 height 38
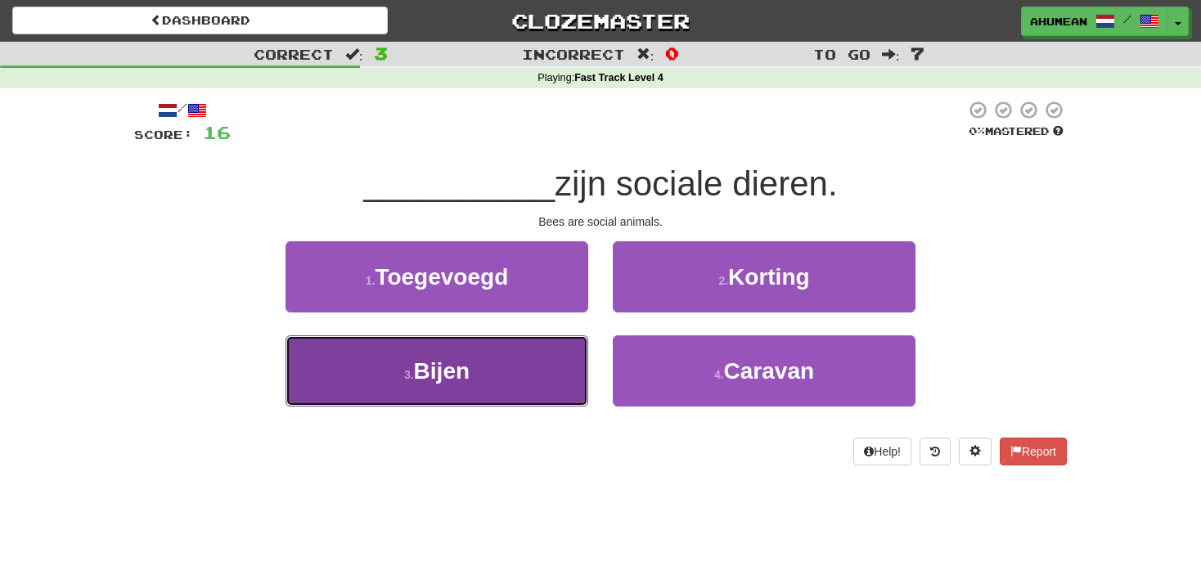
click at [513, 376] on button "3 . Bijen" at bounding box center [437, 370] width 303 height 71
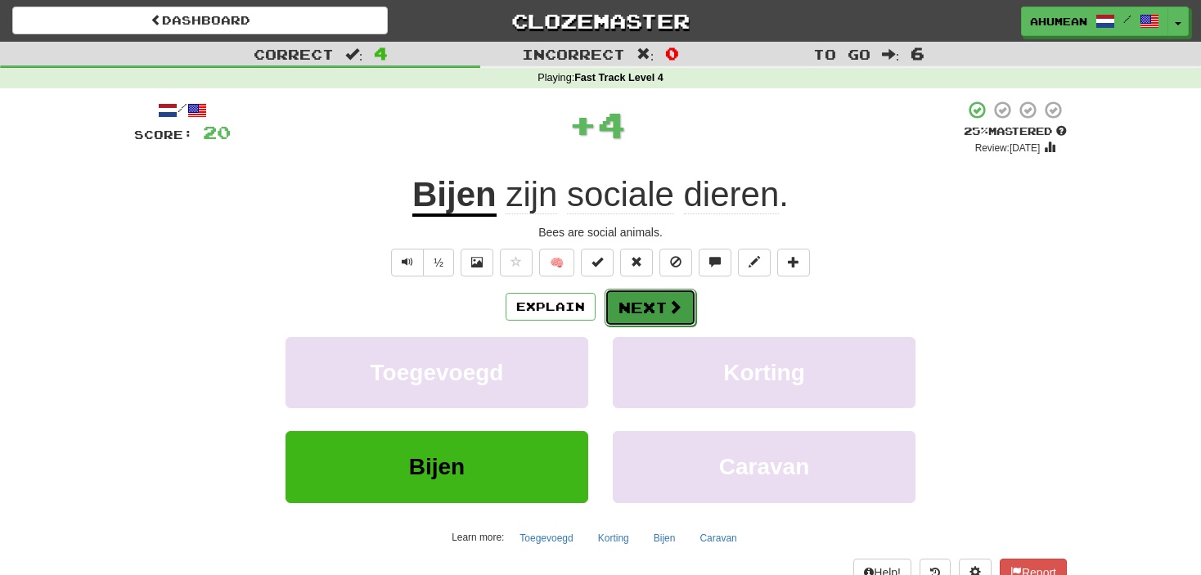
click at [616, 308] on button "Next" at bounding box center [651, 308] width 92 height 38
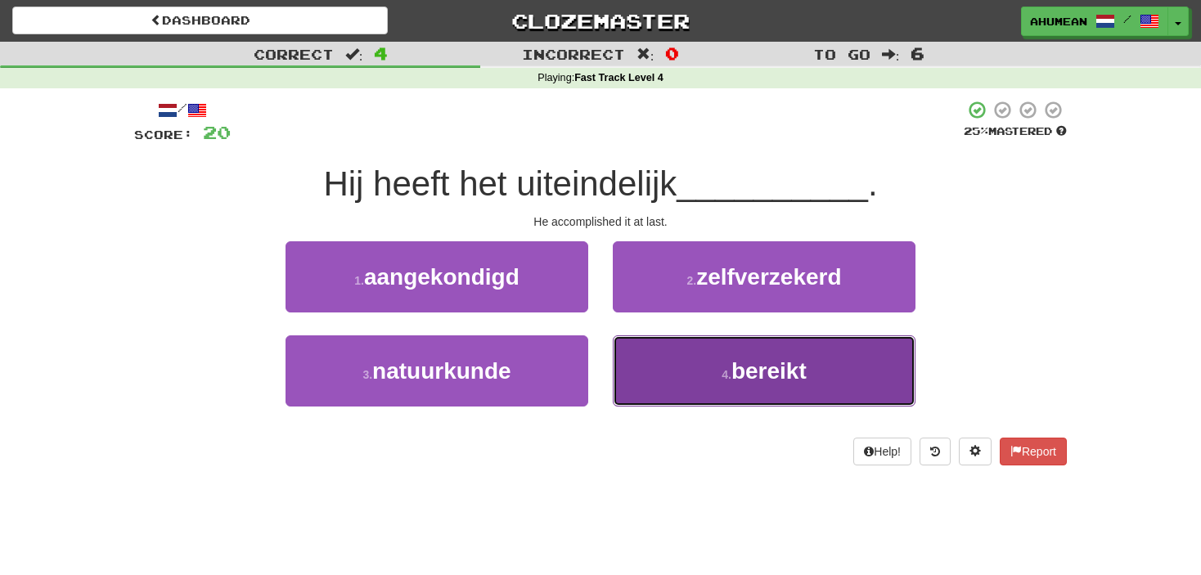
click at [713, 380] on button "4 . bereikt" at bounding box center [764, 370] width 303 height 71
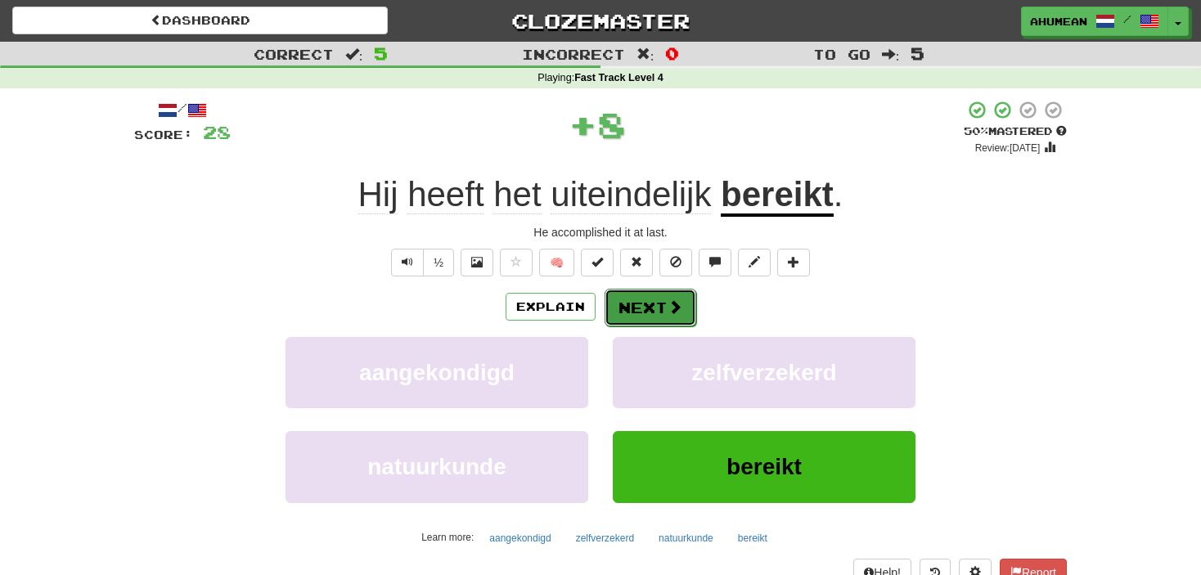
click at [621, 321] on button "Next" at bounding box center [651, 308] width 92 height 38
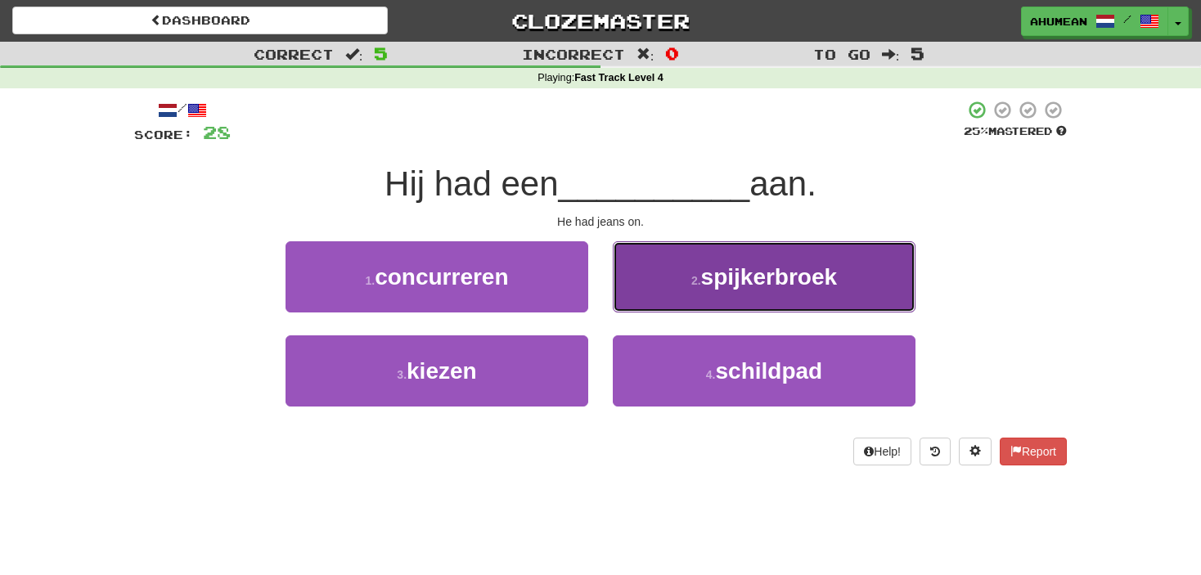
click at [663, 282] on button "2 . spijkerbroek" at bounding box center [764, 276] width 303 height 71
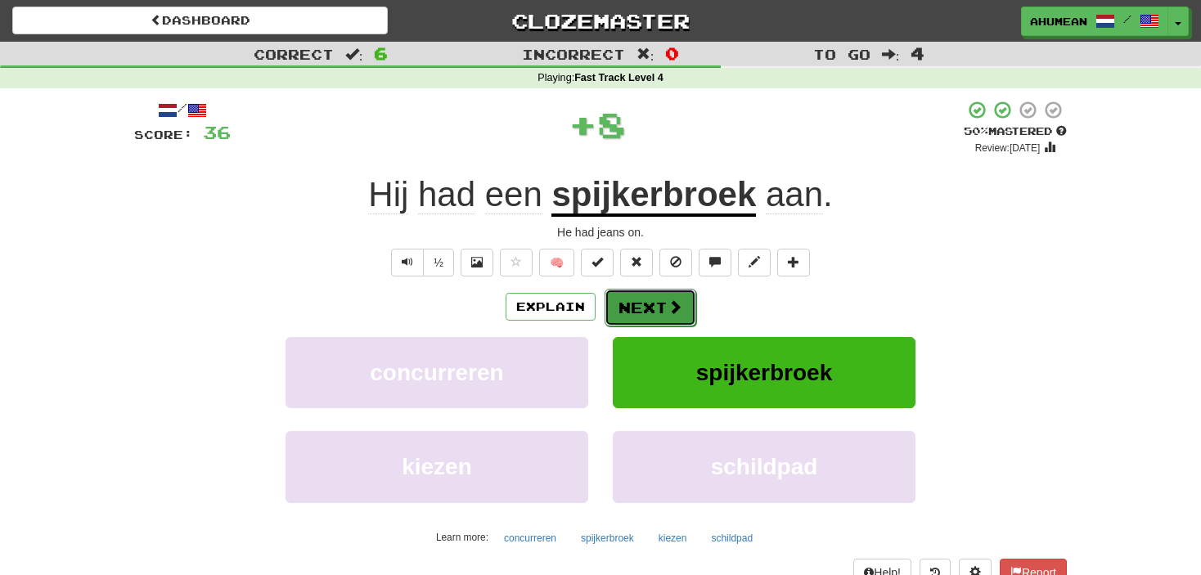
click at [628, 304] on button "Next" at bounding box center [651, 308] width 92 height 38
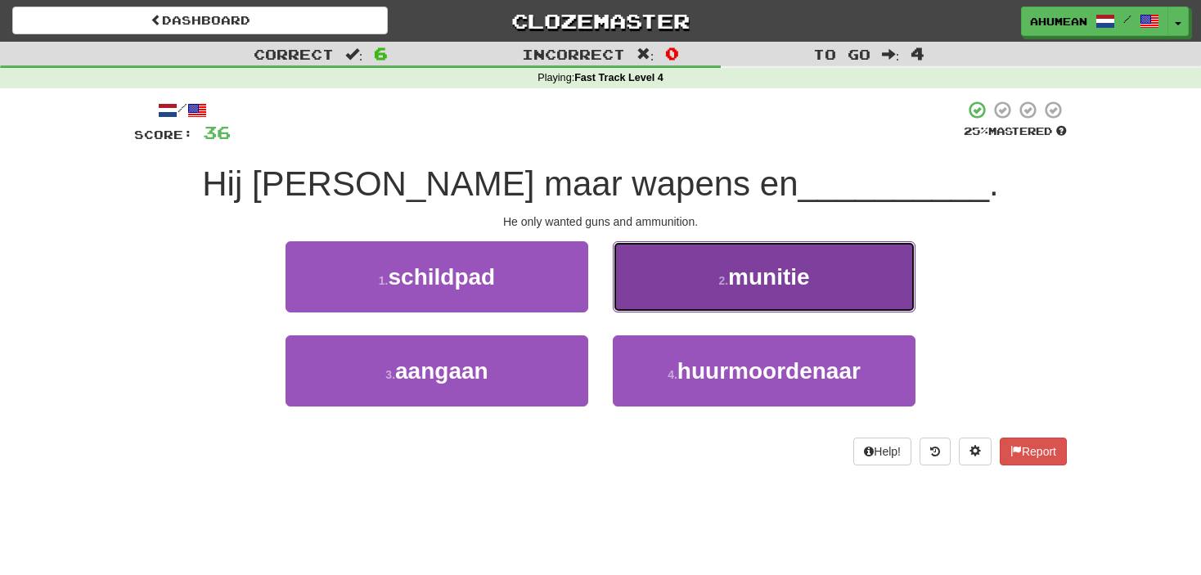
click at [641, 293] on button "2 . munitie" at bounding box center [764, 276] width 303 height 71
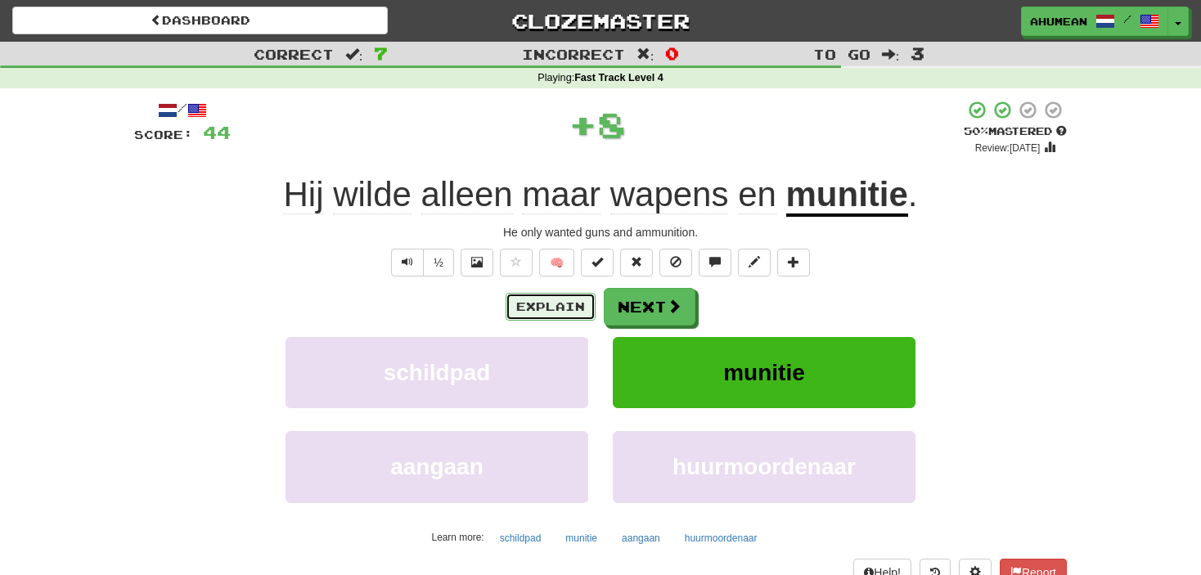
click at [568, 304] on button "Explain" at bounding box center [551, 307] width 90 height 28
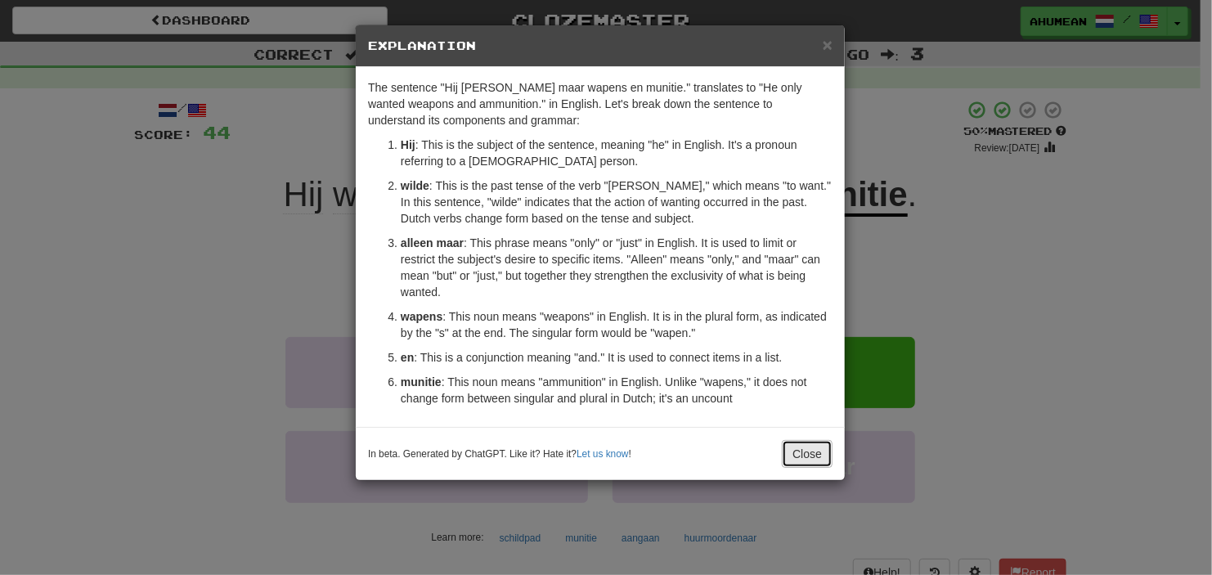
click at [802, 450] on button "Close" at bounding box center [807, 454] width 51 height 28
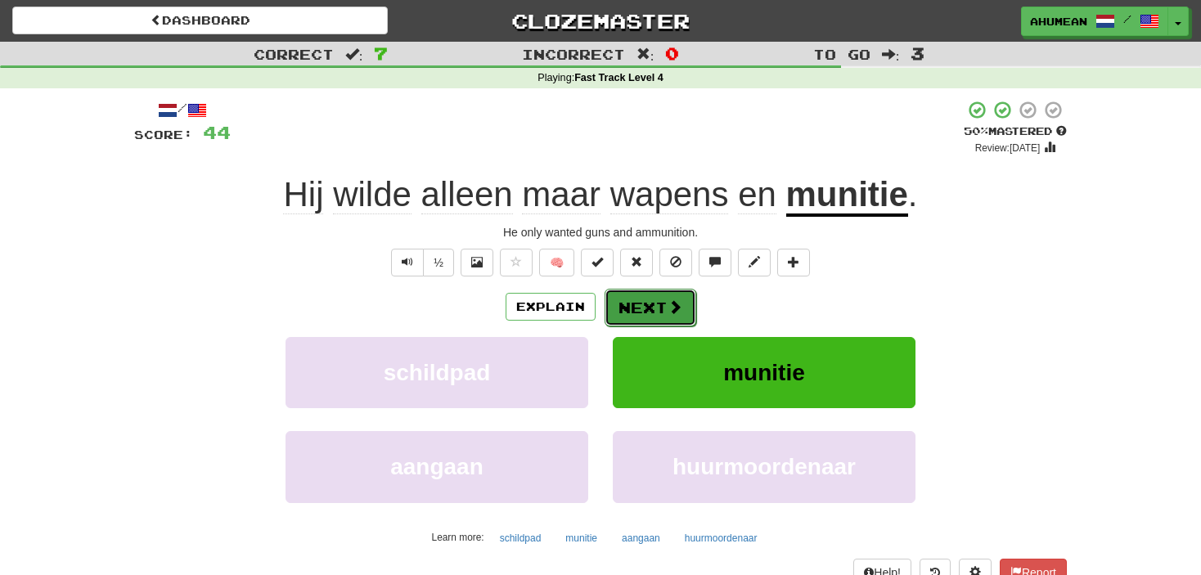
click at [633, 300] on button "Next" at bounding box center [651, 308] width 92 height 38
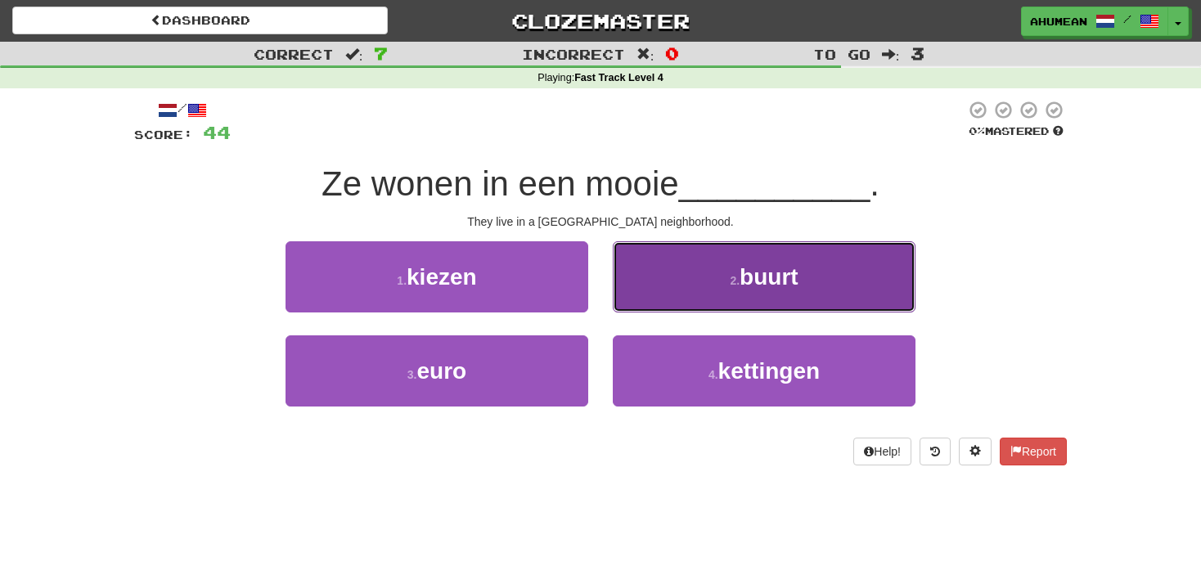
click at [667, 281] on button "2 . buurt" at bounding box center [764, 276] width 303 height 71
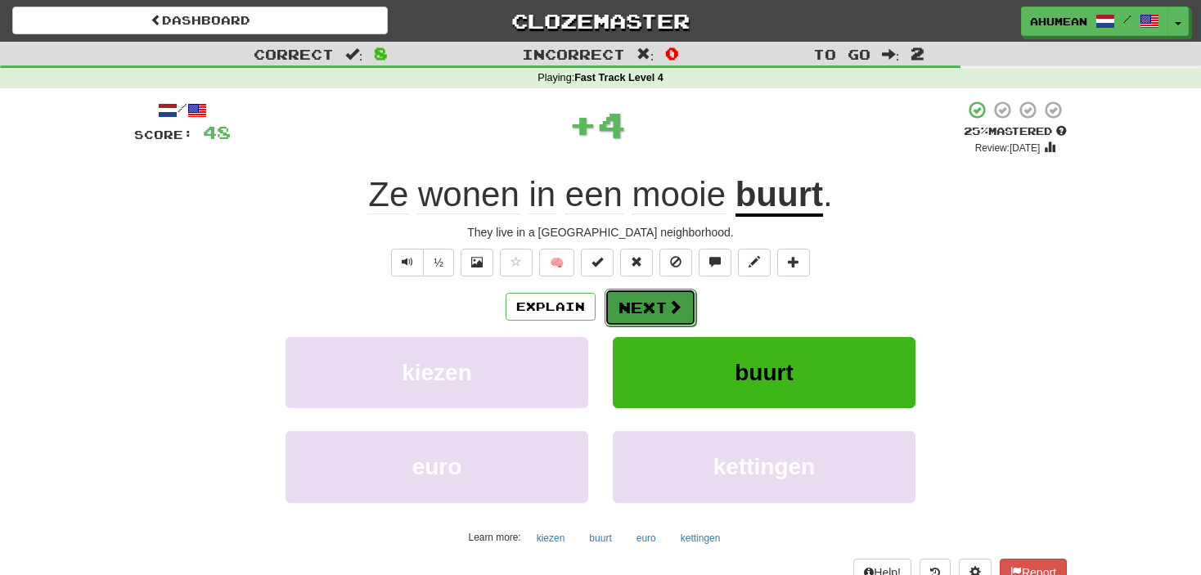
click at [631, 296] on button "Next" at bounding box center [651, 308] width 92 height 38
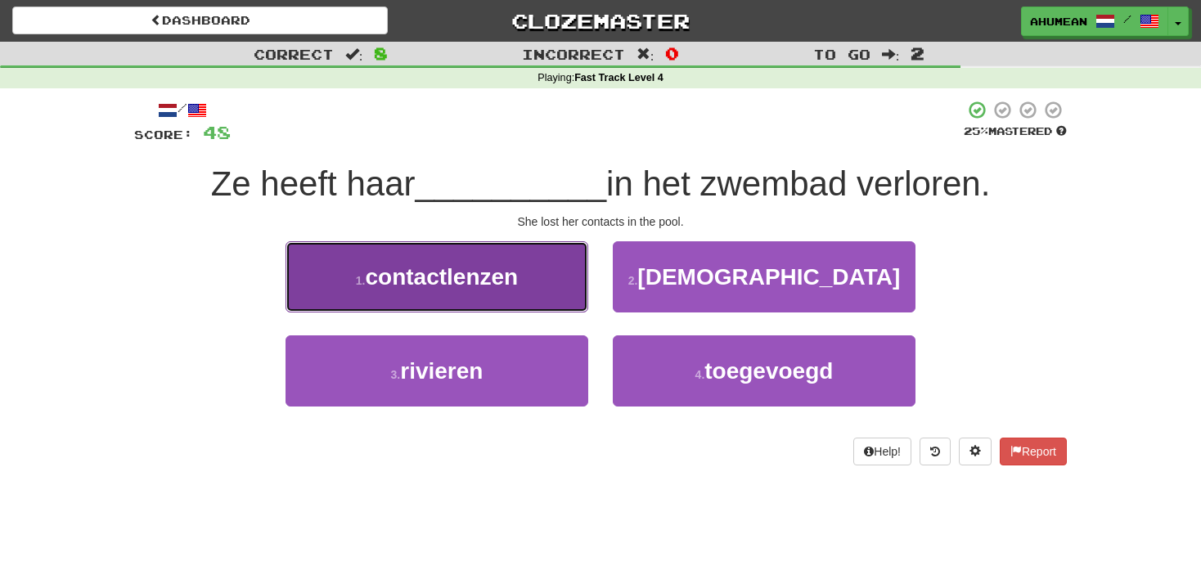
click at [433, 271] on span "contactlenzen" at bounding box center [441, 276] width 153 height 25
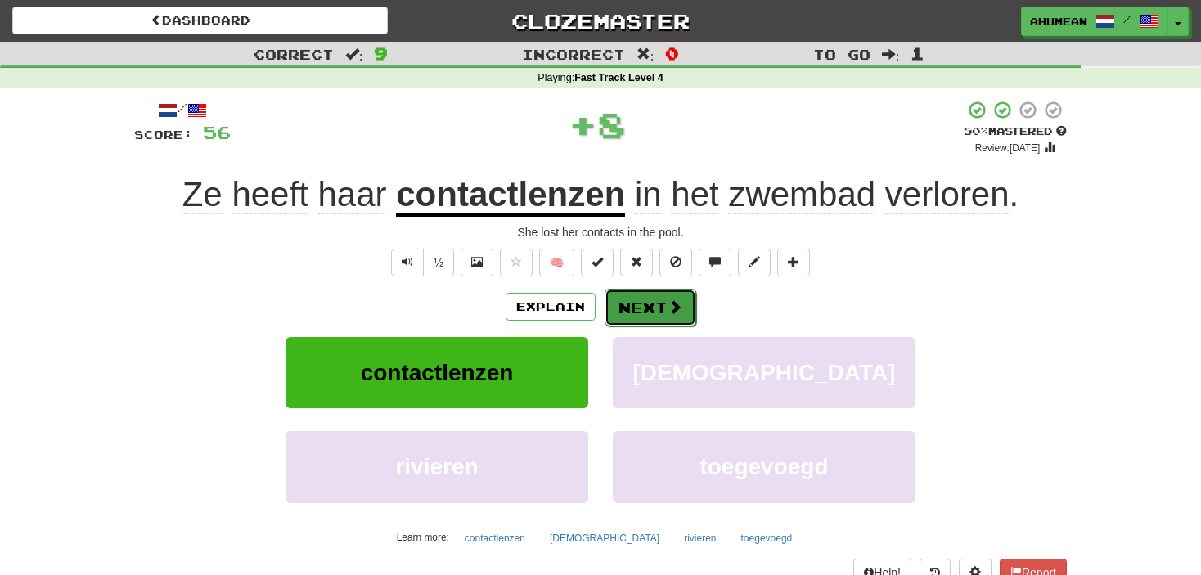
click at [650, 319] on button "Next" at bounding box center [651, 308] width 92 height 38
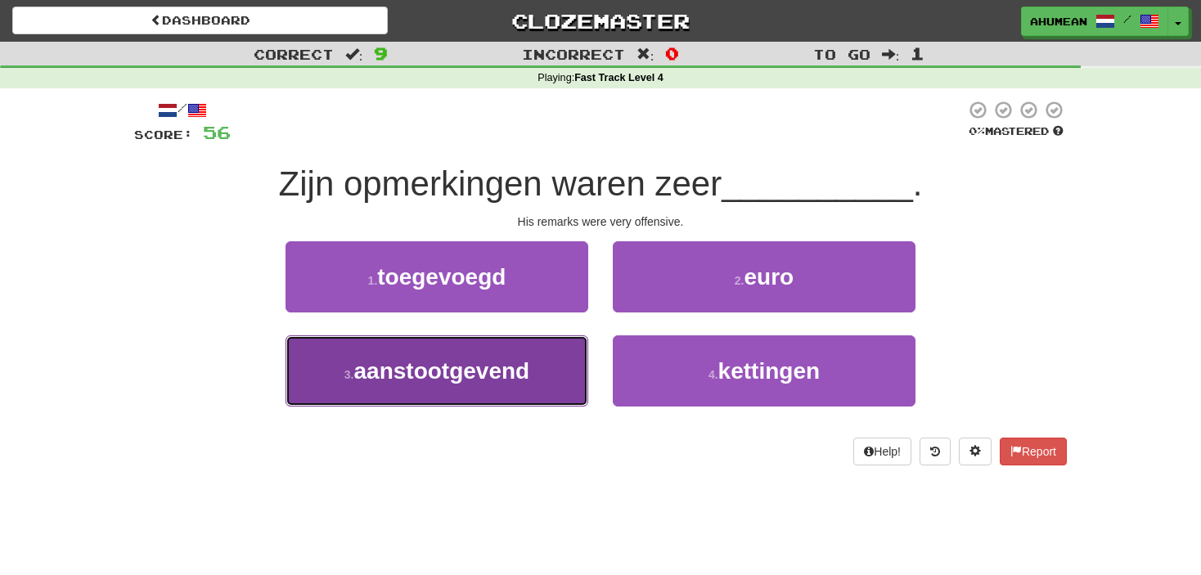
click at [511, 354] on button "3 . aanstootgevend" at bounding box center [437, 370] width 303 height 71
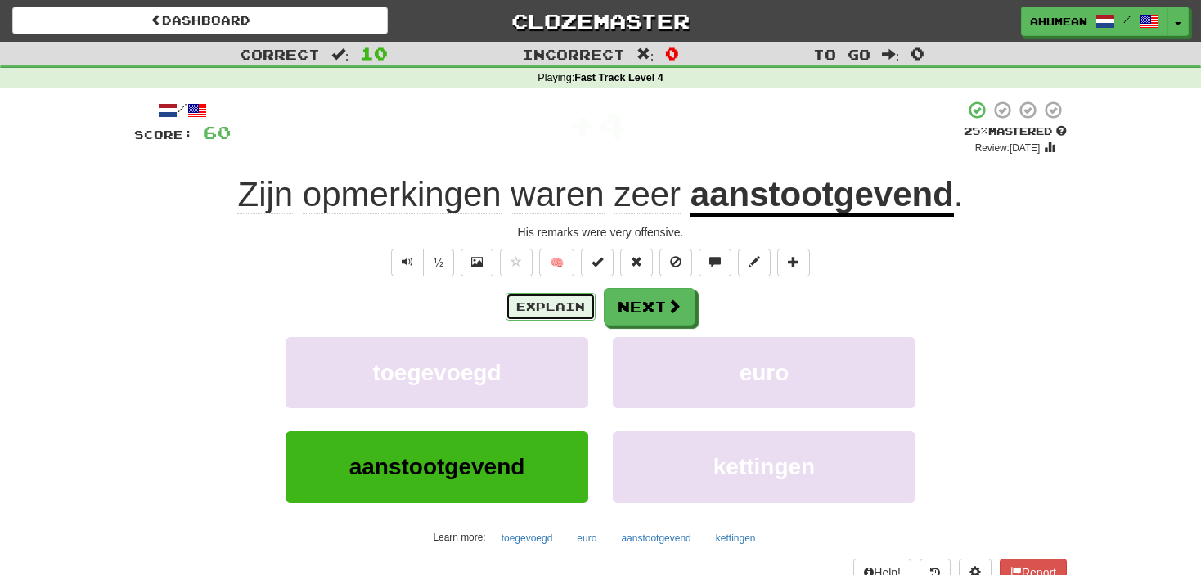
click at [533, 306] on button "Explain" at bounding box center [551, 307] width 90 height 28
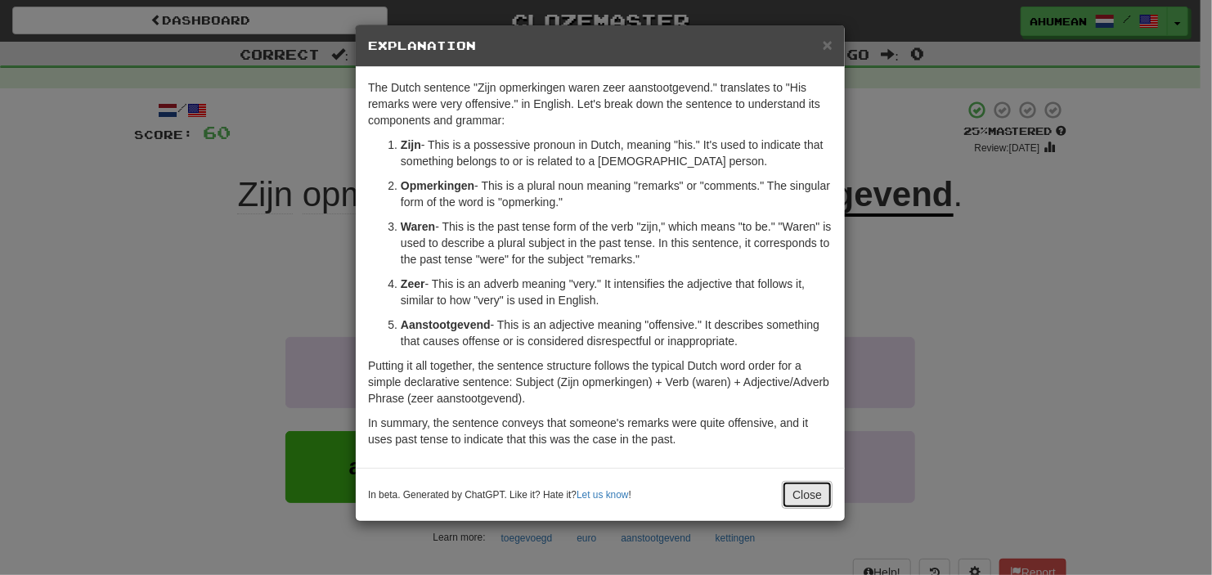
click at [803, 488] on button "Close" at bounding box center [807, 495] width 51 height 28
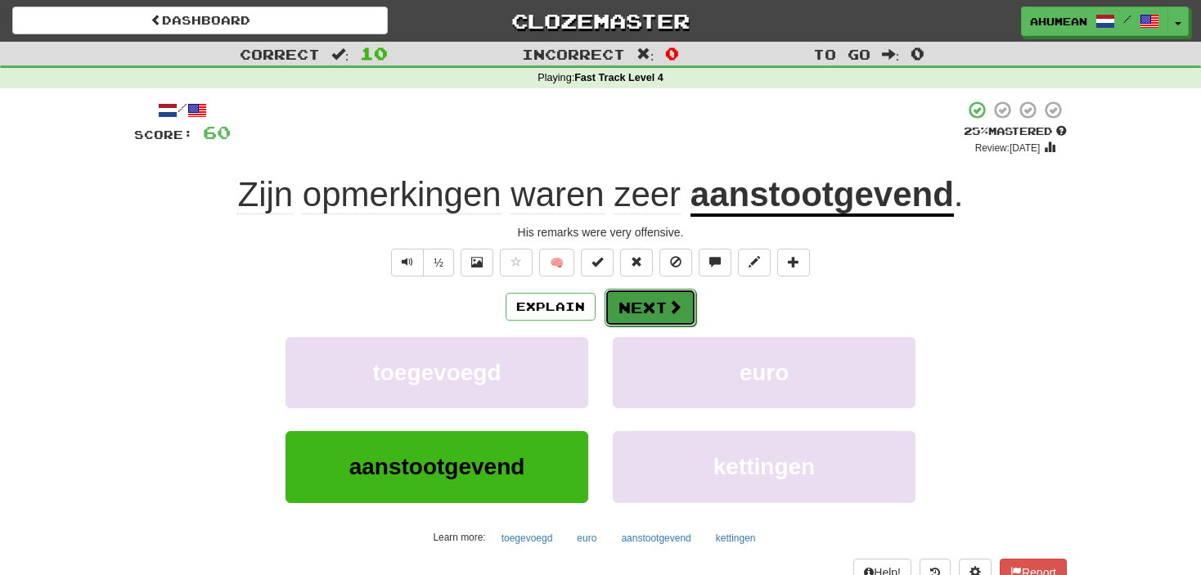
click at [632, 317] on button "Next" at bounding box center [651, 308] width 92 height 38
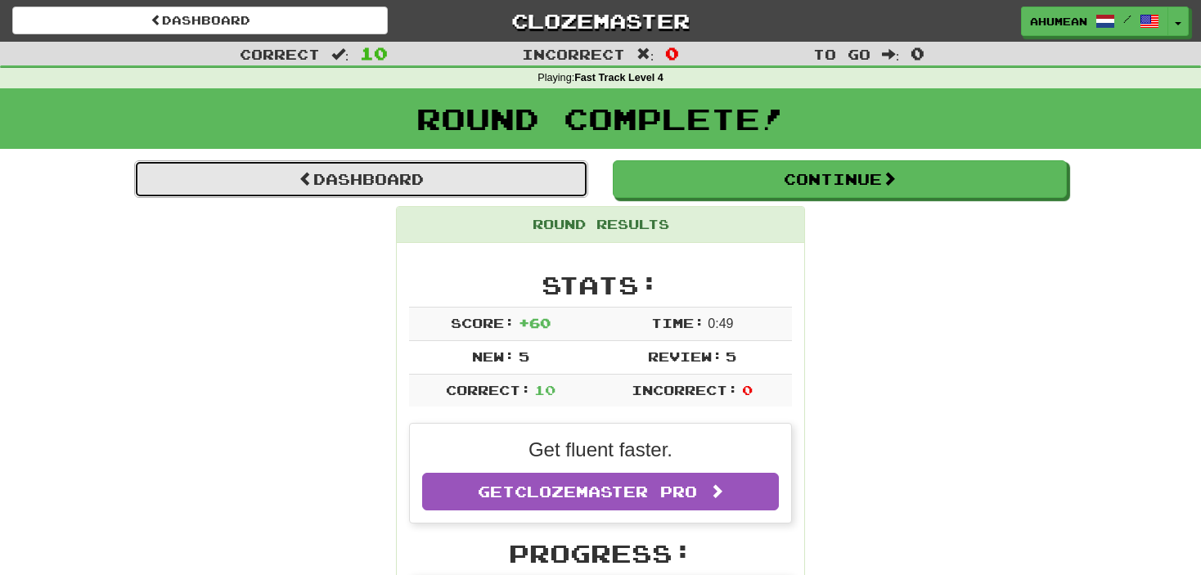
click at [404, 160] on link "Dashboard" at bounding box center [361, 179] width 454 height 38
